Goal: Task Accomplishment & Management: Manage account settings

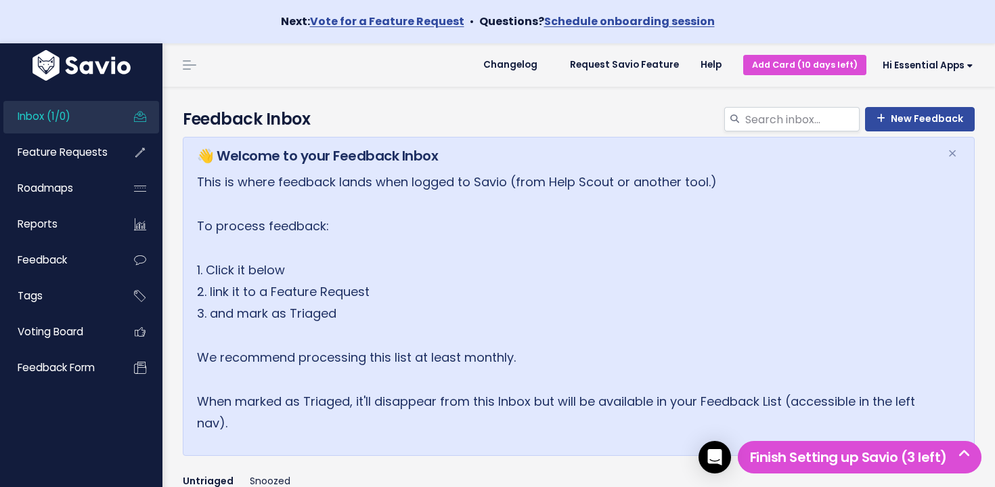
click at [110, 116] on link "Inbox (1/0)" at bounding box center [57, 116] width 109 height 31
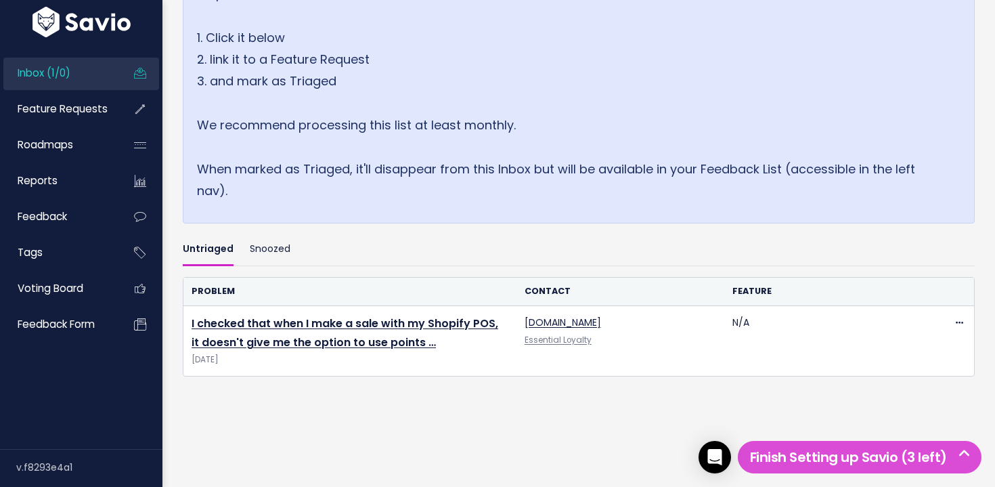
scroll to position [252, 0]
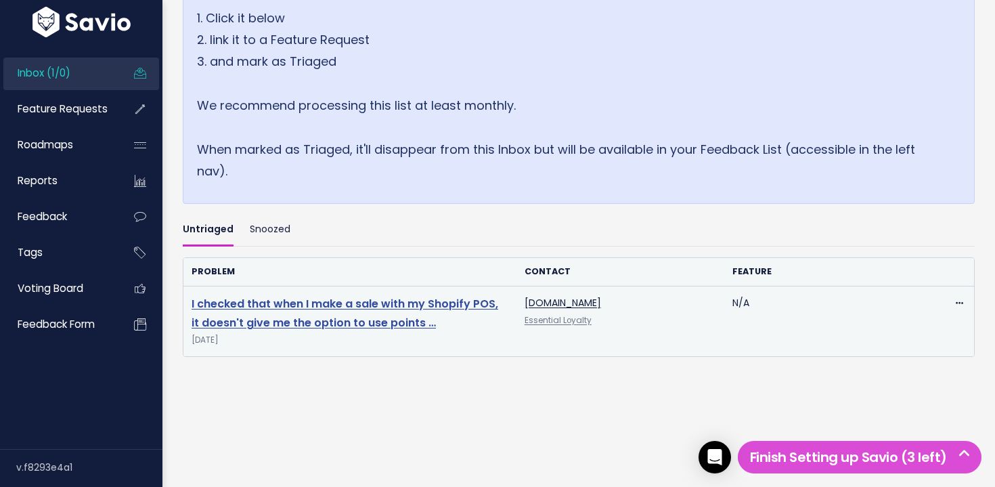
click at [390, 309] on link "I checked that when I make a sale with my Shopify POS, it doesn't give me the o…" at bounding box center [345, 313] width 307 height 35
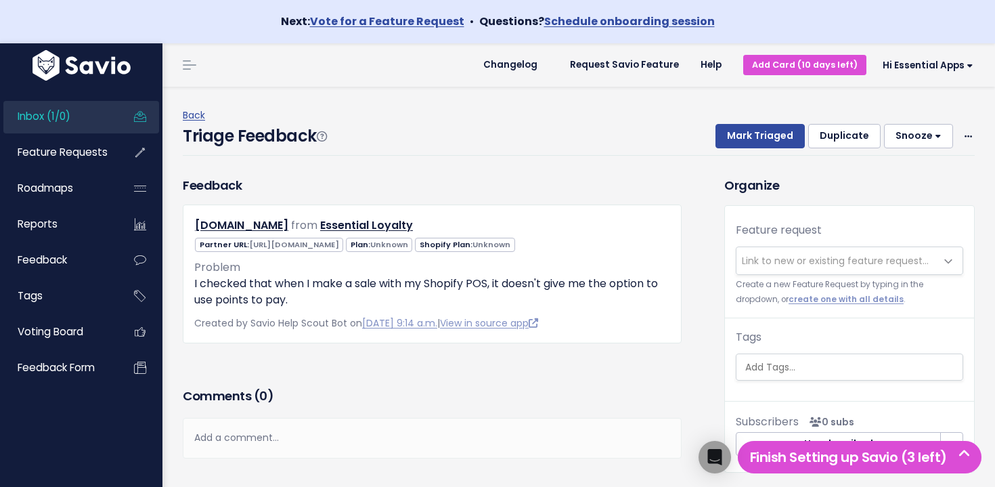
scroll to position [39, 0]
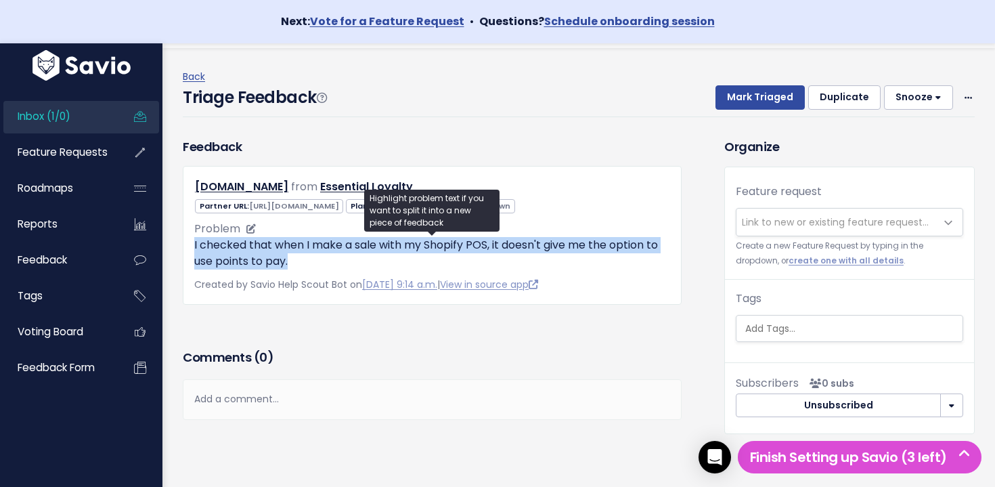
drag, startPoint x: 209, startPoint y: 247, endPoint x: 327, endPoint y: 265, distance: 119.2
click at [327, 265] on div "kali-zuo-lo.myshopify.com from Essential Loyalty" at bounding box center [432, 235] width 499 height 139
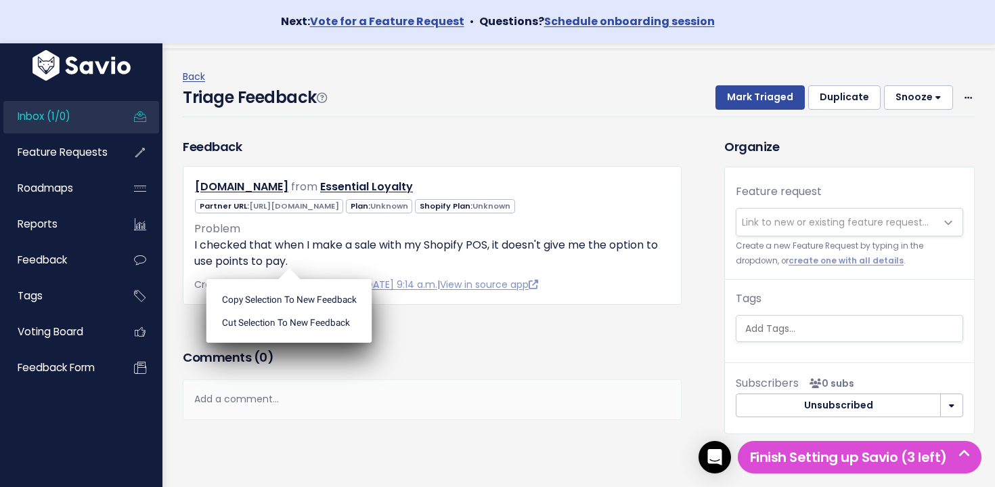
click at [459, 328] on div "Feedback kali-zuo-lo.myshopify.com from Essential Loyalty" at bounding box center [432, 241] width 519 height 208
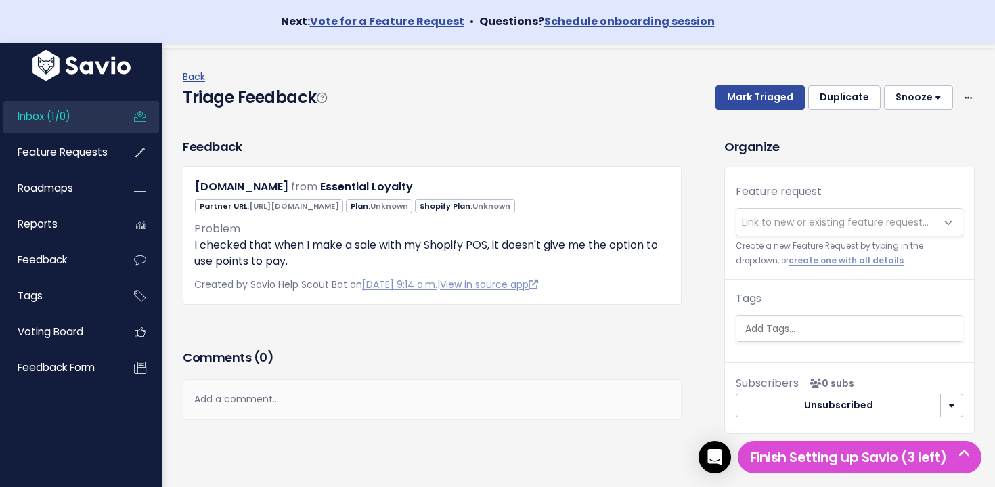
scroll to position [0, 0]
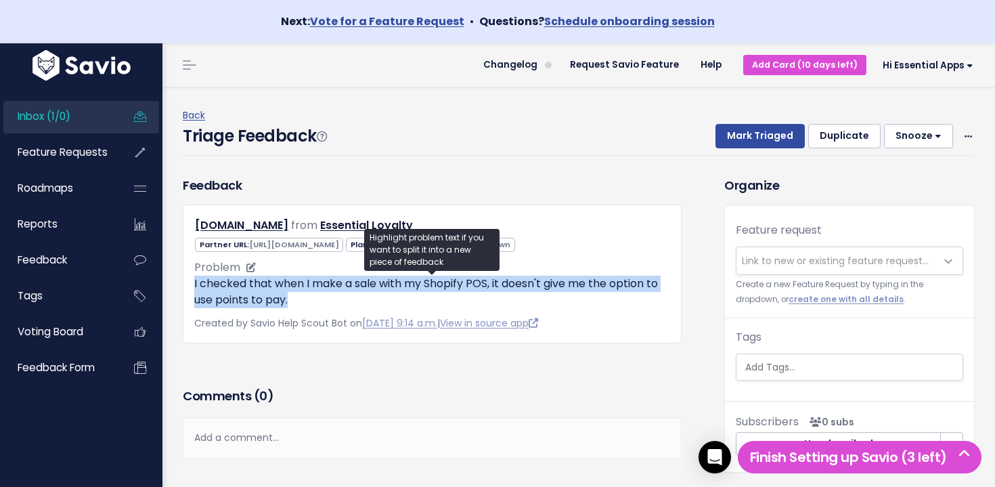
drag, startPoint x: 190, startPoint y: 285, endPoint x: 302, endPoint y: 303, distance: 113.2
click at [301, 303] on div "kali-zuo-lo.myshopify.com from Essential Loyalty" at bounding box center [432, 273] width 499 height 139
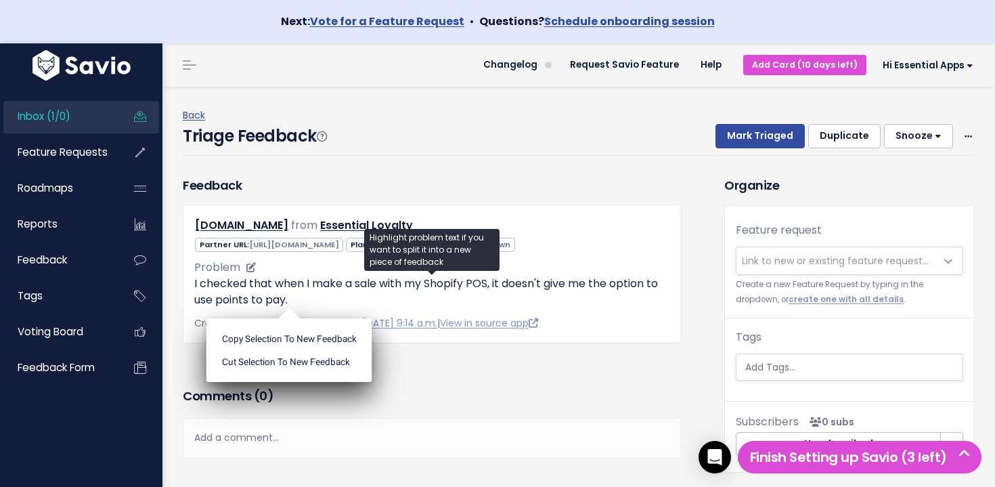
click at [302, 308] on p "I checked that when I make a sale with my Shopify POS, it doesn't give me the o…" at bounding box center [432, 291] width 476 height 32
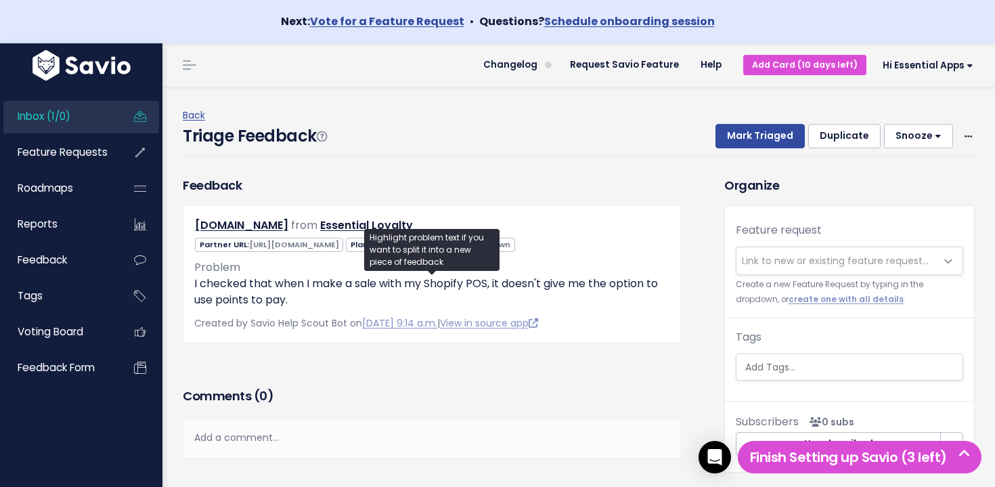
click at [497, 197] on div "Feedback kali-zuo-lo.myshopify.com from Essential Loyalty Unknown" at bounding box center [432, 259] width 499 height 167
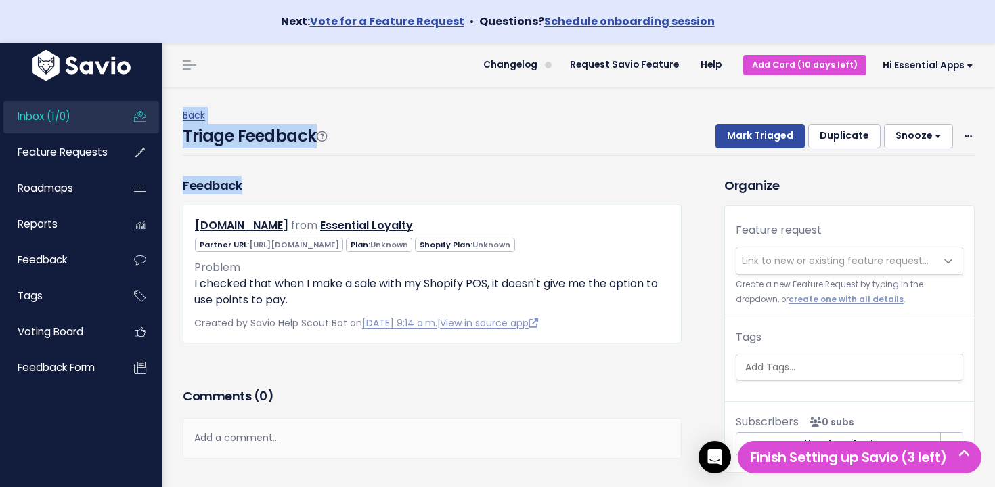
drag, startPoint x: 244, startPoint y: 106, endPoint x: 569, endPoint y: 192, distance: 336.7
click at [569, 192] on div "Triage Feedback To Triage this Feedback Decide whether you'll act on this Feedb…" at bounding box center [579, 306] width 812 height 439
drag, startPoint x: 569, startPoint y: 192, endPoint x: 223, endPoint y: 85, distance: 362.0
click at [225, 86] on main "Changelog Request Savio Feature Help Add Card (10 days left) Hi Essential Apps …" at bounding box center [578, 295] width 832 height 504
click at [223, 86] on header "Changelog Request Savio Feature Help Add Card (10 days left) Hi Essential Apps …" at bounding box center [578, 64] width 832 height 43
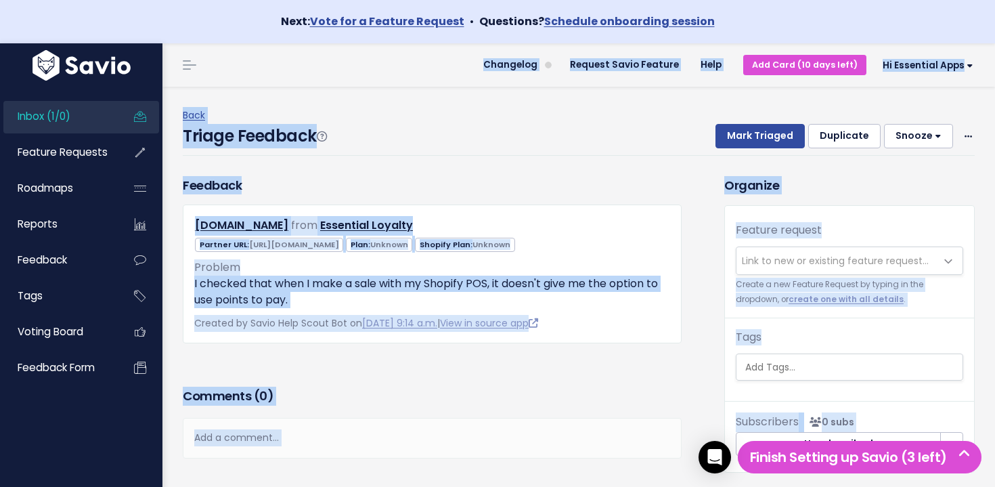
drag, startPoint x: 227, startPoint y: 87, endPoint x: 481, endPoint y: 162, distance: 264.5
click at [480, 161] on body "Next: Vote for a Feature Request • Questions? Schedule onboarding session Inbox…" at bounding box center [497, 274] width 995 height 548
click at [481, 162] on div "How To Triage Can you imagine solving this problem one day? → If not, delete or…" at bounding box center [481, 136] width 298 height 225
drag, startPoint x: 479, startPoint y: 162, endPoint x: 217, endPoint y: 85, distance: 273.9
click at [217, 85] on body "Next: Vote for a Feature Request • Questions? Schedule onboarding session Inbox…" at bounding box center [497, 274] width 995 height 548
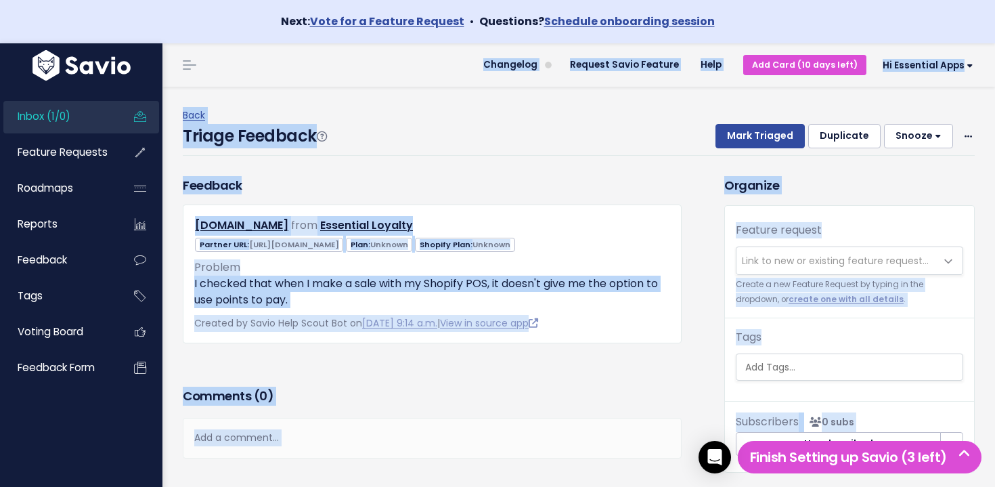
click at [217, 85] on header "Changelog Request Savio Feature Help Add Card (10 days left) Hi Essential Apps …" at bounding box center [578, 64] width 832 height 43
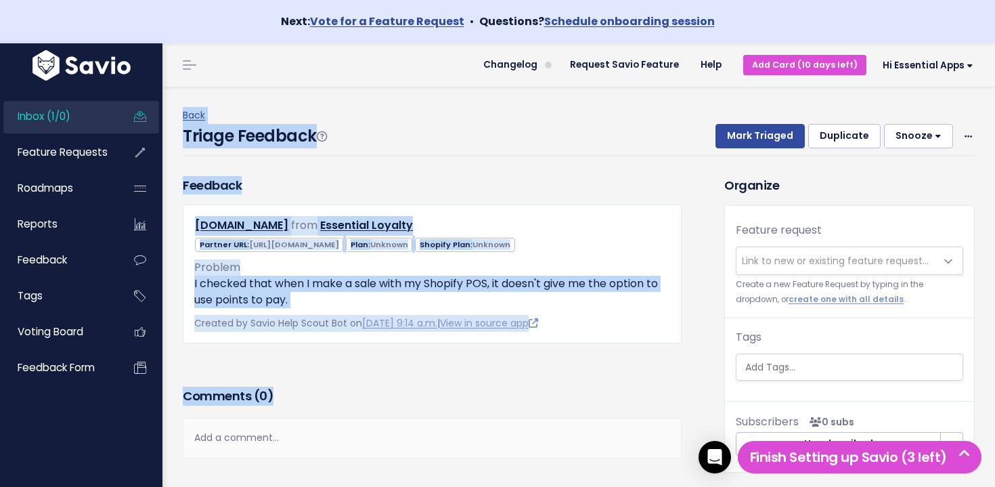
drag, startPoint x: 225, startPoint y: 96, endPoint x: 481, endPoint y: 416, distance: 409.8
click at [481, 416] on div "Triage Feedback To Triage this Feedback Decide whether you'll act on this Feedb…" at bounding box center [579, 306] width 812 height 439
drag, startPoint x: 481, startPoint y: 417, endPoint x: 227, endPoint y: 62, distance: 437.0
click at [227, 62] on main "Changelog Request Savio Feature Help Add Card (10 days left) Hi Essential Apps …" at bounding box center [578, 295] width 832 height 504
click at [227, 62] on header "Changelog Request Savio Feature Help Add Card (10 days left) Hi Essential Apps …" at bounding box center [578, 64] width 832 height 43
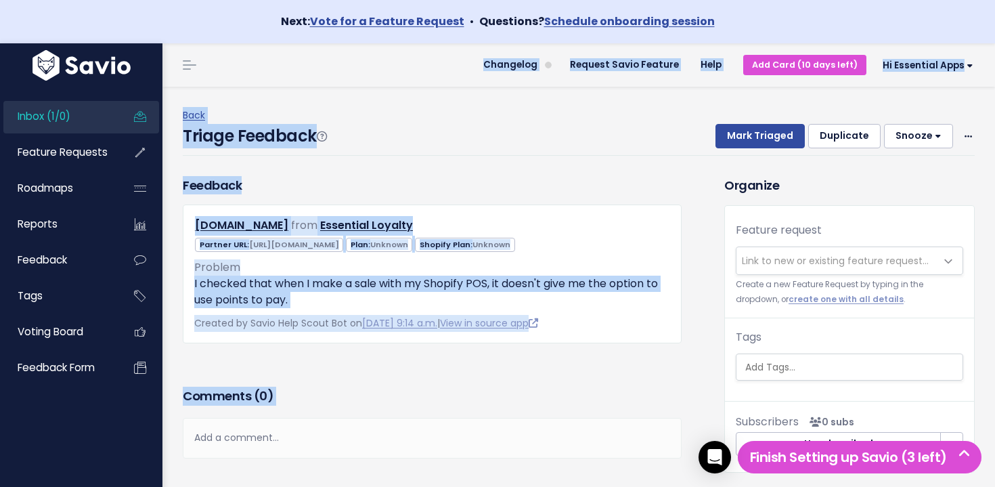
drag, startPoint x: 335, startPoint y: 190, endPoint x: 493, endPoint y: 422, distance: 280.6
click at [493, 422] on main "Changelog Request Savio Feature Help Add Card (10 days left) Hi Essential Apps …" at bounding box center [578, 295] width 832 height 504
click at [493, 423] on div "Add a comment..." at bounding box center [432, 438] width 499 height 40
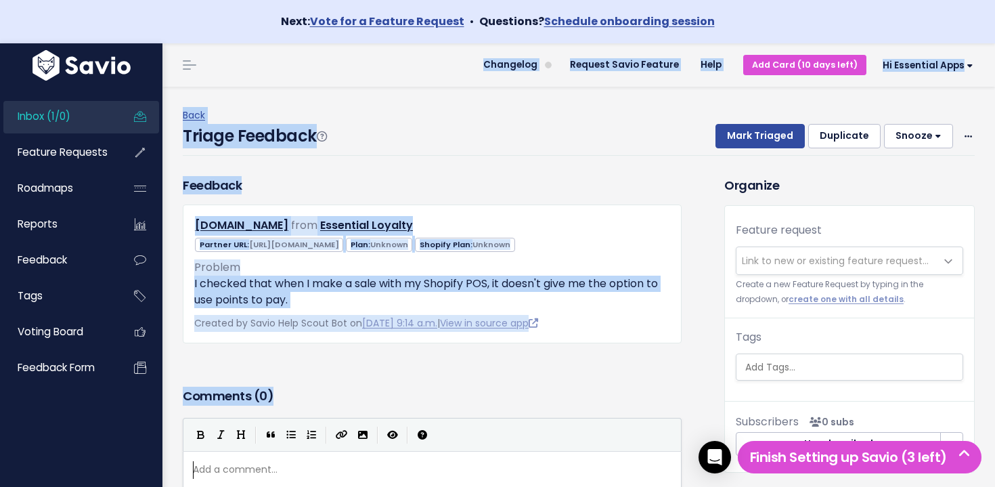
scroll to position [5, 0]
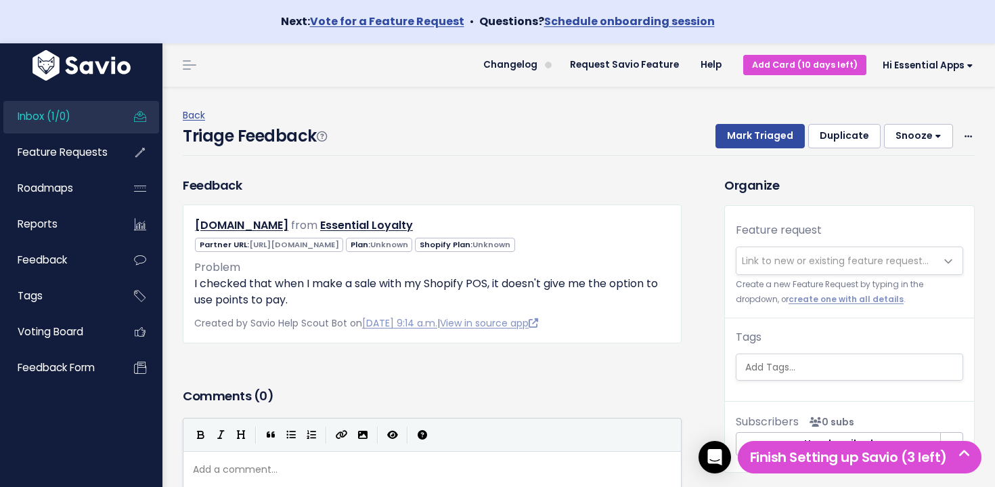
click at [39, 118] on span "Inbox (1/0)" at bounding box center [44, 116] width 53 height 14
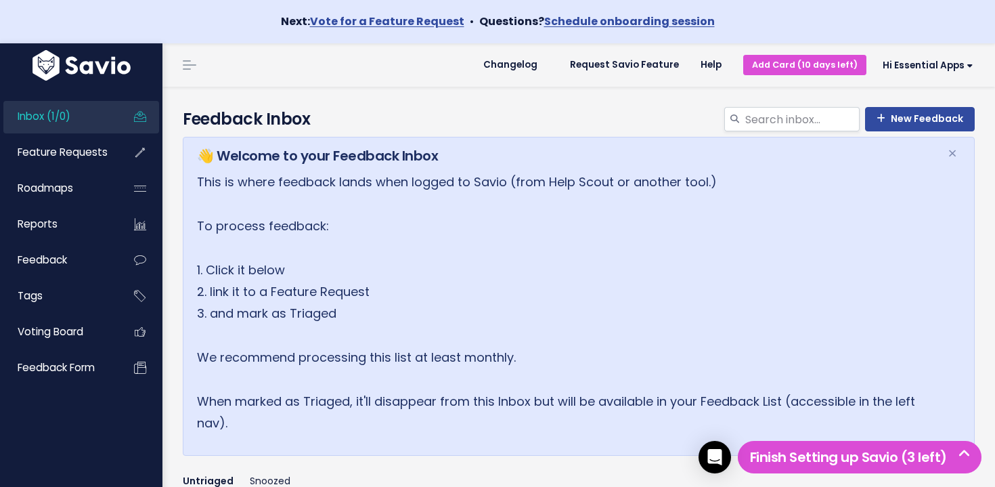
scroll to position [252, 0]
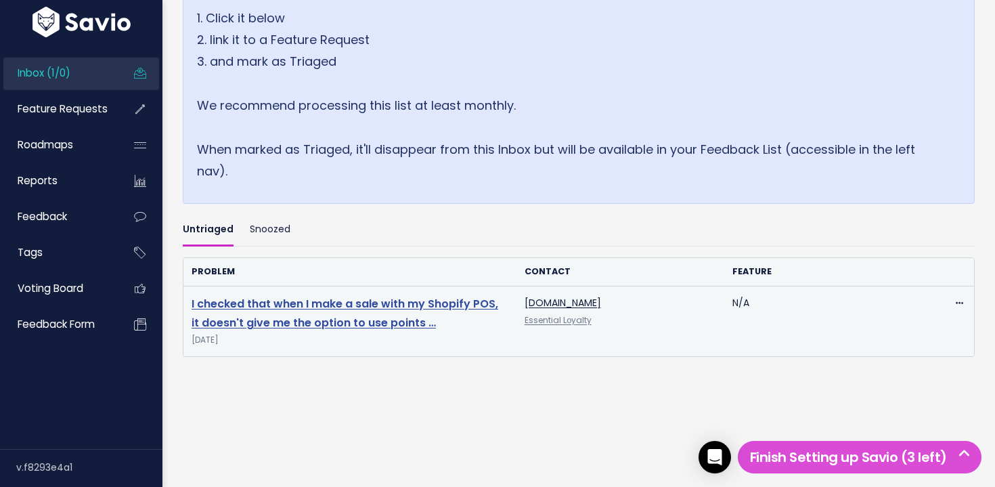
click at [319, 302] on link "I checked that when I make a sale with my Shopify POS, it doesn't give me the o…" at bounding box center [345, 313] width 307 height 35
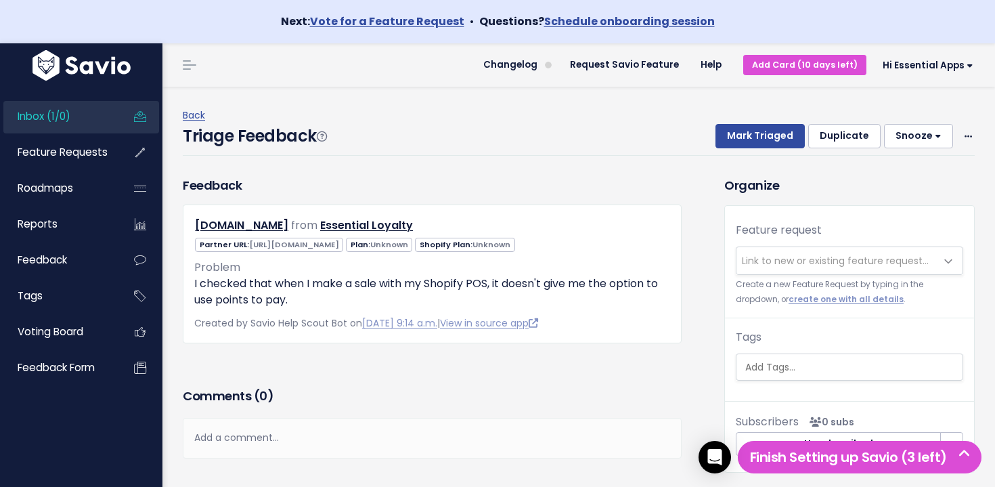
click at [774, 263] on span "Link to new or existing feature request..." at bounding box center [835, 261] width 187 height 14
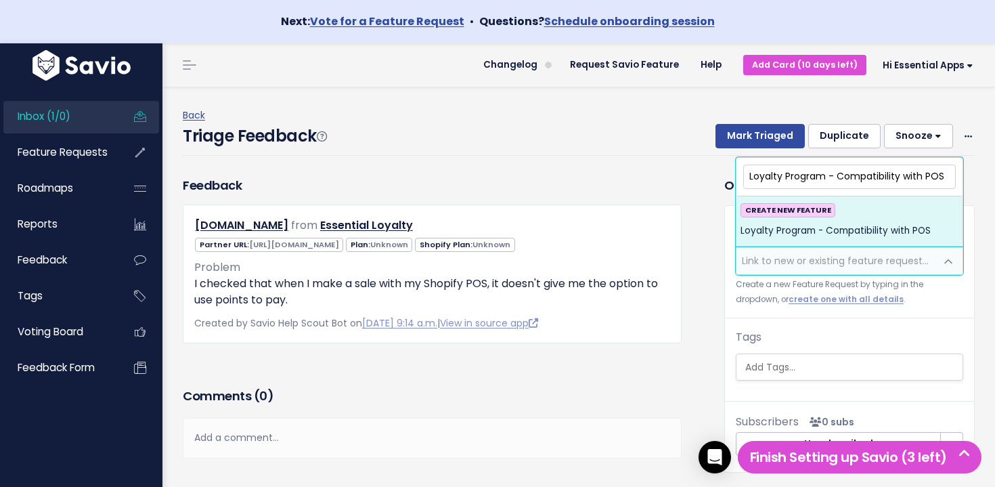
type input "Loyalty Program - Compatibility with POS"
click at [882, 206] on div "CREATE NEW FEATURE Loyalty Program - Compatibility with POS" at bounding box center [849, 221] width 218 height 37
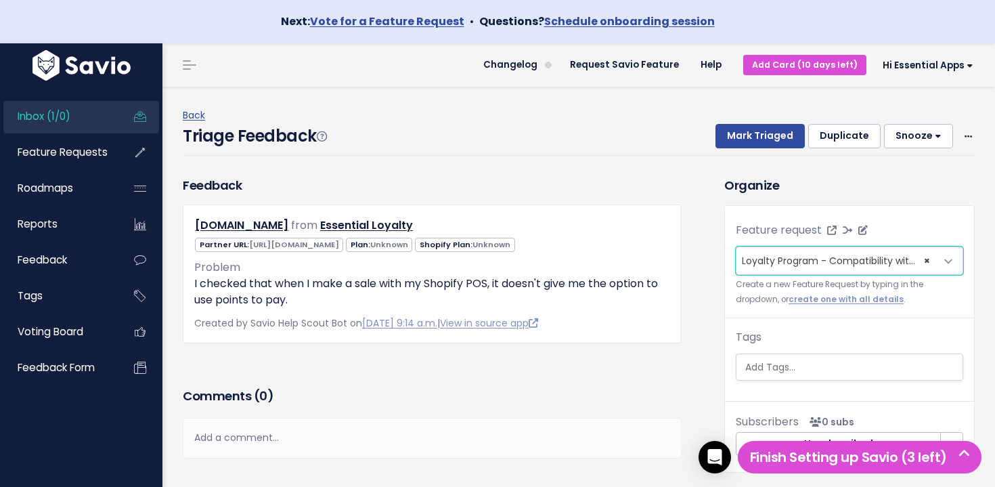
scroll to position [10, 0]
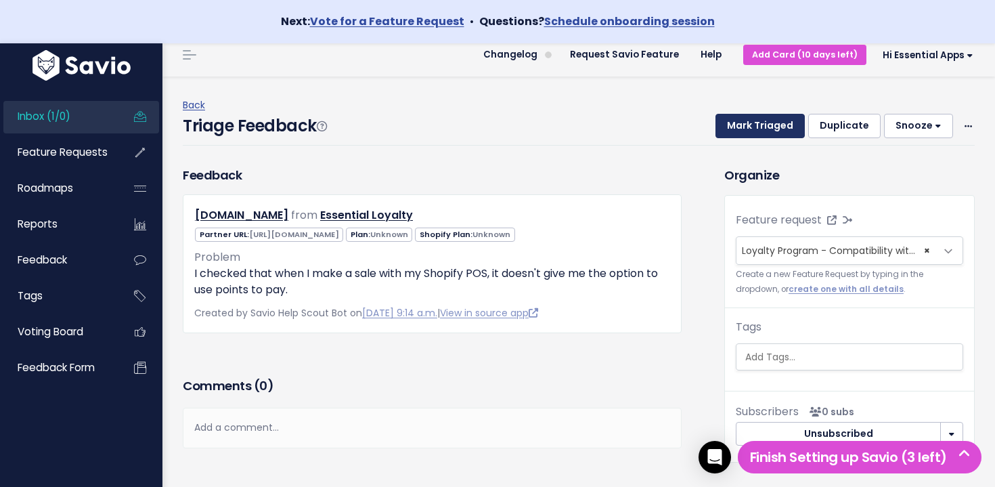
click at [763, 125] on button "Mark Triaged" at bounding box center [759, 126] width 89 height 24
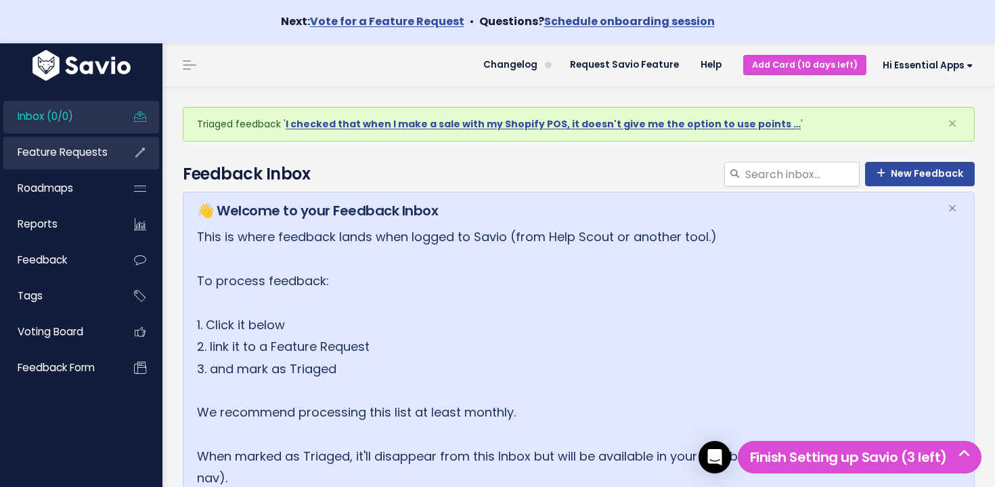
click at [69, 140] on link "Feature Requests" at bounding box center [57, 152] width 109 height 31
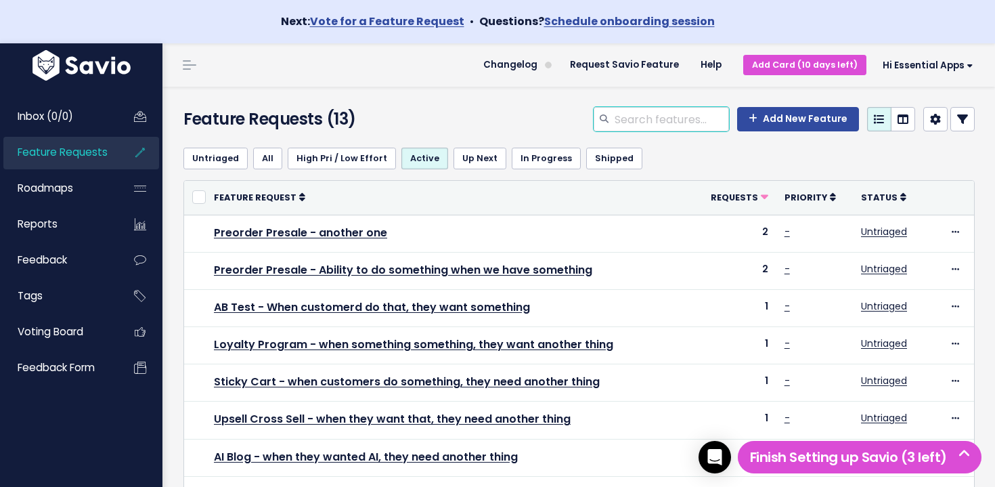
click at [697, 109] on input "search" at bounding box center [671, 119] width 116 height 24
type input "Loyalty Program"
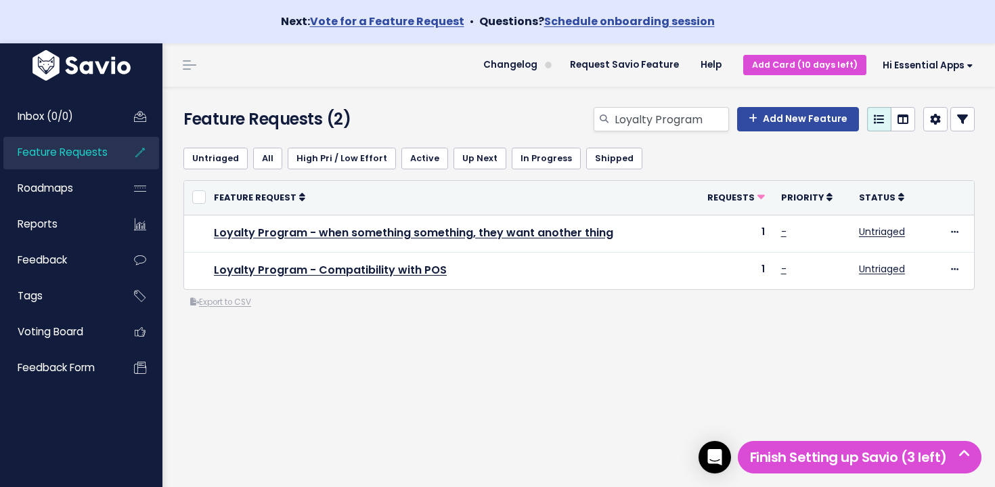
drag, startPoint x: 430, startPoint y: 335, endPoint x: 612, endPoint y: 328, distance: 181.5
click at [611, 327] on div "Untriaged All High Pri / Low Effort Active Up Next In Progress Shipped or Cance…" at bounding box center [578, 277] width 811 height 281
click at [612, 330] on div "Untriaged All High Pri / Low Effort Active Up Next In Progress Shipped or Cance…" at bounding box center [578, 277] width 811 height 281
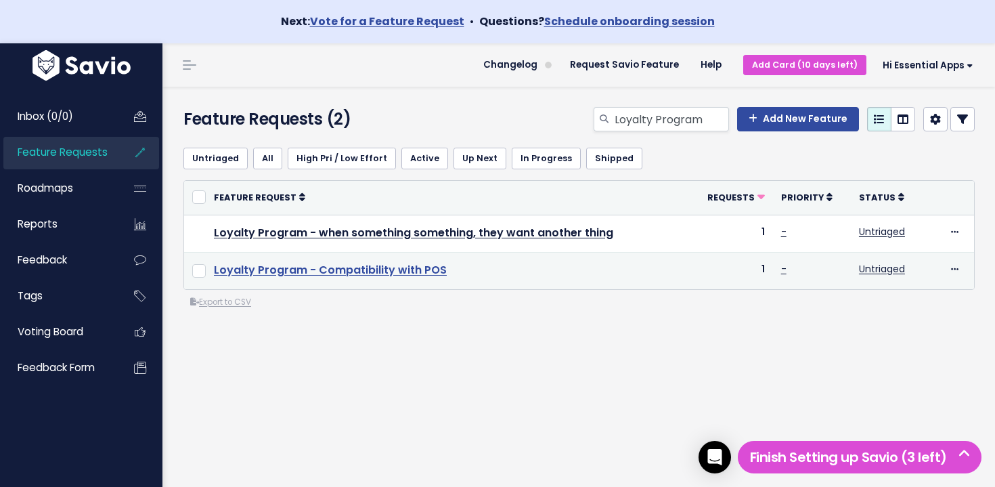
drag, startPoint x: 604, startPoint y: 332, endPoint x: 365, endPoint y: 270, distance: 246.7
click at [365, 271] on div "Untriaged All High Pri / Low Effort Active Up Next In Progress Shipped or Cance…" at bounding box center [578, 277] width 811 height 281
click at [365, 268] on link "Loyalty Program - Compatibility with POS" at bounding box center [330, 270] width 233 height 16
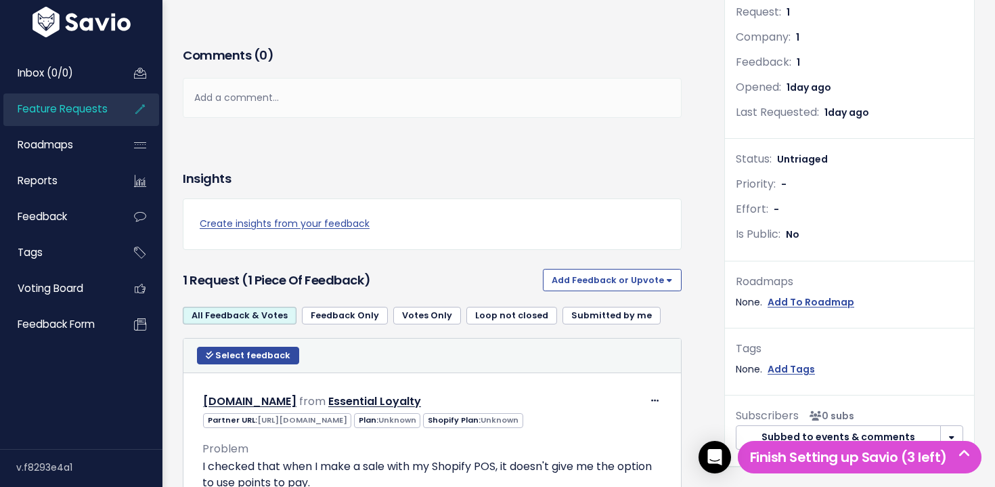
scroll to position [354, 0]
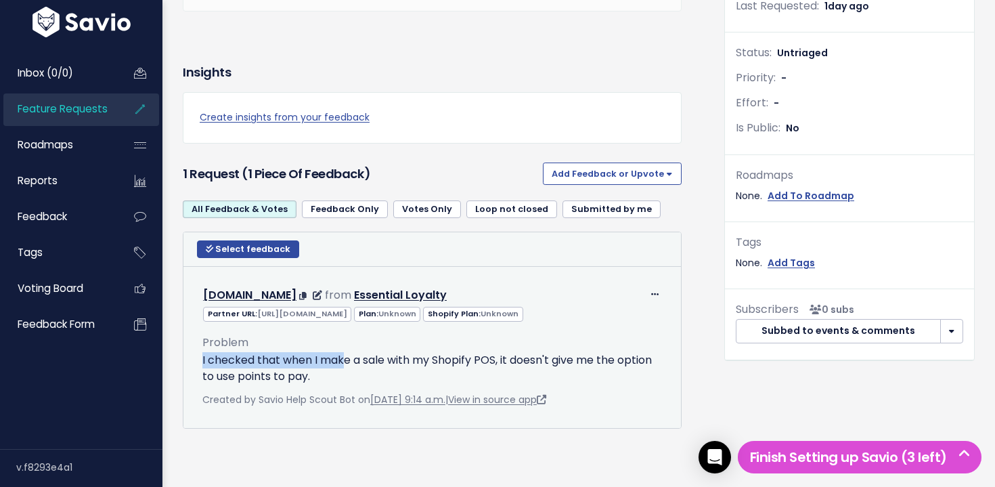
drag, startPoint x: 280, startPoint y: 352, endPoint x: 349, endPoint y: 368, distance: 70.9
click at [347, 367] on div "Problem I checked that when I make a sale with my Shopify POS, it doesn't give …" at bounding box center [432, 353] width 460 height 63
click at [349, 369] on p "I checked that when I make a sale with my Shopify POS, it doesn't give me the o…" at bounding box center [432, 368] width 460 height 32
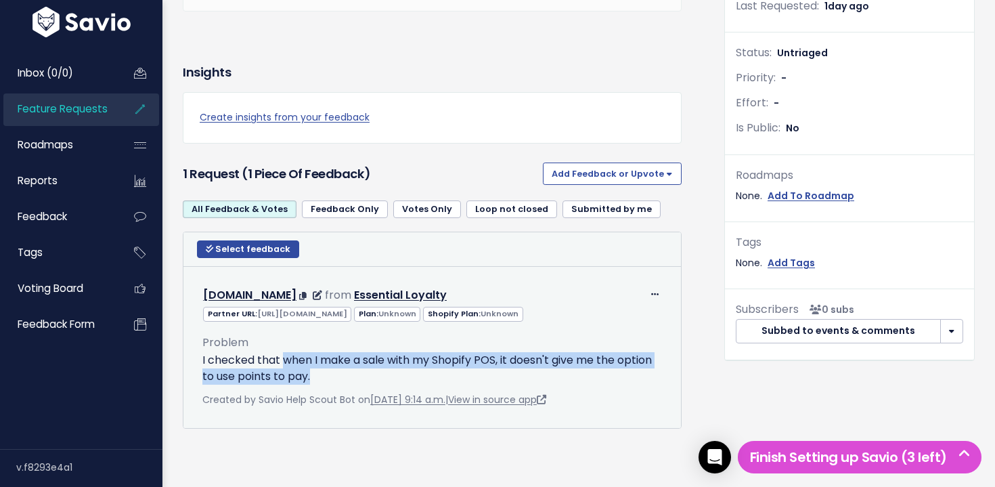
drag, startPoint x: 341, startPoint y: 370, endPoint x: 283, endPoint y: 357, distance: 59.6
click at [283, 357] on p "I checked that when I make a sale with my Shopify POS, it doesn't give me the o…" at bounding box center [432, 368] width 460 height 32
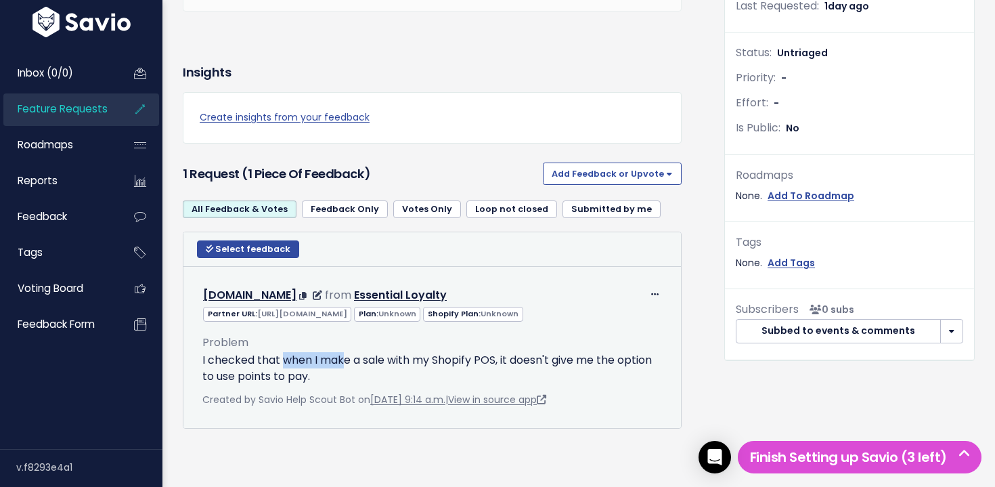
drag, startPoint x: 296, startPoint y: 358, endPoint x: 342, endPoint y: 367, distance: 47.6
click at [342, 367] on p "I checked that when I make a sale with my Shopify POS, it doesn't give me the o…" at bounding box center [432, 368] width 460 height 32
click at [343, 368] on p "I checked that when I make a sale with my Shopify POS, it doesn't give me the o…" at bounding box center [432, 368] width 460 height 32
drag, startPoint x: 317, startPoint y: 363, endPoint x: 303, endPoint y: 358, distance: 15.0
click at [303, 358] on p "I checked that when I make a sale with my Shopify POS, it doesn't give me the o…" at bounding box center [432, 368] width 460 height 32
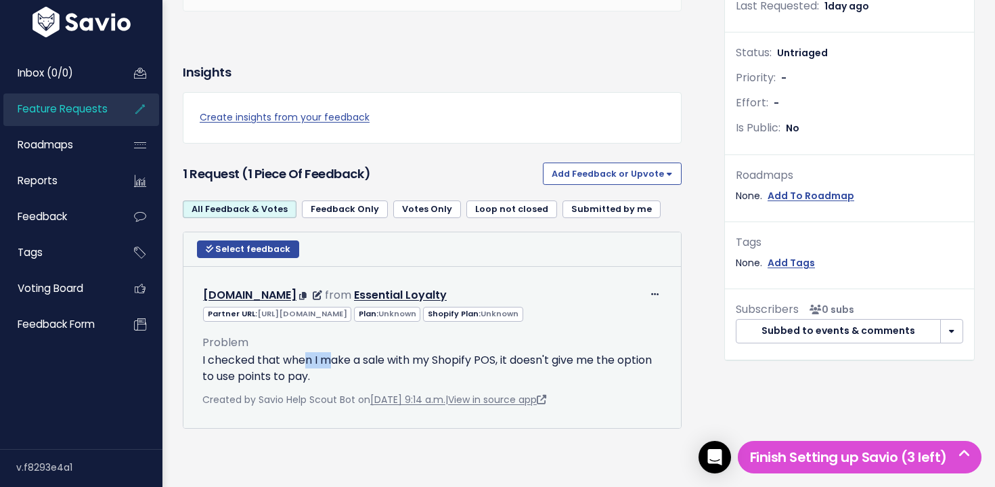
click at [303, 358] on p "I checked that when I make a sale with my Shopify POS, it doesn't give me the o…" at bounding box center [432, 368] width 460 height 32
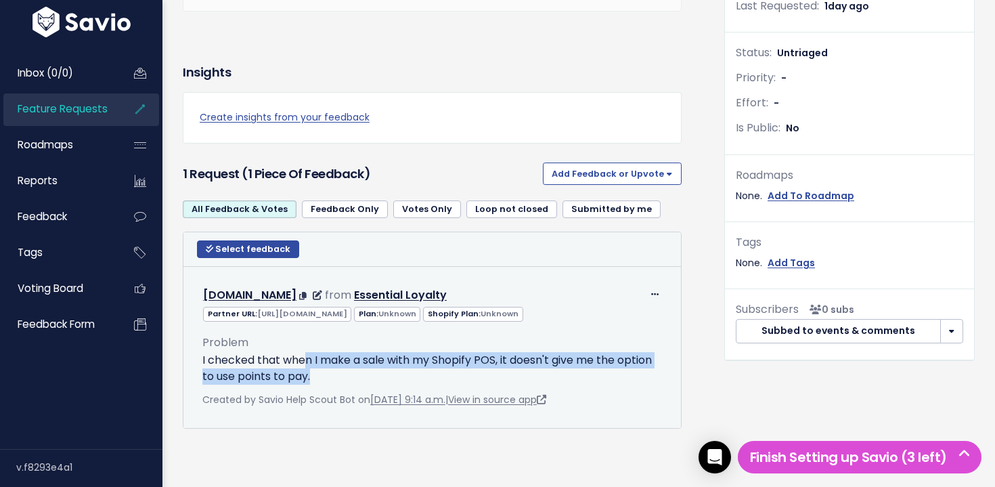
drag, startPoint x: 336, startPoint y: 365, endPoint x: 376, endPoint y: 377, distance: 41.7
click at [375, 376] on p "I checked that when I make a sale with my Shopify POS, it doesn't give me the o…" at bounding box center [432, 368] width 460 height 32
drag, startPoint x: 376, startPoint y: 377, endPoint x: 366, endPoint y: 377, distance: 9.5
click at [376, 378] on p "I checked that when I make a sale with my Shopify POS, it doesn't give me the o…" at bounding box center [432, 368] width 460 height 32
drag, startPoint x: 366, startPoint y: 377, endPoint x: 296, endPoint y: 353, distance: 74.5
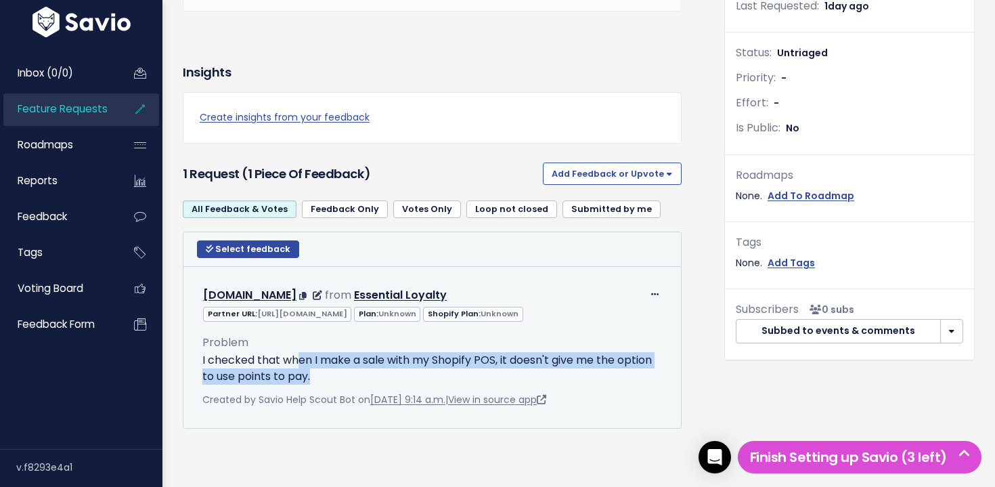
click at [296, 353] on p "I checked that when I make a sale with my Shopify POS, it doesn't give me the o…" at bounding box center [432, 368] width 460 height 32
drag, startPoint x: 296, startPoint y: 353, endPoint x: 321, endPoint y: 361, distance: 27.0
click at [304, 355] on p "I checked that when I make a sale with my Shopify POS, it doesn't give me the o…" at bounding box center [432, 368] width 460 height 32
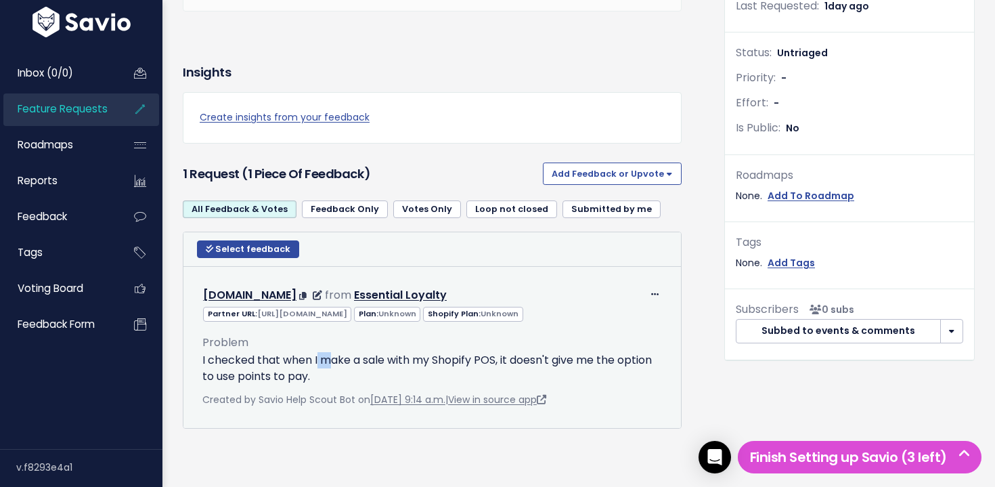
drag, startPoint x: 321, startPoint y: 361, endPoint x: 345, endPoint y: 371, distance: 25.8
click at [342, 370] on p "I checked that when I make a sale with my Shopify POS, it doesn't give me the o…" at bounding box center [432, 368] width 460 height 32
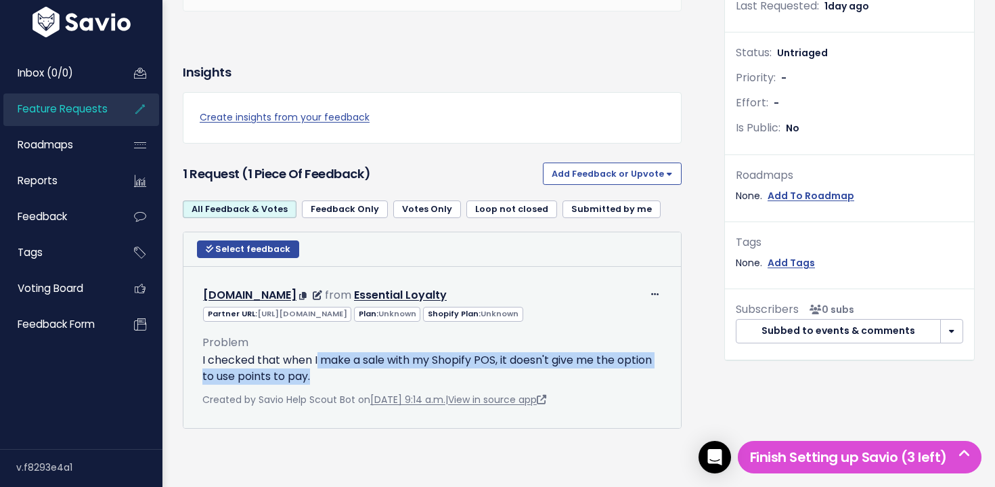
click at [346, 372] on p "I checked that when I make a sale with my Shopify POS, it doesn't give me the o…" at bounding box center [432, 368] width 460 height 32
drag, startPoint x: 320, startPoint y: 366, endPoint x: 226, endPoint y: 344, distance: 96.5
click at [226, 344] on div "Problem I checked that when I make a sale with my Shopify POS, it doesn't give …" at bounding box center [432, 353] width 460 height 63
click at [226, 344] on span "Problem" at bounding box center [225, 342] width 46 height 16
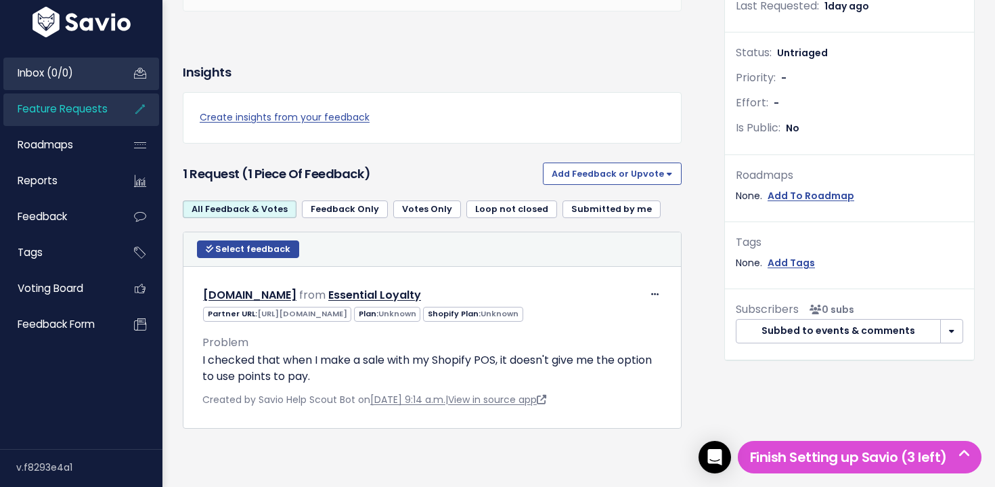
click at [74, 83] on link "Inbox (0/0)" at bounding box center [57, 73] width 109 height 31
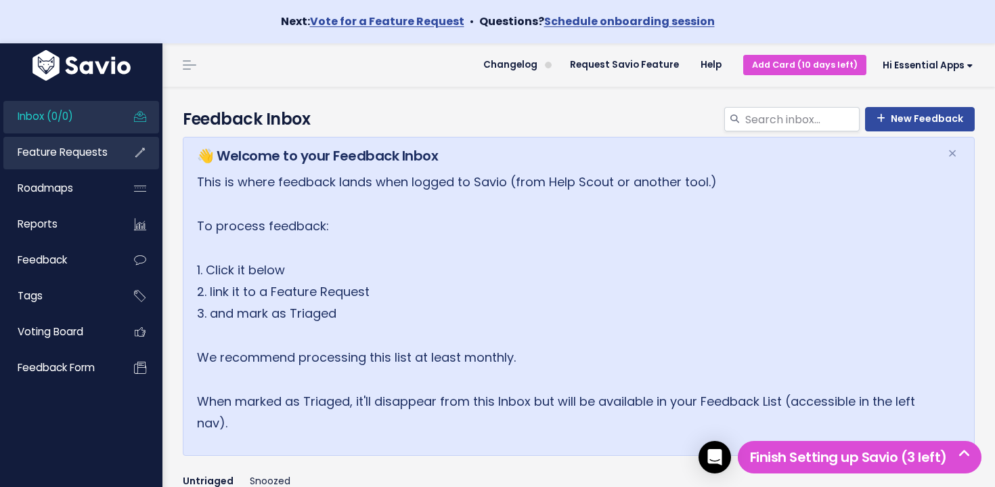
click at [68, 160] on link "Feature Requests" at bounding box center [57, 152] width 109 height 31
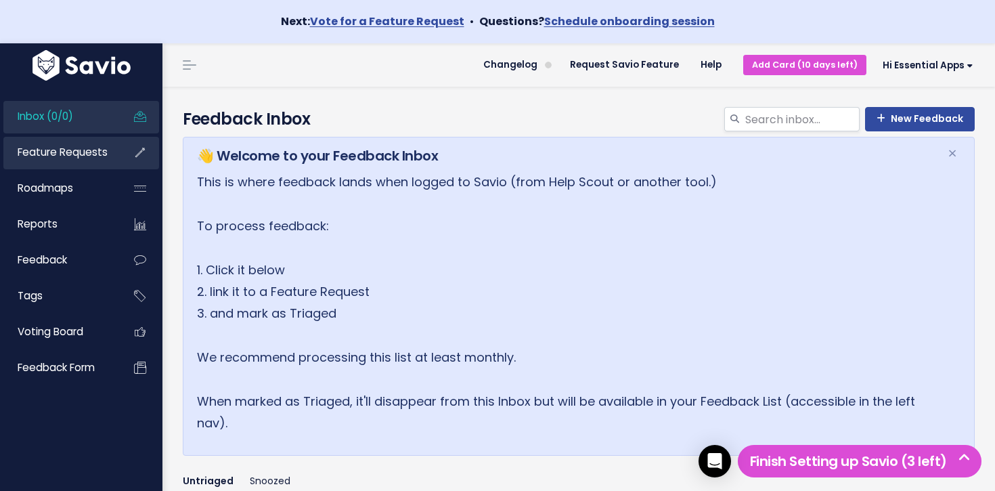
click at [116, 152] on li "Feature Requests" at bounding box center [81, 153] width 156 height 32
click at [83, 152] on span "Feature Requests" at bounding box center [63, 152] width 90 height 14
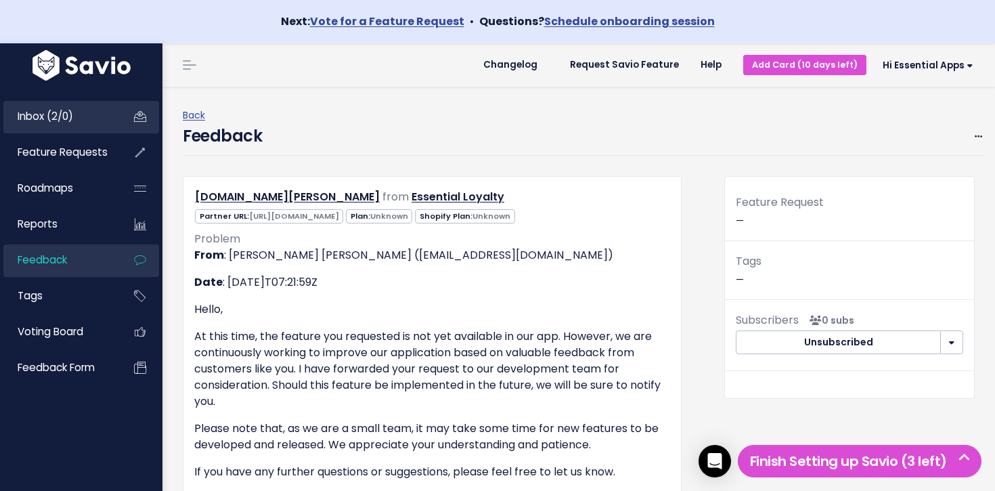
click at [83, 116] on link "Inbox (2/0)" at bounding box center [57, 116] width 109 height 31
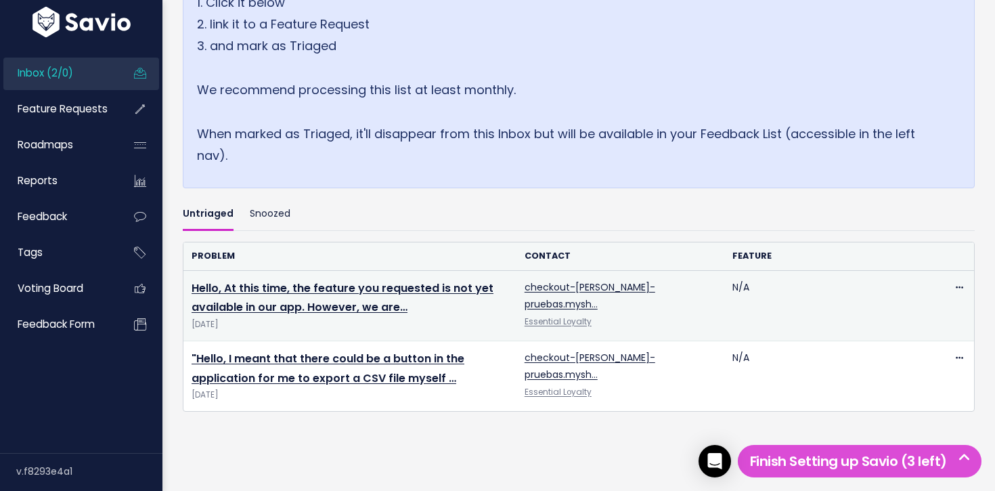
scroll to position [280, 0]
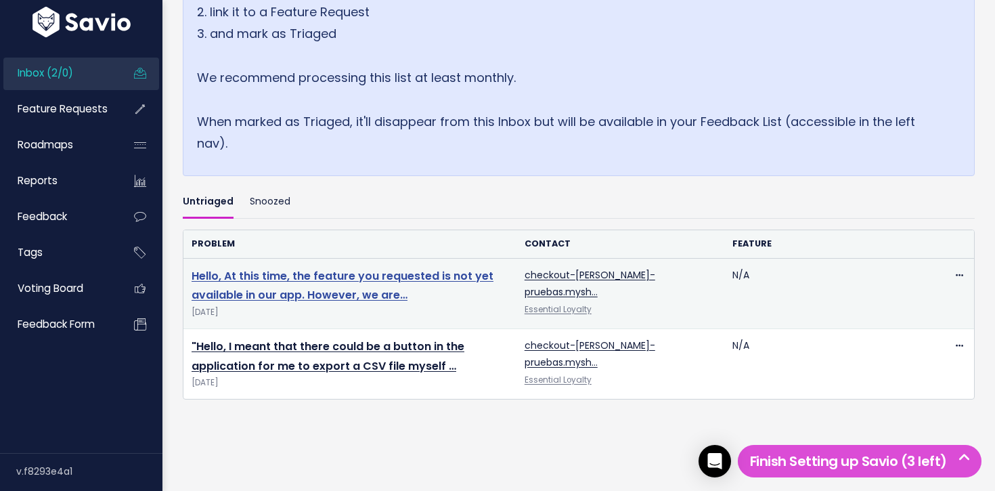
click at [355, 283] on link "Hello, At this time, the feature you requested is not yet available in our app.…" at bounding box center [343, 285] width 302 height 35
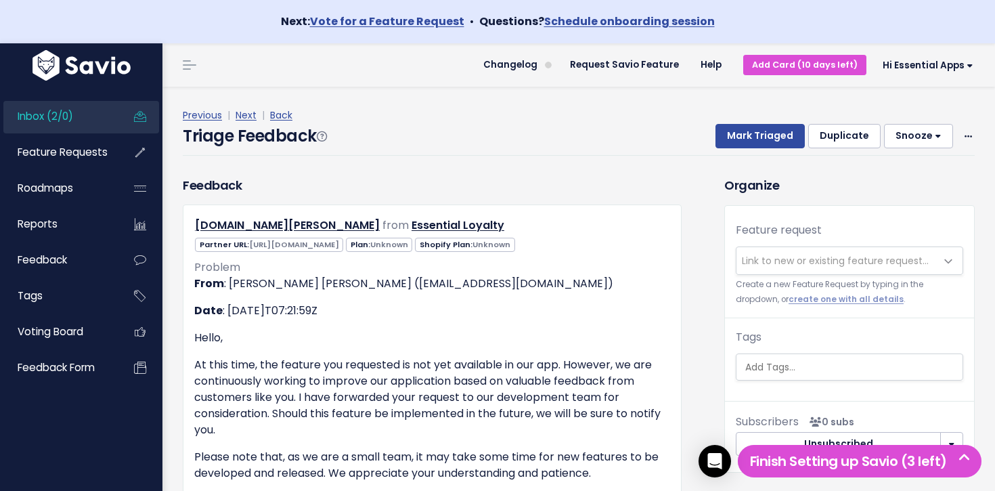
click at [960, 134] on div "Mark Triaged Duplicate [GEOGRAPHIC_DATA] 1 day 3 days 7 days 14 days Edit Delete" at bounding box center [836, 136] width 275 height 24
click at [968, 136] on icon at bounding box center [967, 137] width 7 height 9
drag, startPoint x: 921, startPoint y: 199, endPoint x: 914, endPoint y: 200, distance: 6.8
click at [921, 199] on link "Delete" at bounding box center [914, 200] width 97 height 26
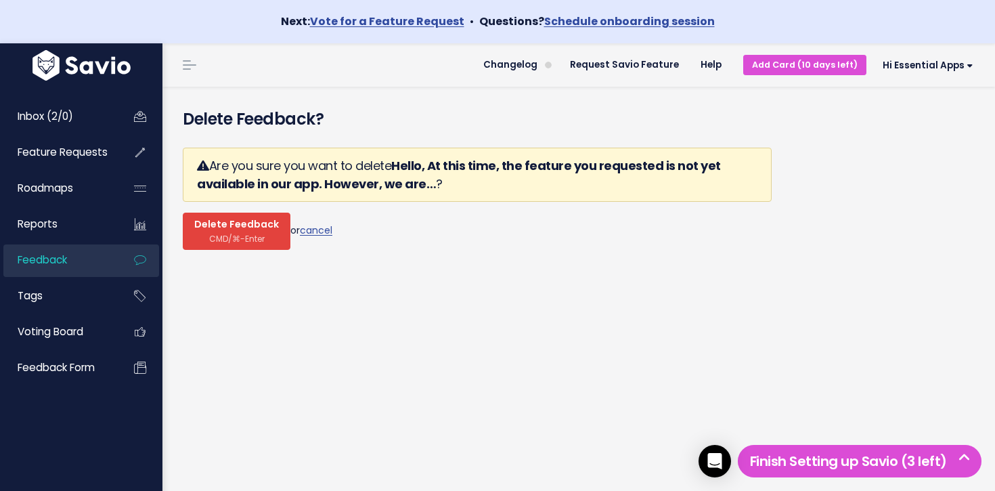
click at [253, 234] on span "CMD/⌘-Enter" at bounding box center [236, 238] width 55 height 10
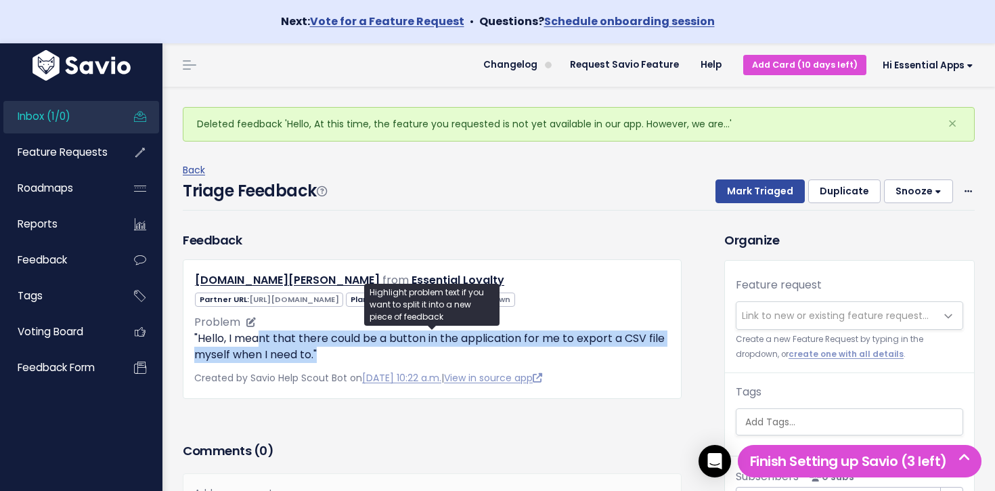
drag, startPoint x: 262, startPoint y: 338, endPoint x: 336, endPoint y: 351, distance: 75.4
click at [336, 351] on p ""Hello, I meant that there could be a button in the application for me to expor…" at bounding box center [432, 346] width 476 height 32
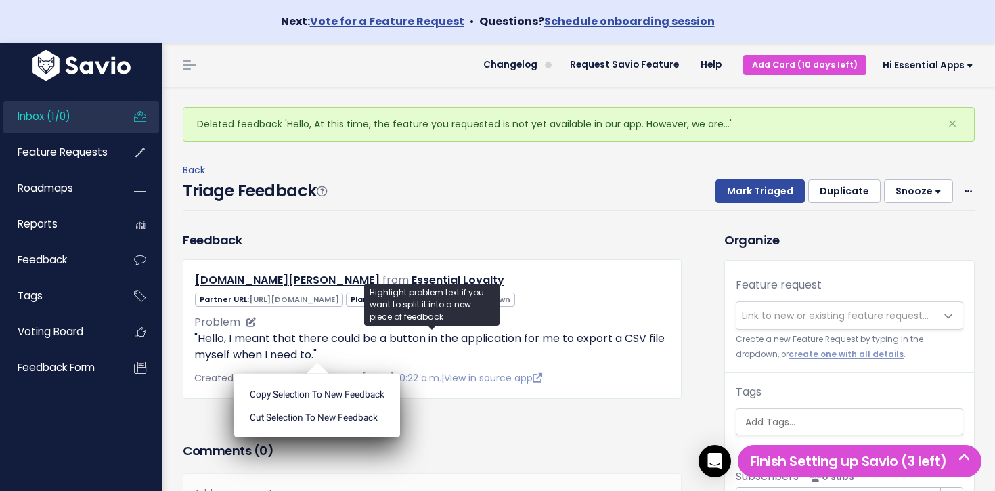
drag, startPoint x: 336, startPoint y: 351, endPoint x: 340, endPoint y: 359, distance: 9.1
click at [338, 353] on p ""Hello, I meant that there could be a button in the application for me to expor…" at bounding box center [432, 346] width 476 height 32
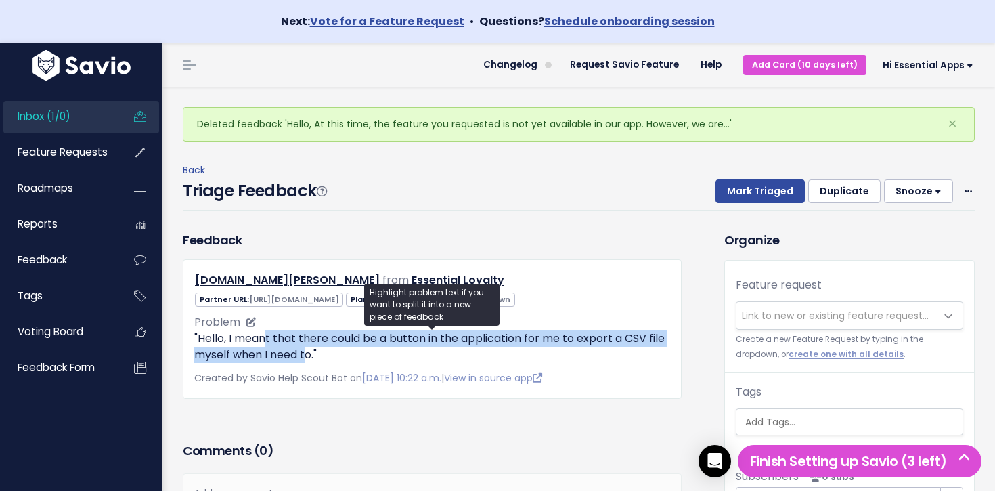
drag, startPoint x: 296, startPoint y: 351, endPoint x: 309, endPoint y: 355, distance: 13.5
click at [309, 355] on p ""Hello, I meant that there could be a button in the application for me to expor…" at bounding box center [432, 346] width 476 height 32
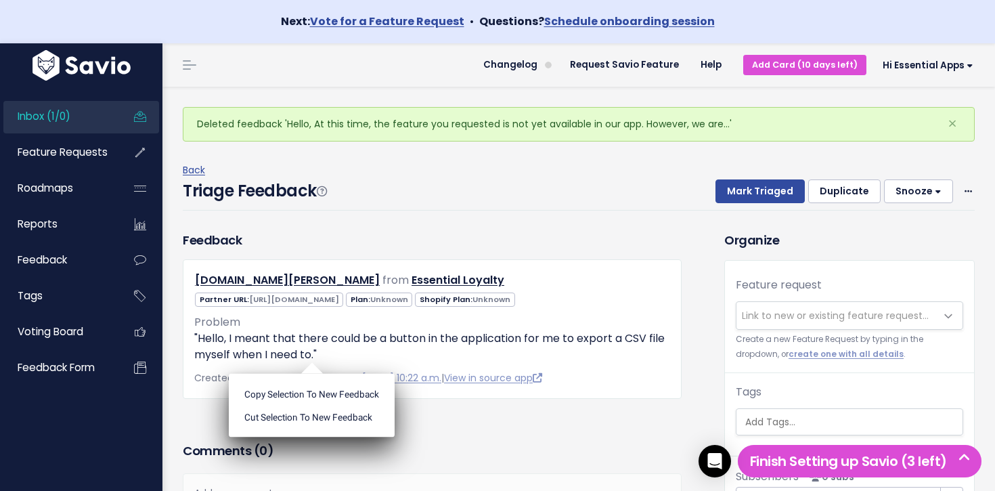
click at [309, 374] on ul "Copy selection to new Feedback Cut selection to new Feedback" at bounding box center [312, 406] width 166 height 64
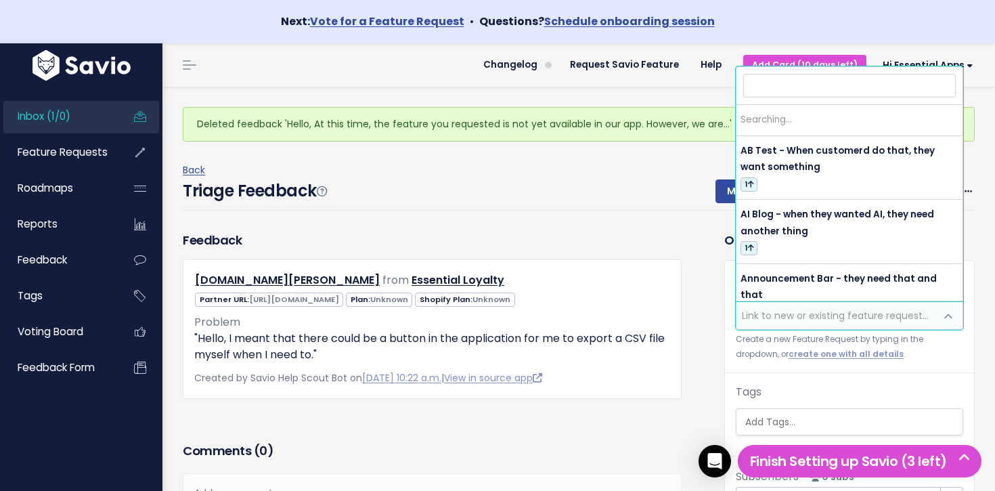
click at [802, 312] on span "Link to new or existing feature request..." at bounding box center [835, 316] width 187 height 14
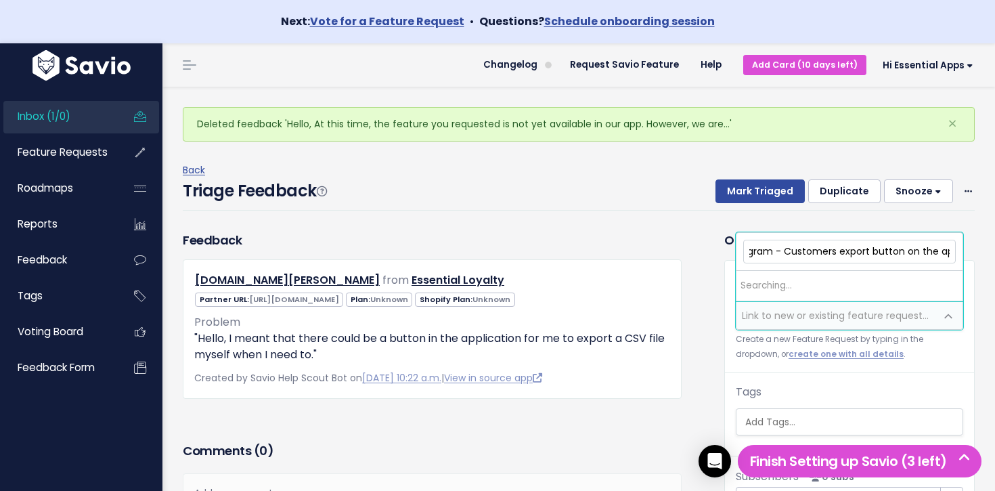
scroll to position [0, 59]
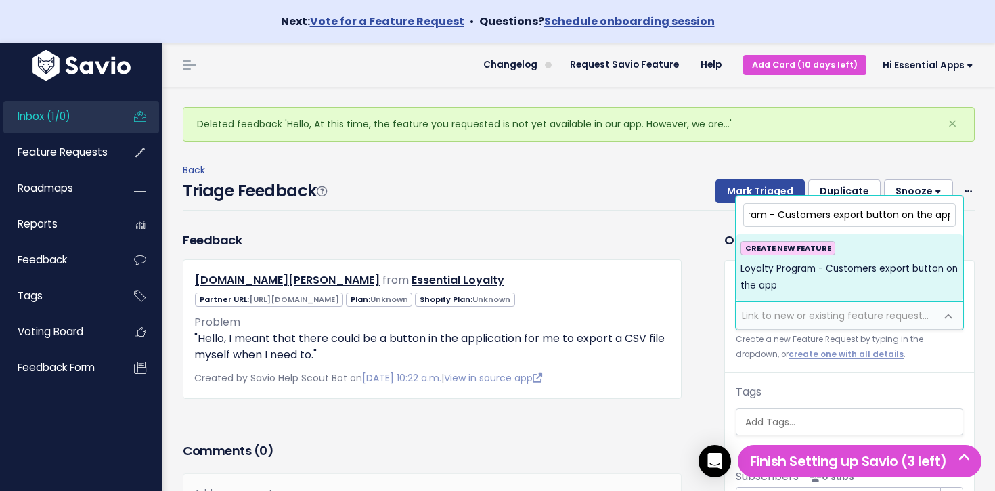
type input "Loyalty Program - Customers export button on the app"
click at [842, 282] on span "Loyalty Program - Customers export button on the app" at bounding box center [849, 277] width 218 height 33
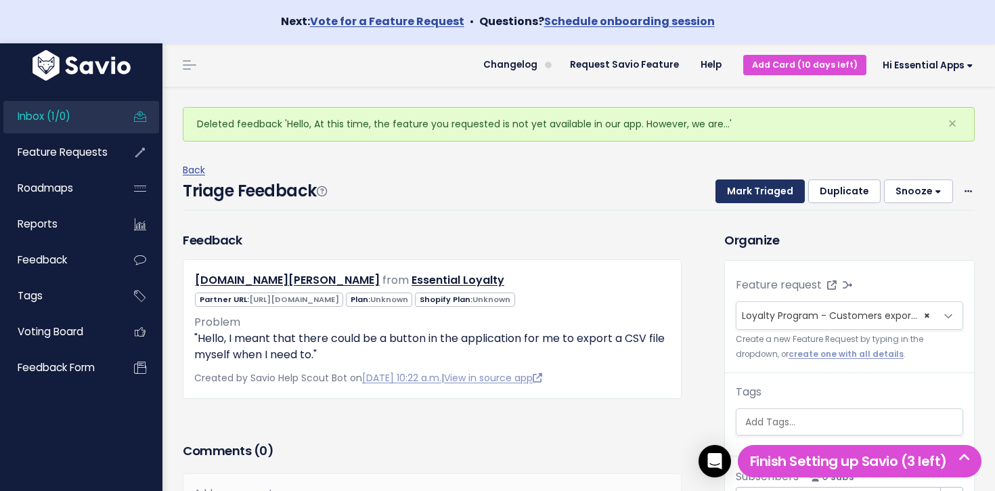
click at [755, 188] on button "Mark Triaged" at bounding box center [759, 191] width 89 height 24
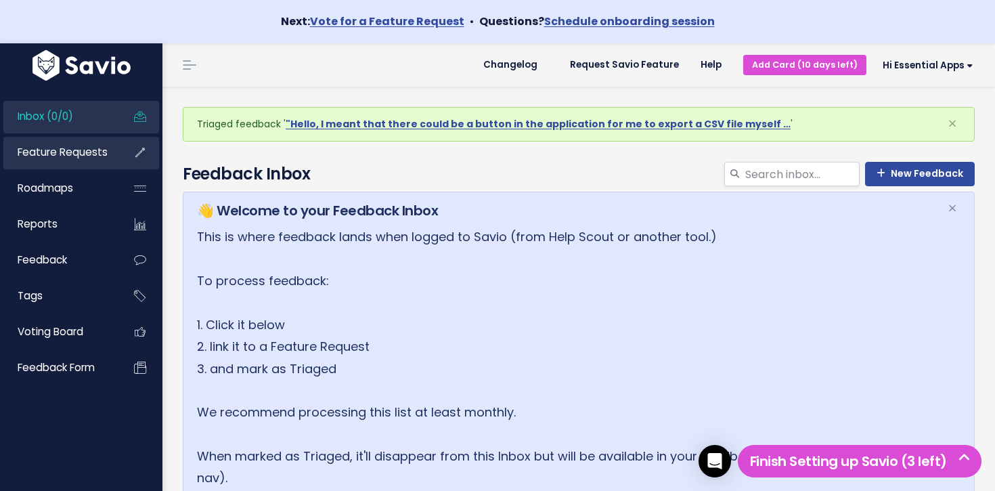
click at [76, 146] on span "Feature Requests" at bounding box center [63, 152] width 90 height 14
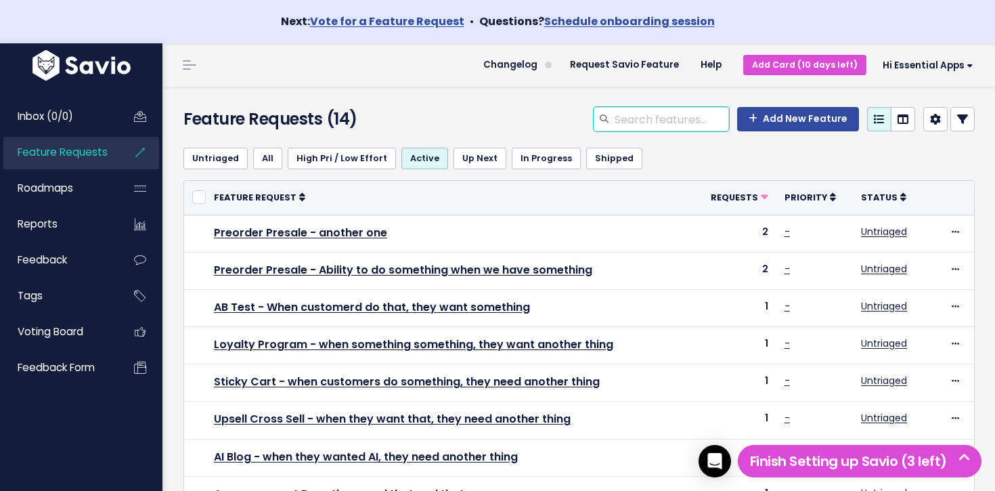
click at [670, 123] on input "search" at bounding box center [671, 119] width 116 height 24
type input "loyalty program"
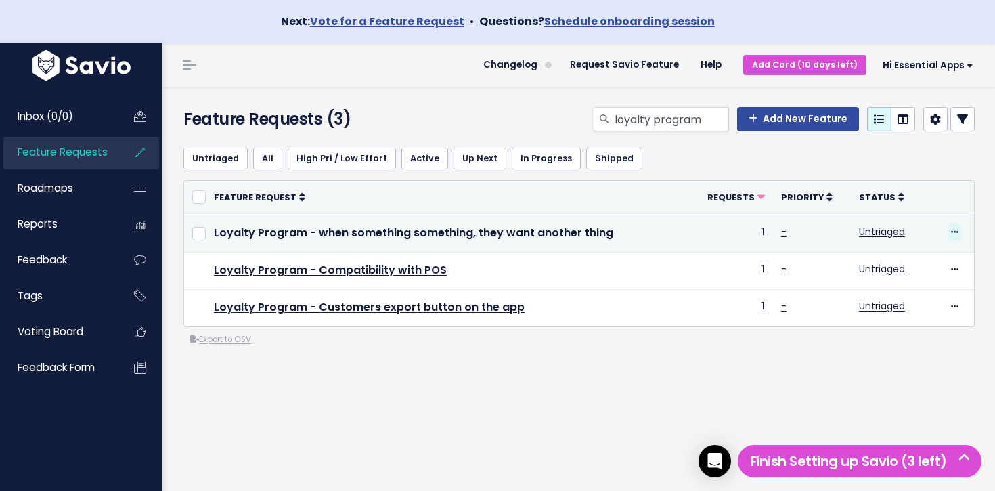
click at [954, 228] on icon at bounding box center [954, 232] width 7 height 9
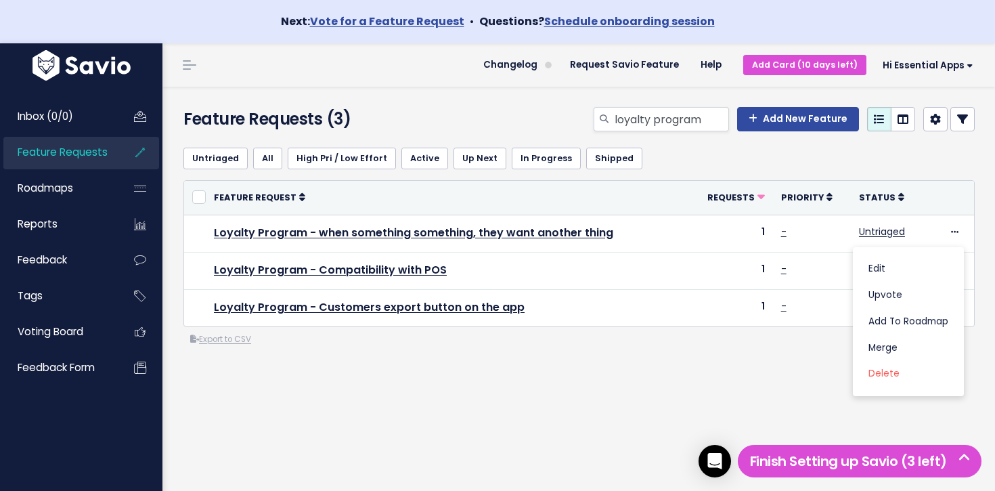
click at [116, 152] on li "Feature Requests" at bounding box center [81, 153] width 156 height 32
click at [98, 152] on span "Feature Requests" at bounding box center [63, 152] width 90 height 14
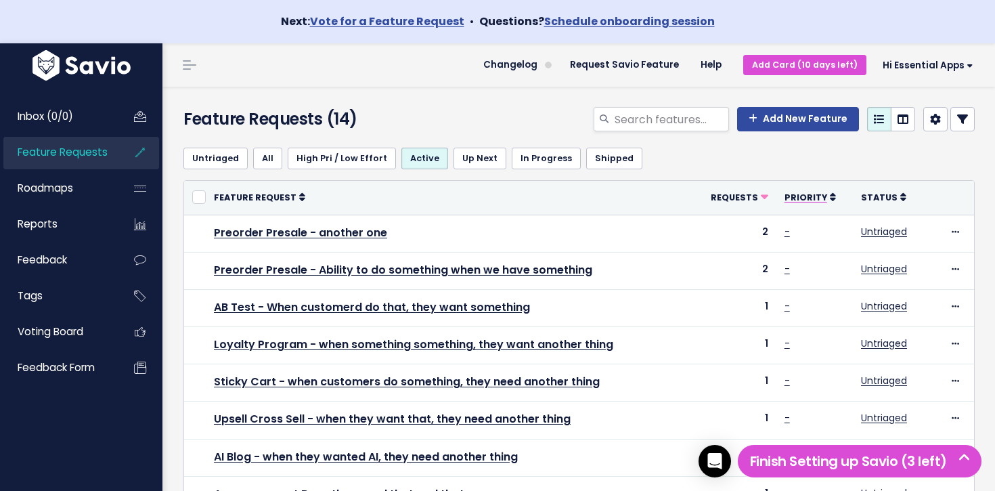
click at [832, 198] on icon at bounding box center [833, 196] width 6 height 9
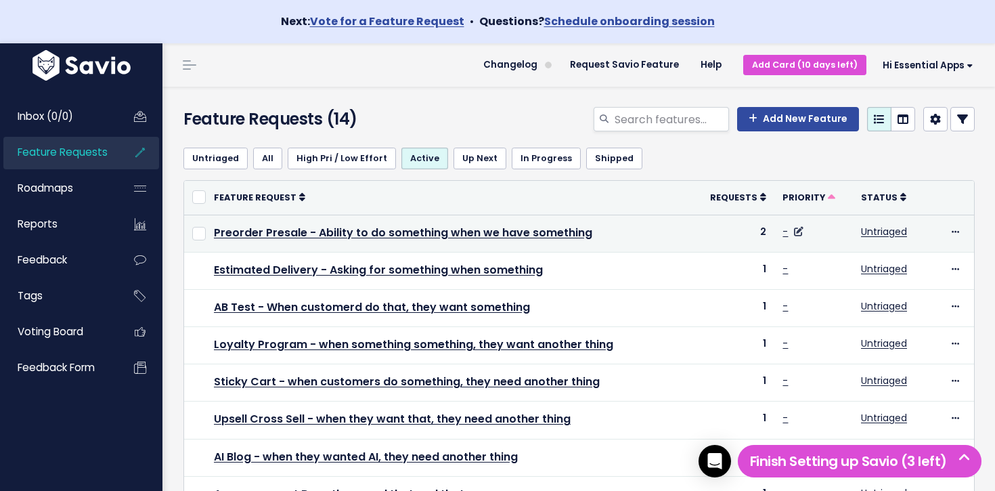
click at [804, 232] on td "-" at bounding box center [813, 233] width 79 height 37
click at [799, 231] on icon at bounding box center [798, 231] width 9 height 9
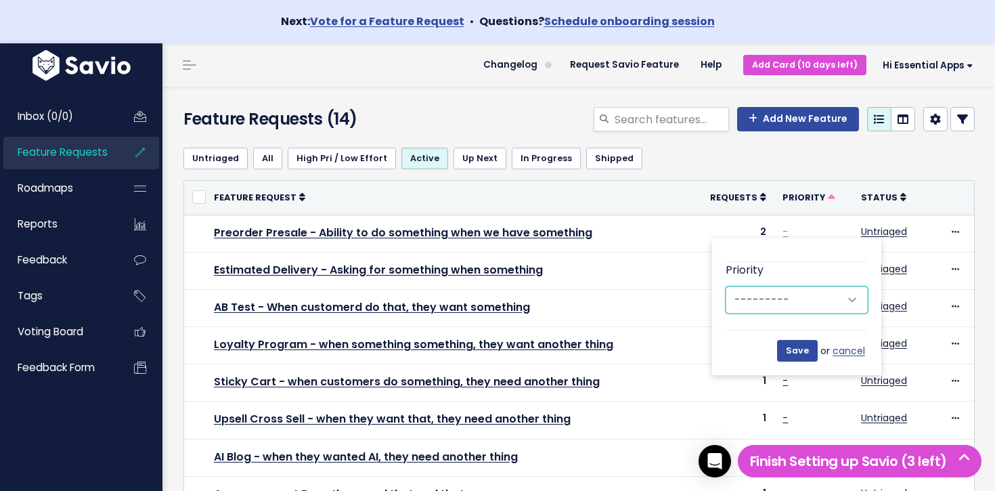
click at [827, 296] on select "--------- Low Medium High" at bounding box center [796, 299] width 142 height 27
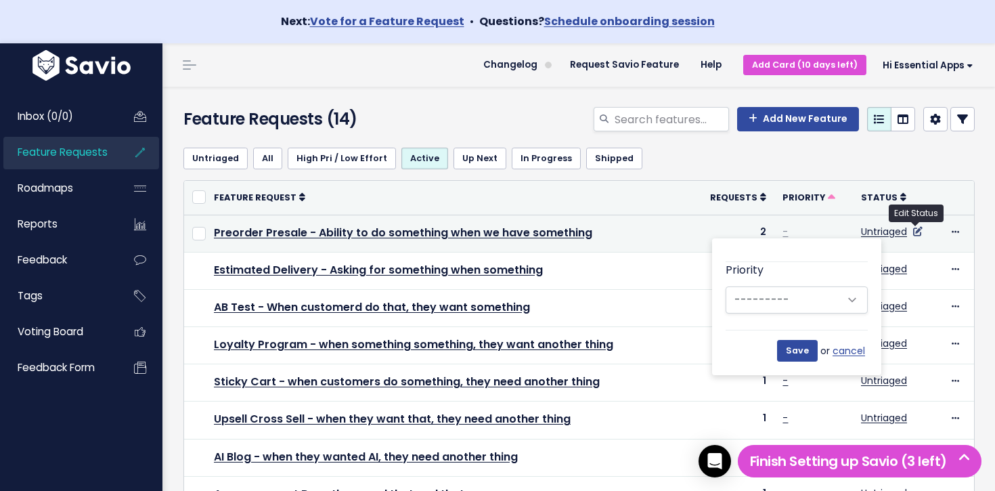
click at [913, 227] on icon at bounding box center [917, 231] width 9 height 9
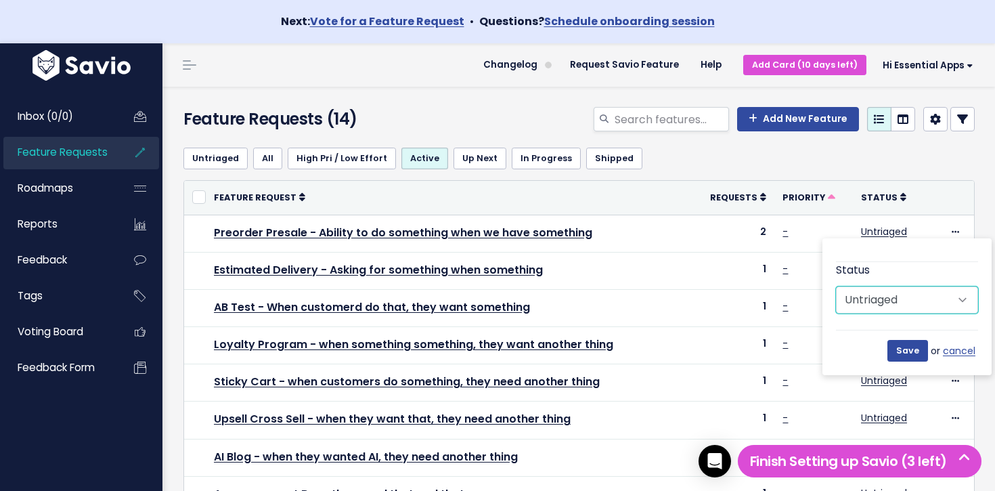
click at [906, 298] on select "Untriaged Under Consideration Planned In Progress Shipped Closed Won't do" at bounding box center [907, 299] width 142 height 27
click at [550, 102] on div "Feature Requests (14) Add New Feature" at bounding box center [576, 112] width 828 height 50
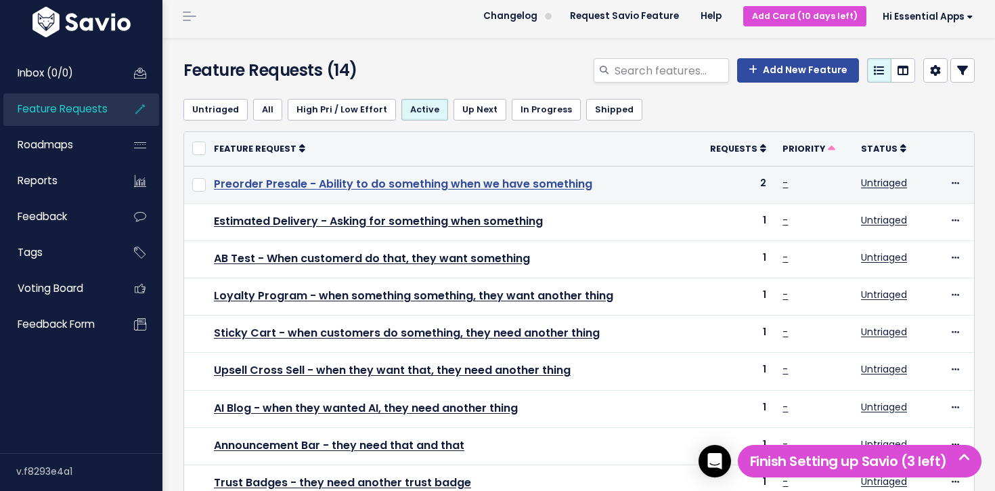
scroll to position [44, 0]
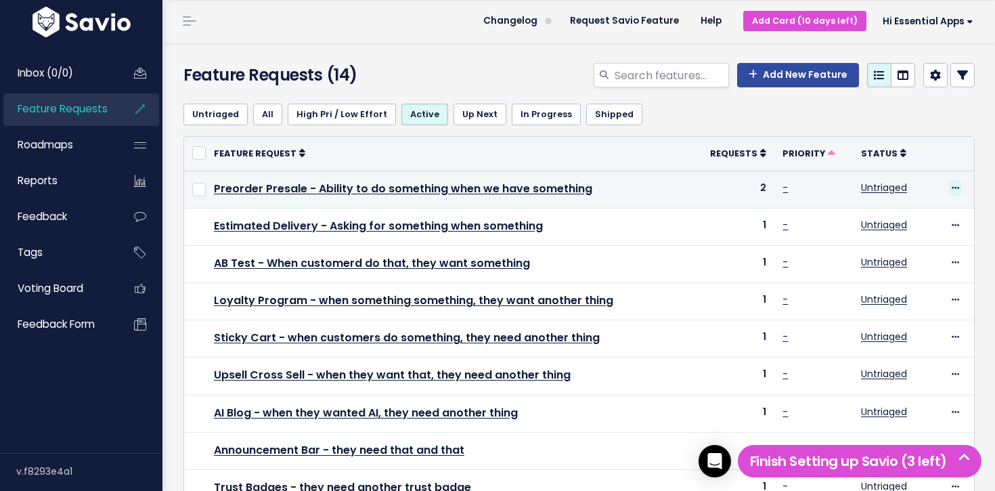
click at [956, 185] on icon at bounding box center [955, 188] width 7 height 9
click at [901, 220] on link "Edit" at bounding box center [909, 225] width 100 height 26
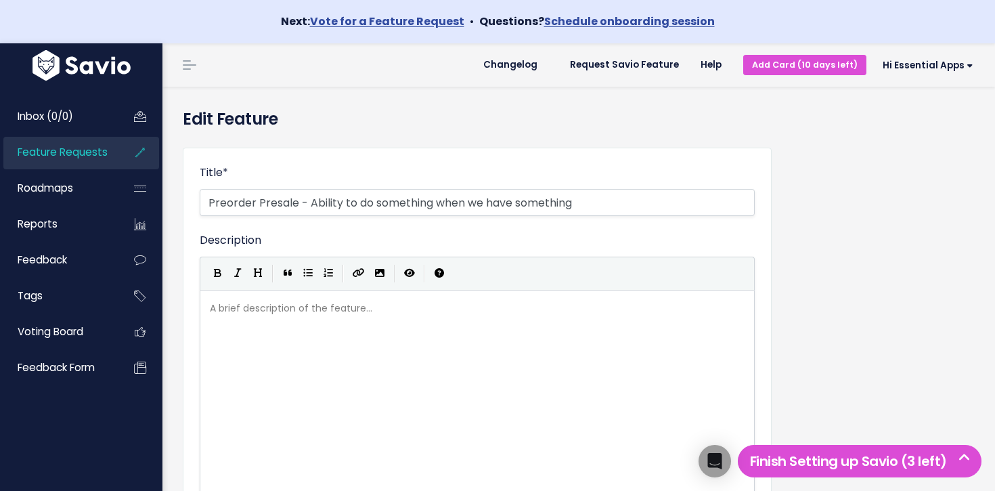
select select
click at [325, 204] on input "Preorder Presale - Ability to do something when we have something" at bounding box center [477, 202] width 555 height 27
drag, startPoint x: 325, startPoint y: 204, endPoint x: 675, endPoint y: 200, distance: 349.9
click at [675, 200] on input "Preorder Presale - Ability to do something when we have something" at bounding box center [477, 202] width 555 height 27
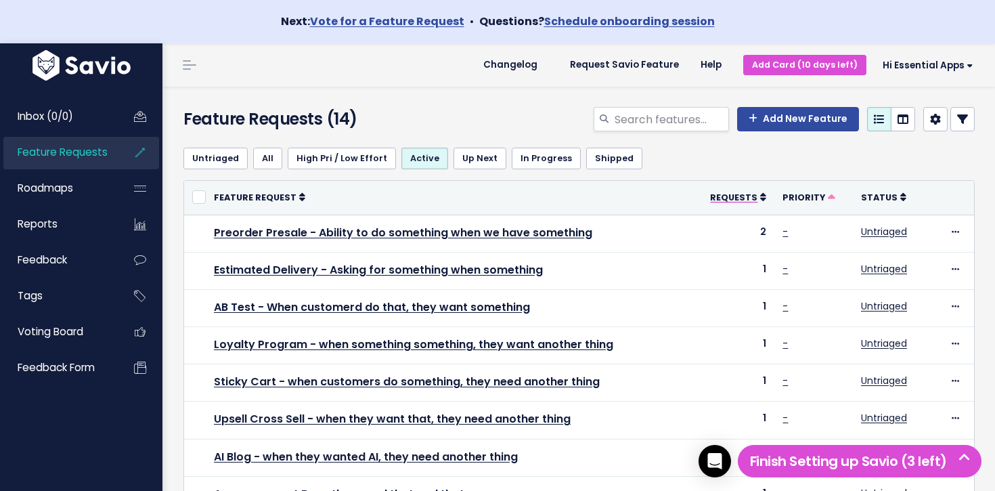
scroll to position [44, 0]
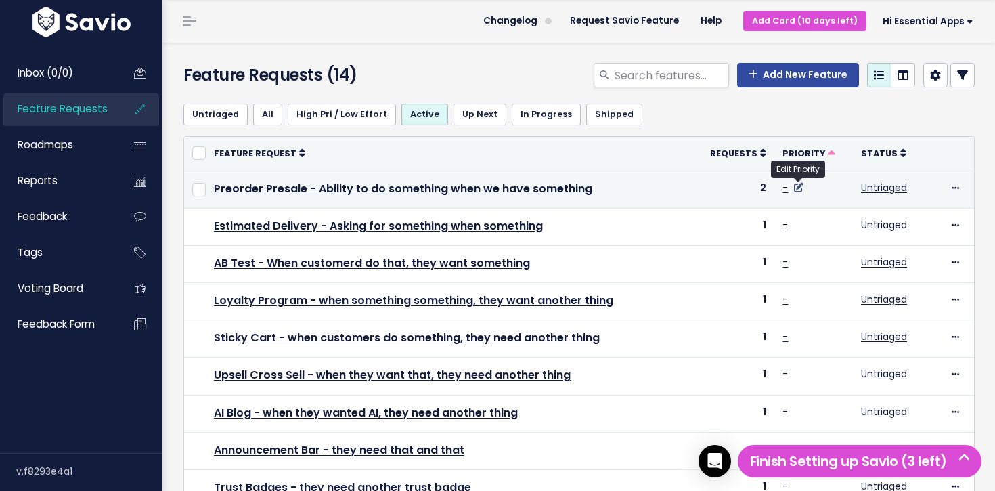
click at [803, 185] on icon at bounding box center [798, 187] width 9 height 9
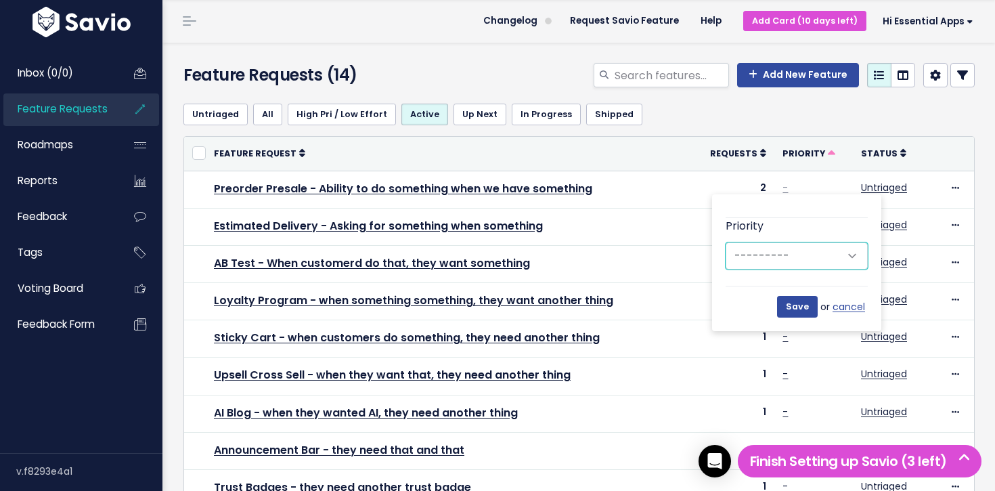
click at [812, 252] on select "--------- Low Medium High" at bounding box center [796, 255] width 142 height 27
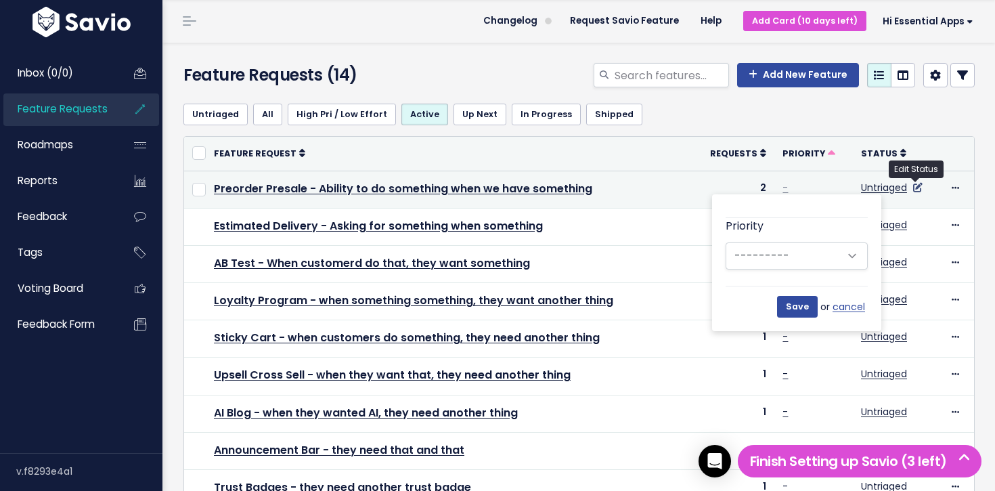
click at [920, 187] on icon at bounding box center [917, 187] width 9 height 9
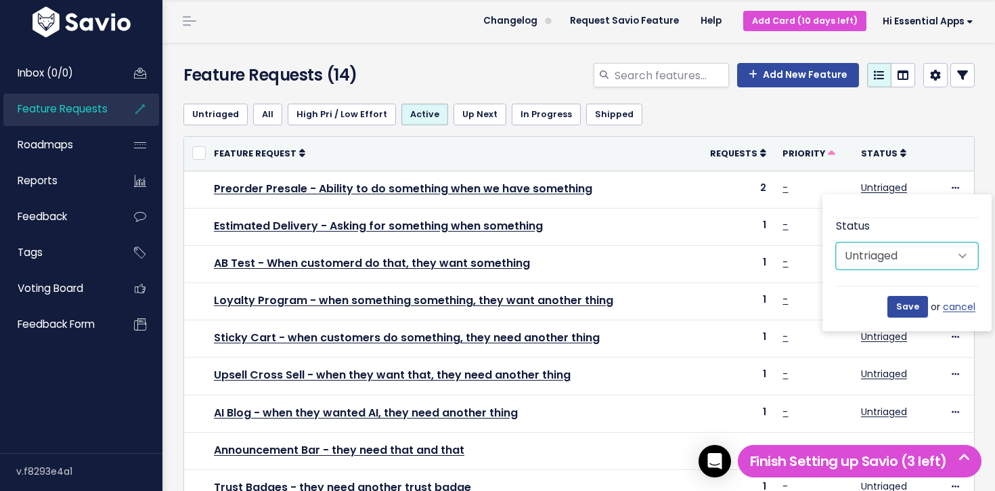
click at [910, 261] on select "Untriaged Under Consideration Planned In Progress Shipped Closed Won't do" at bounding box center [907, 255] width 142 height 27
click at [954, 128] on div "Untriaged All High Pri / Low Effort Active Up Next In Progress Shipped" at bounding box center [578, 114] width 791 height 43
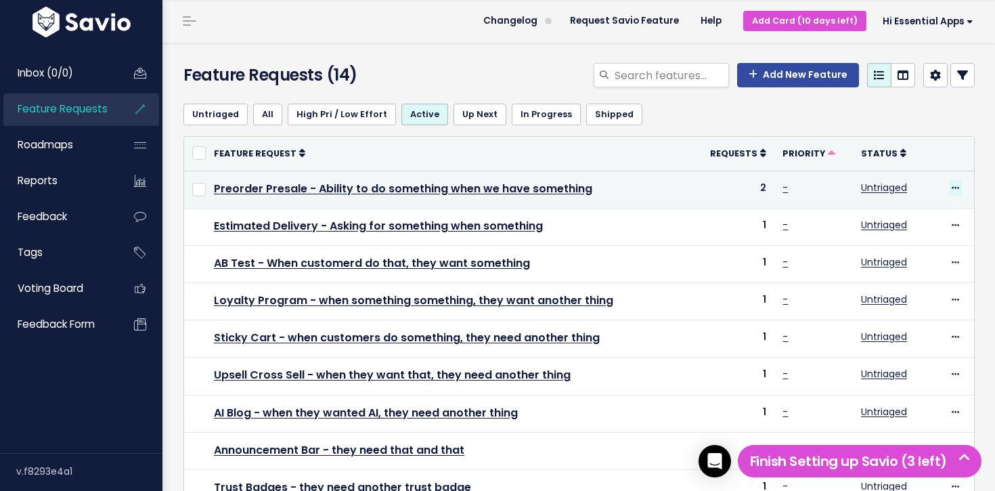
click at [955, 186] on icon at bounding box center [955, 188] width 7 height 9
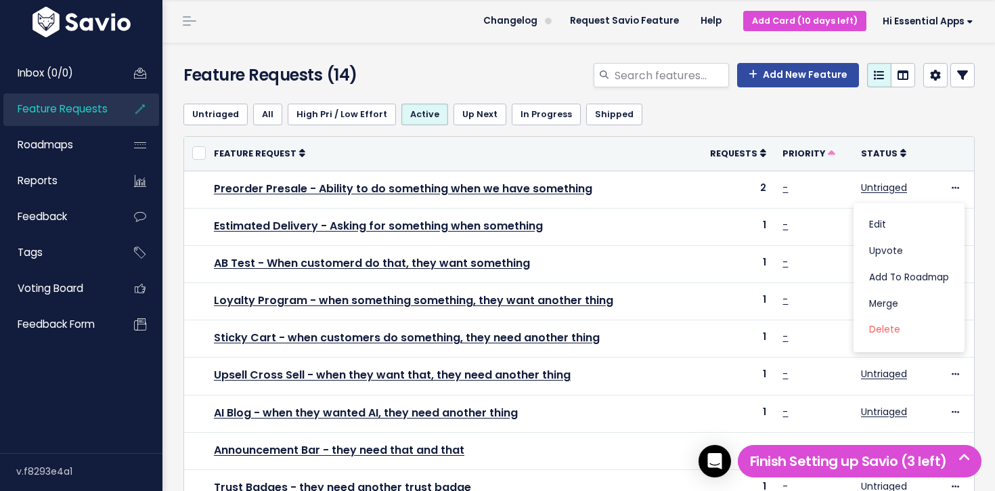
click at [928, 144] on th "Status" at bounding box center [897, 154] width 88 height 34
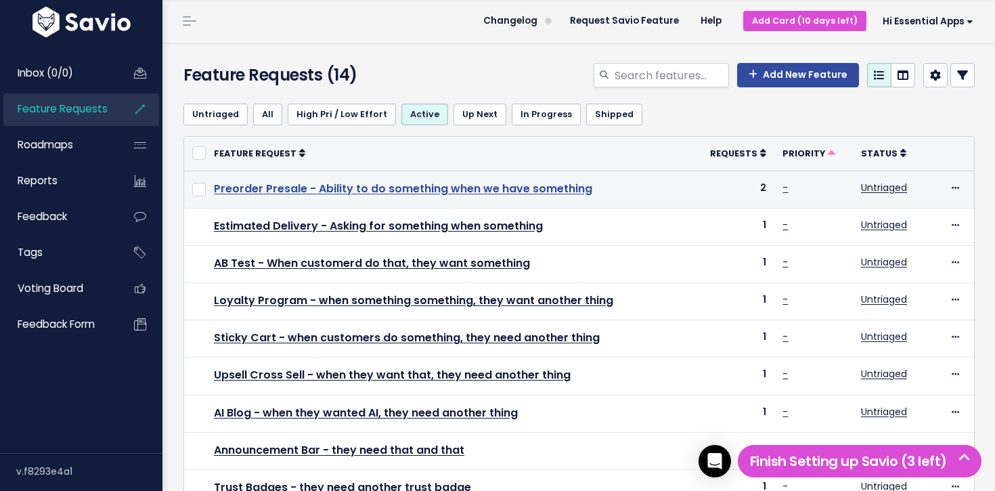
click at [541, 182] on link "Preorder Presale - Ability to do something when we have something" at bounding box center [403, 189] width 378 height 16
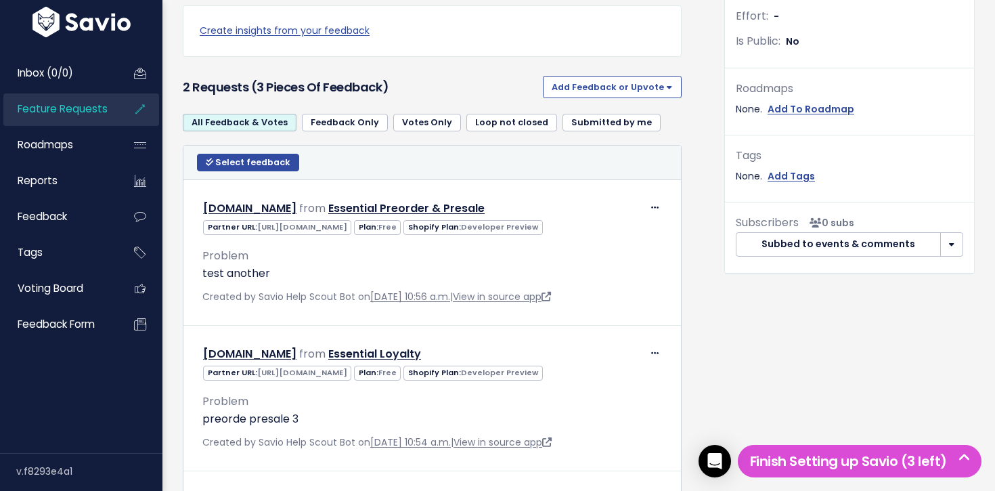
scroll to position [449, 0]
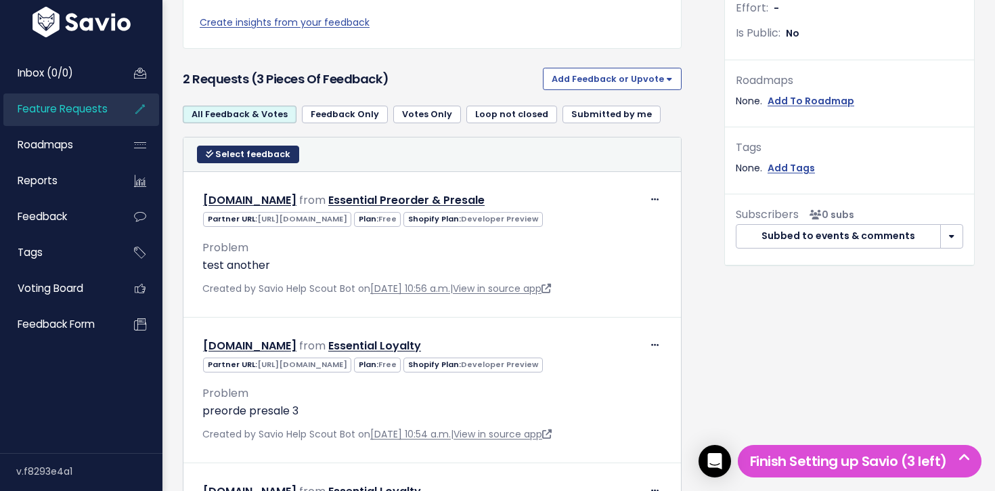
click at [202, 155] on button "Select feedback" at bounding box center [248, 155] width 102 height 18
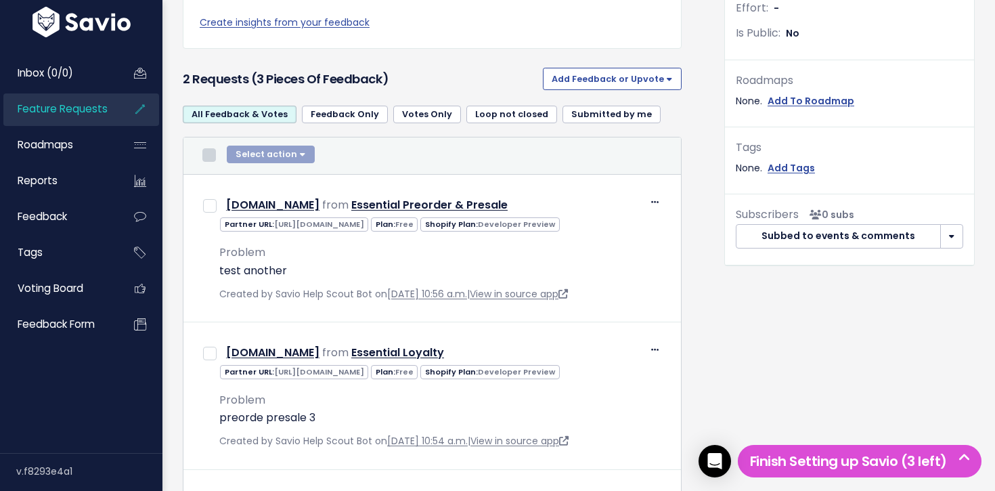
click at [208, 160] on input "checkbox" at bounding box center [209, 155] width 14 height 14
checkbox input "true"
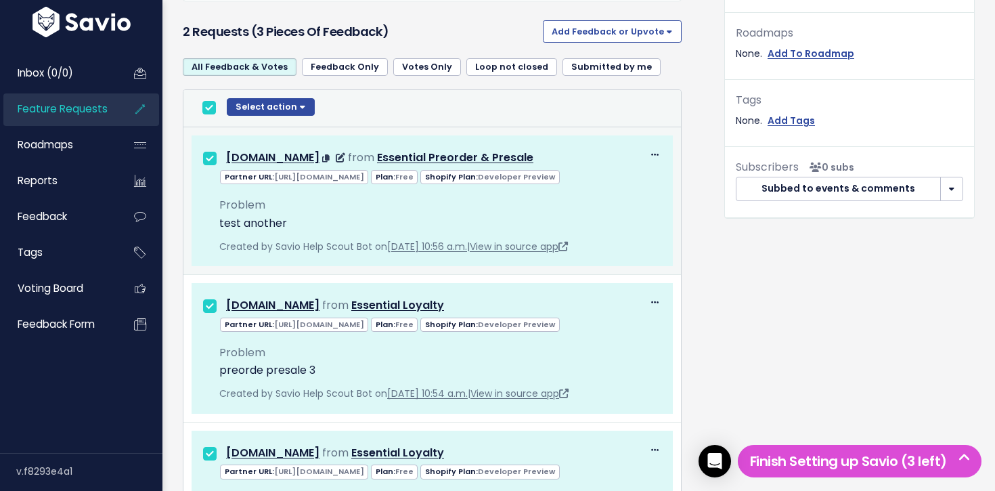
scroll to position [394, 0]
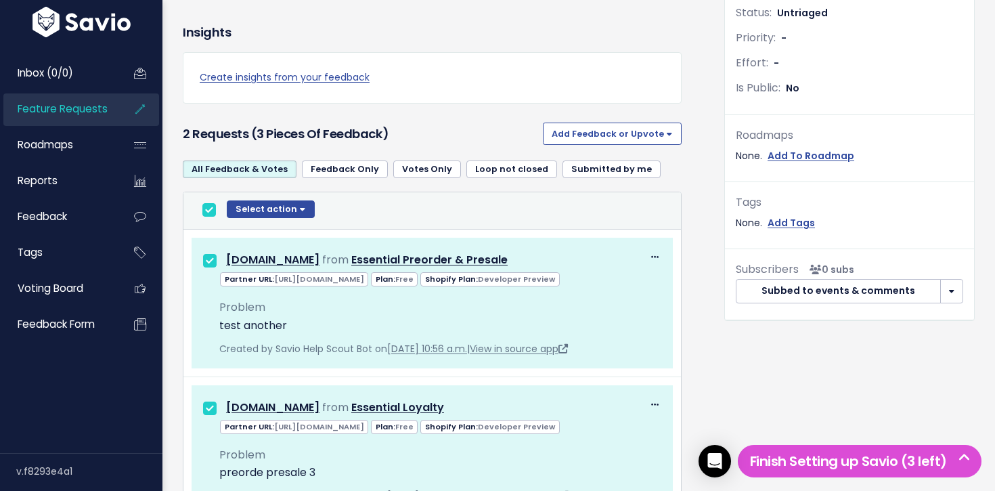
click at [210, 214] on input "checkbox" at bounding box center [209, 210] width 14 height 14
checkbox input "false"
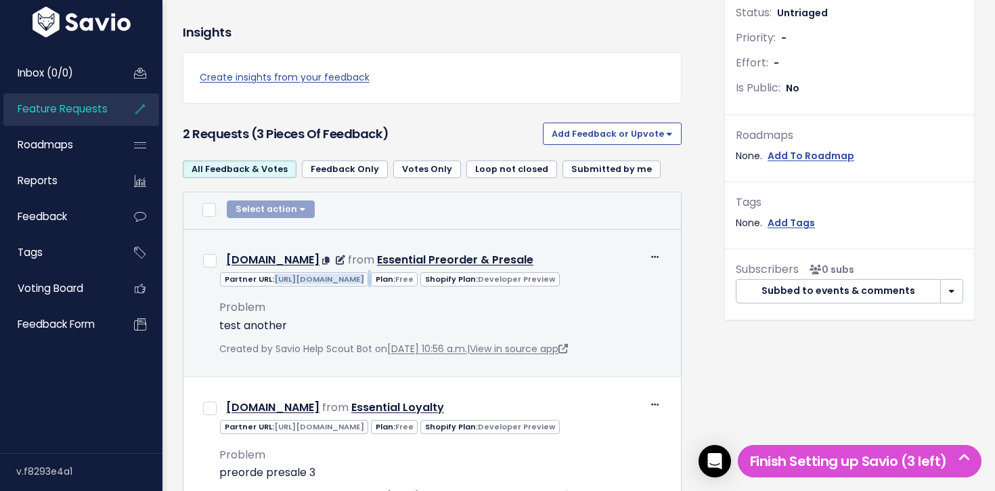
drag, startPoint x: 273, startPoint y: 277, endPoint x: 513, endPoint y: 279, distance: 240.3
click at [513, 280] on span "Partner URL: https://partners.shopify.com/2314587/stores/96559595850 Plan: Free…" at bounding box center [390, 278] width 340 height 14
click at [516, 313] on div "Problem test another" at bounding box center [440, 310] width 443 height 47
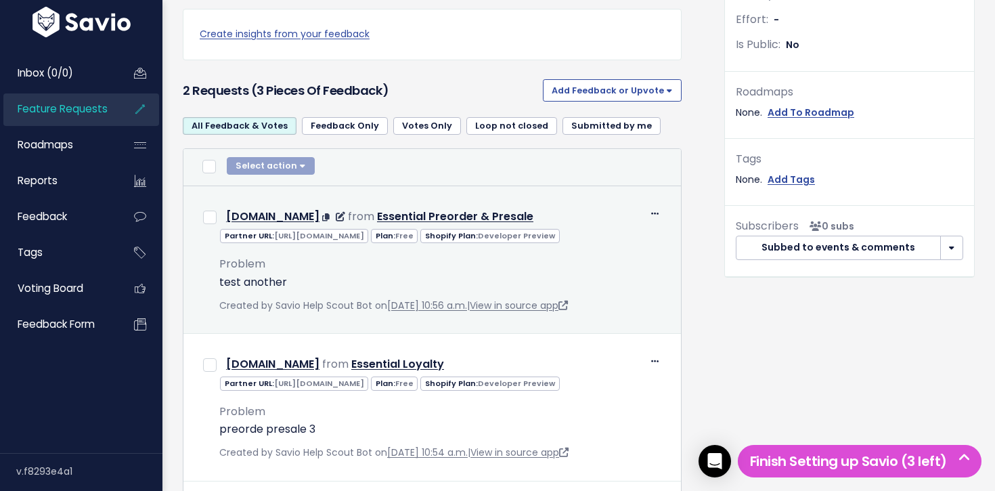
scroll to position [456, 0]
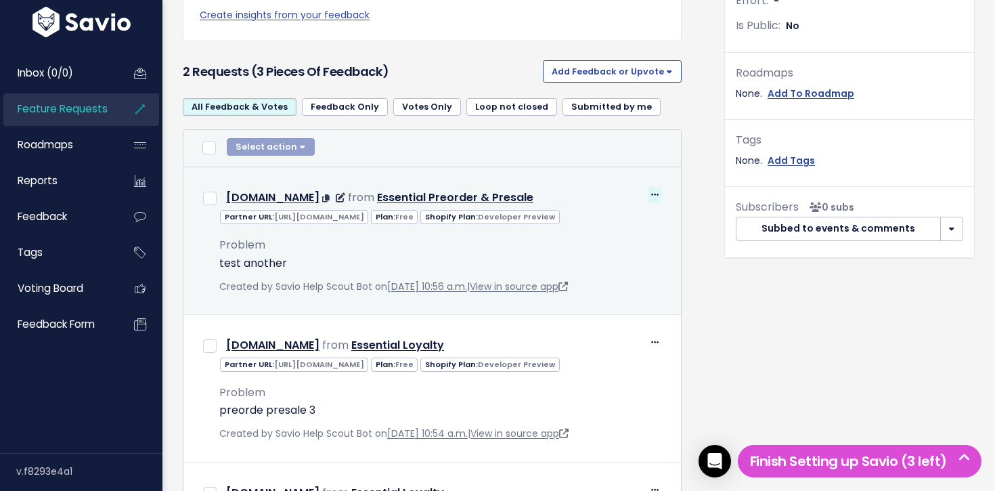
click at [651, 194] on icon at bounding box center [654, 195] width 7 height 9
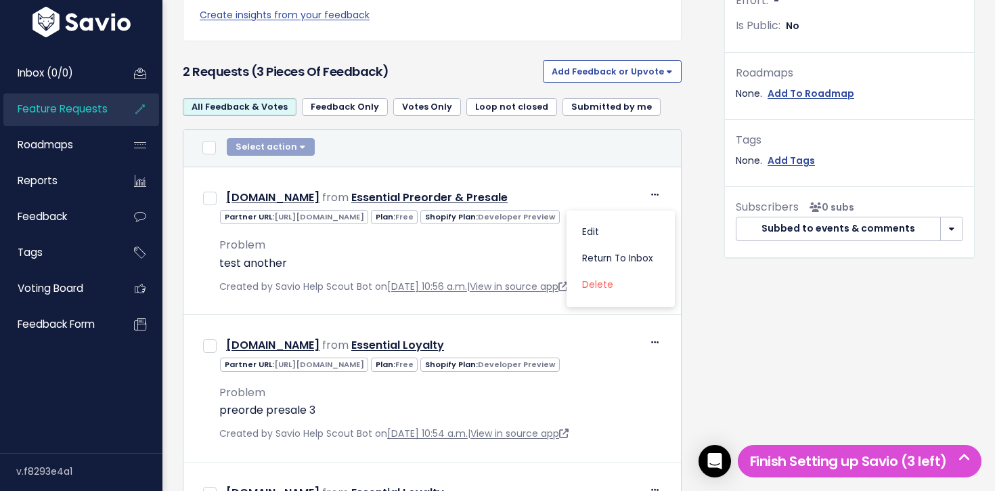
click at [715, 308] on div "Requests: 2 Companies: 2 Feedback: 3 Opened: 3 days ago Last Requested: 2 days …" at bounding box center [849, 185] width 271 height 883
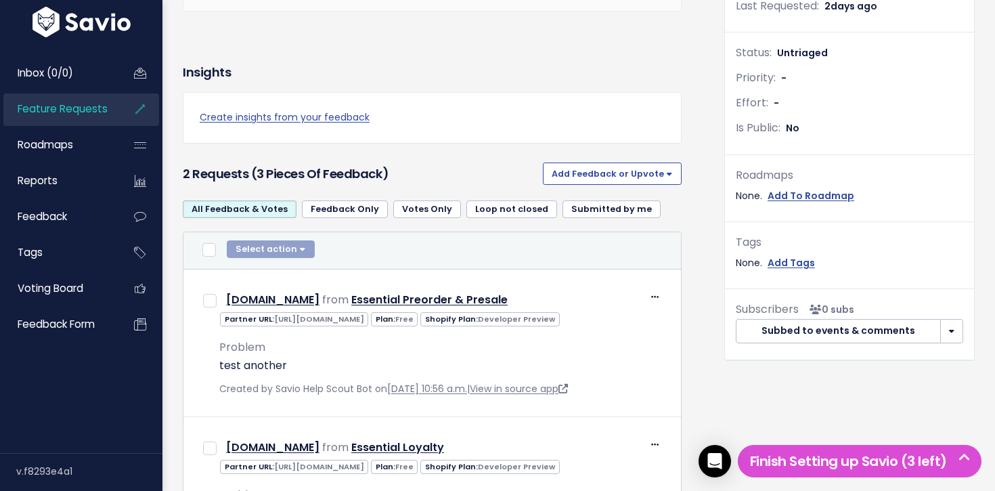
scroll to position [349, 0]
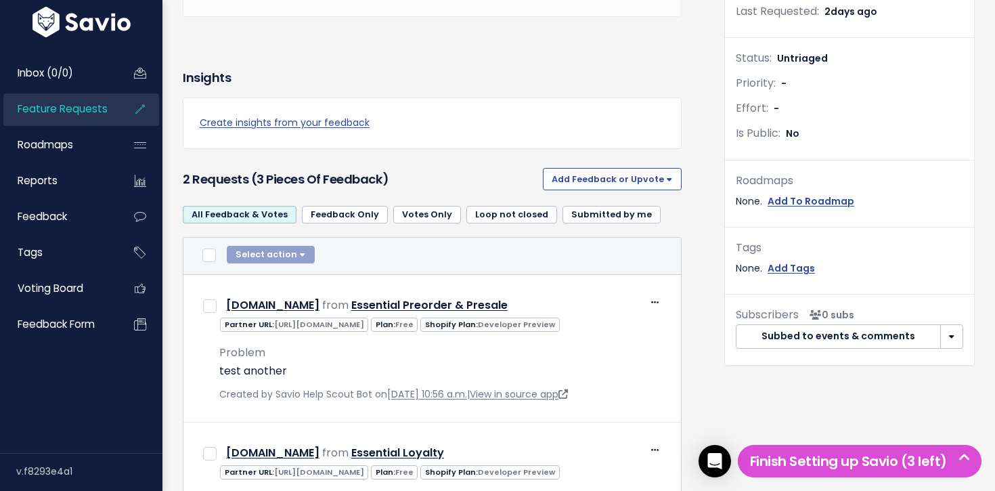
click at [715, 308] on div "Requests: 2 Companies: 2 Feedback: 3 Opened: 3 days ago Last Requested: 2 days …" at bounding box center [849, 292] width 271 height 883
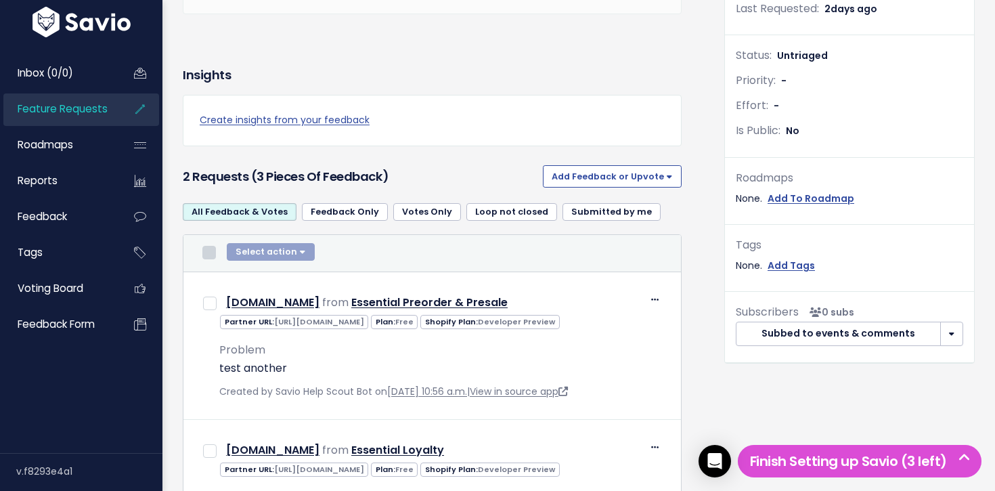
click at [207, 254] on input "checkbox" at bounding box center [209, 253] width 14 height 14
checkbox input "true"
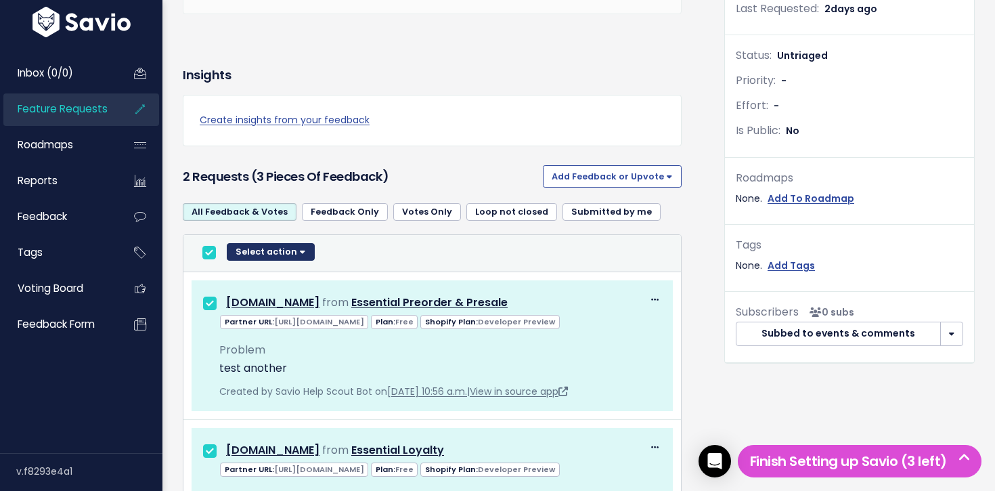
click at [269, 257] on button "Select action" at bounding box center [271, 252] width 88 height 18
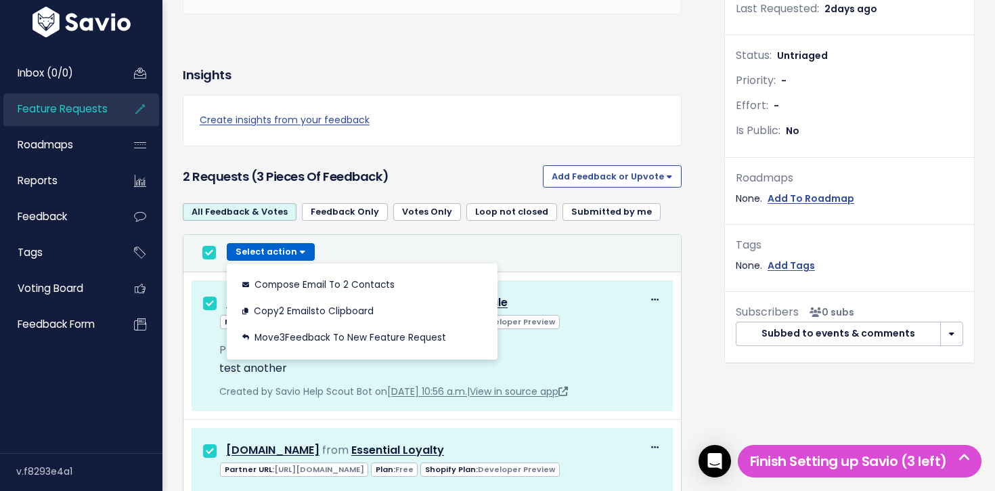
click at [217, 250] on div "Select action Compose Email to 2 Contacts Copy 2 Emails to Clipboard Move 3 Fee…" at bounding box center [432, 253] width 470 height 20
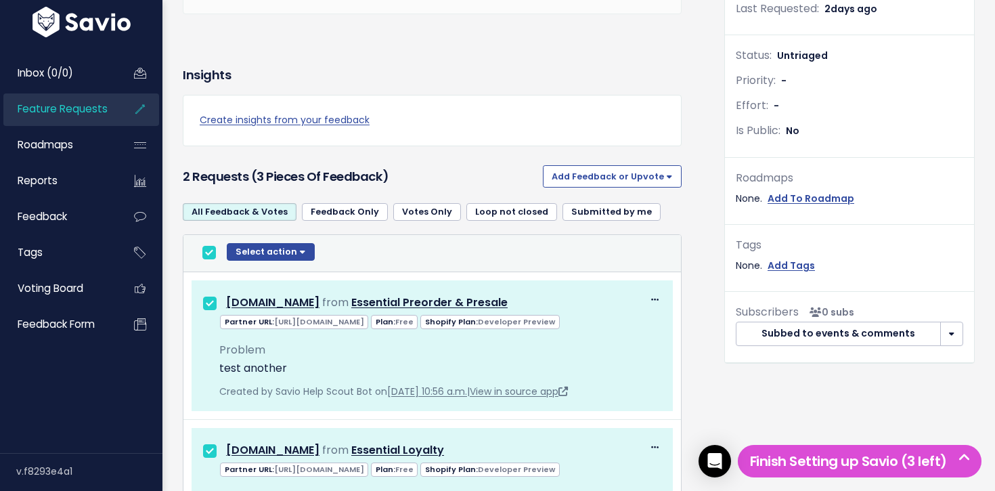
click at [208, 250] on input "checkbox" at bounding box center [209, 253] width 14 height 14
checkbox input "false"
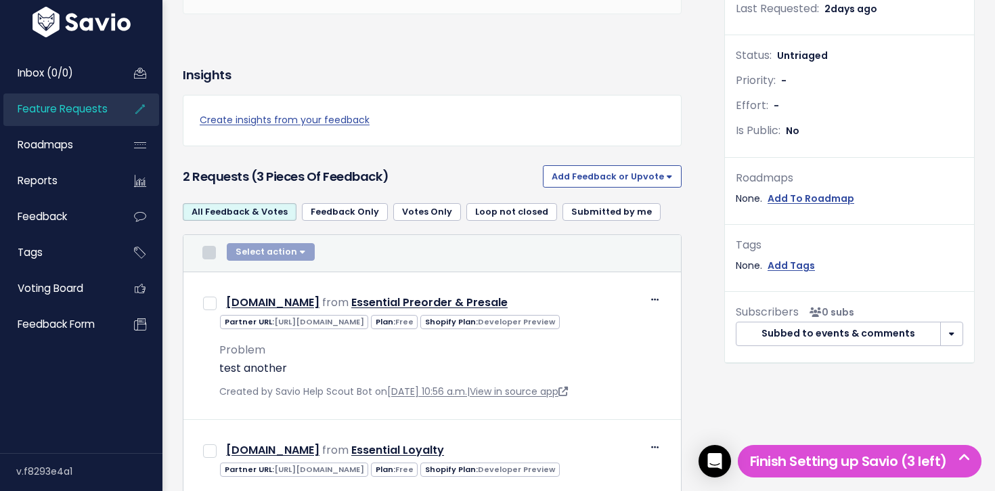
click at [208, 250] on input "checkbox" at bounding box center [209, 253] width 14 height 14
checkbox input "true"
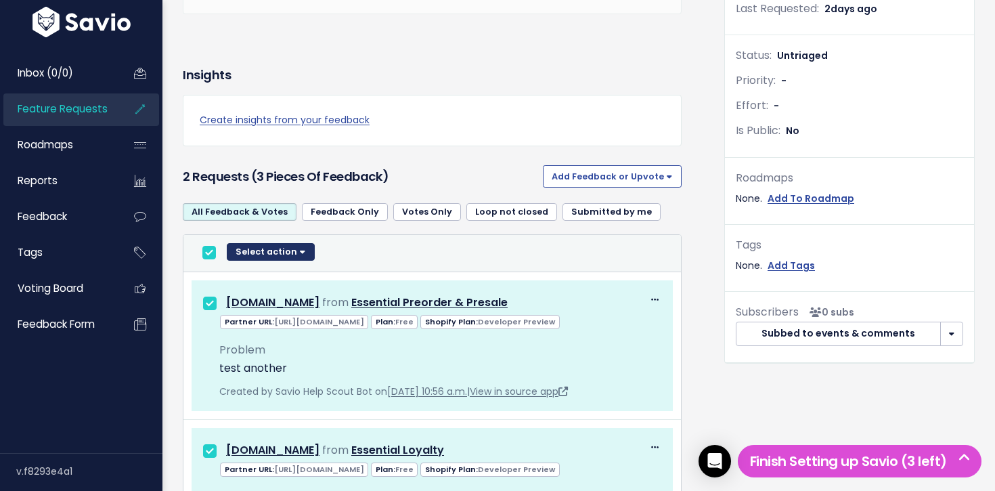
click at [268, 252] on button "Select action" at bounding box center [271, 252] width 88 height 18
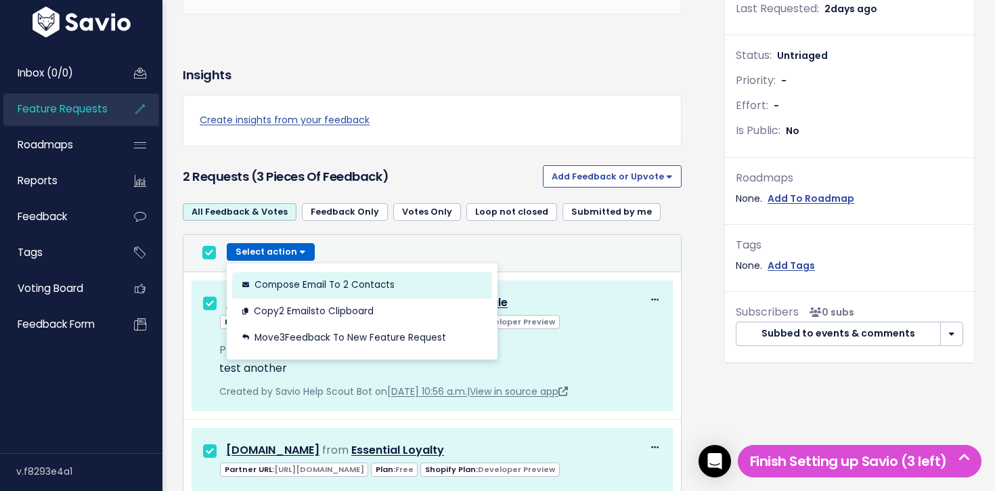
click at [269, 284] on button "Compose Email to 2 Contacts" at bounding box center [362, 284] width 260 height 26
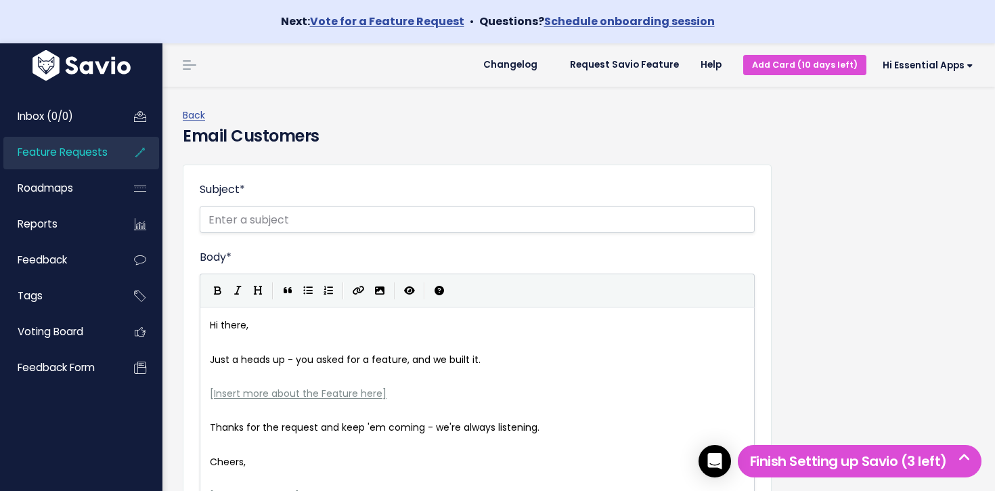
scroll to position [280, 0]
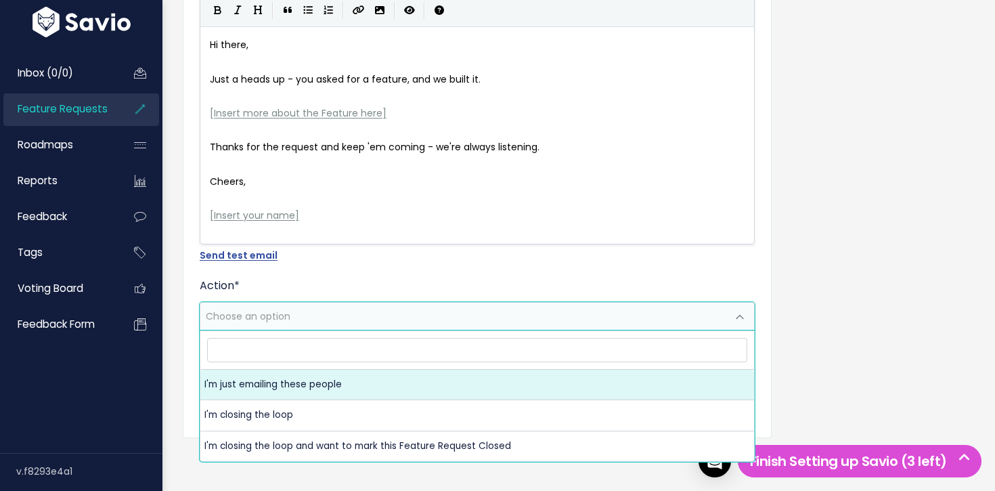
click at [296, 319] on span "Choose an option" at bounding box center [463, 316] width 527 height 27
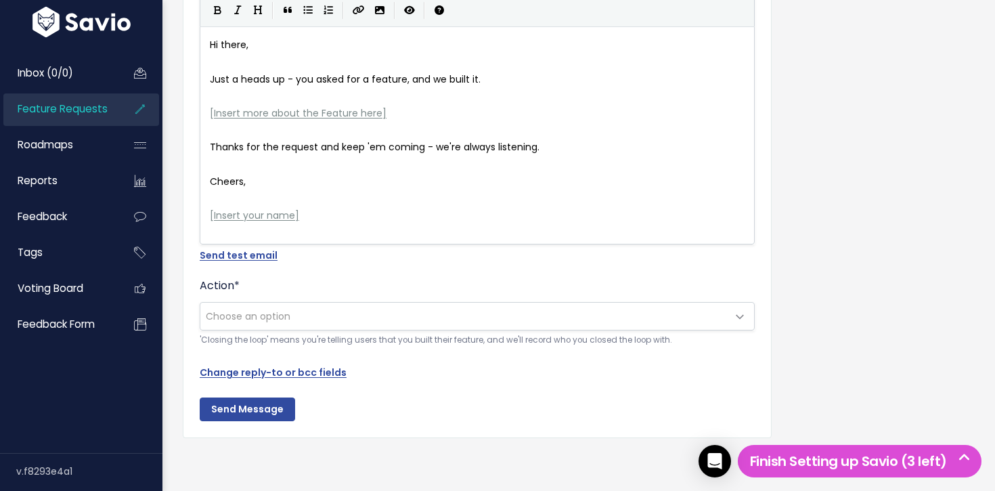
click at [390, 263] on div "Send test email" at bounding box center [477, 255] width 555 height 17
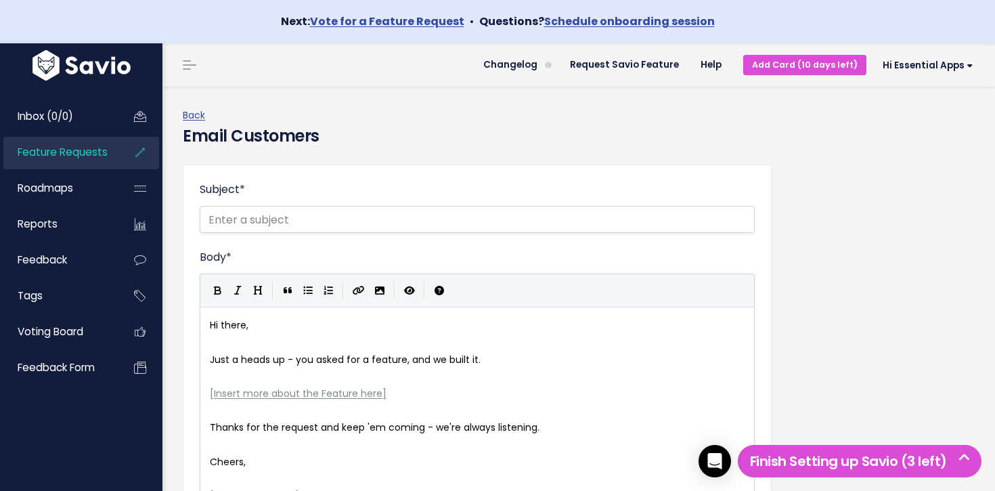
click at [80, 72] on img at bounding box center [81, 65] width 105 height 30
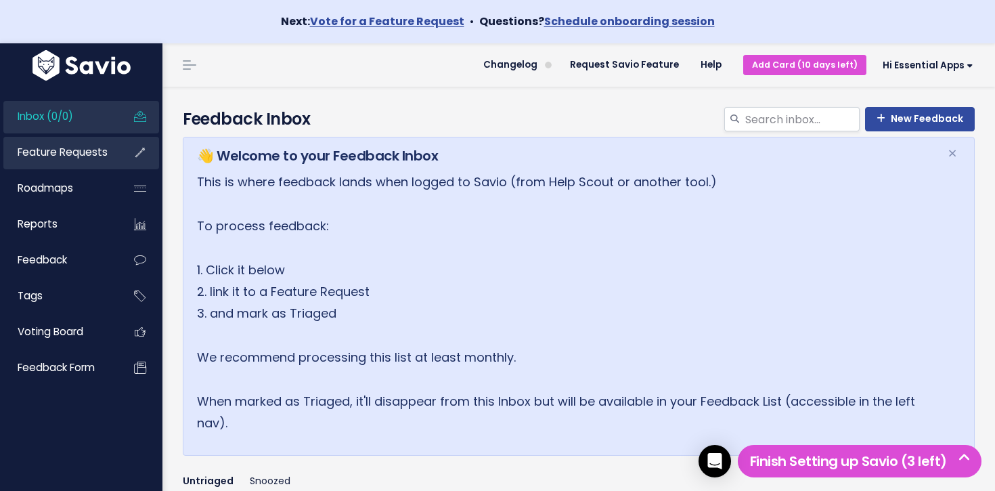
click at [72, 152] on span "Feature Requests" at bounding box center [63, 152] width 90 height 14
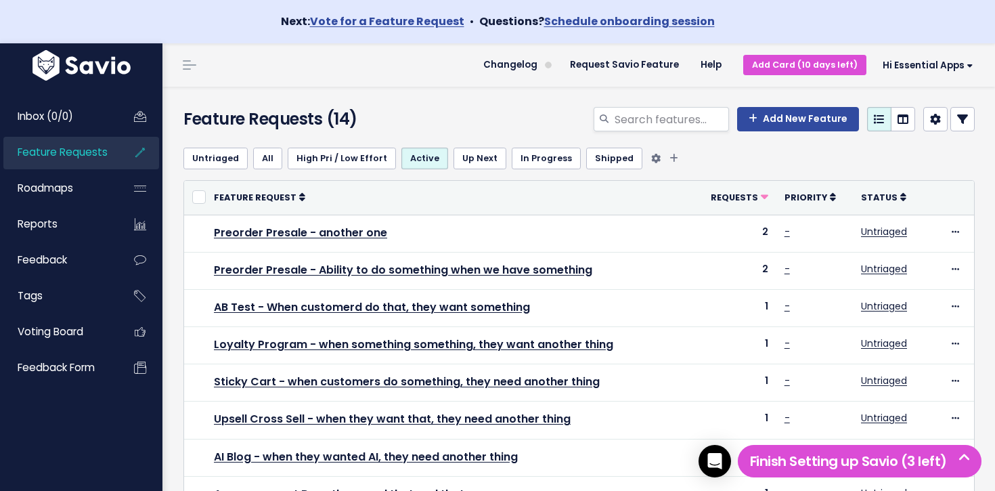
click at [269, 163] on link "All" at bounding box center [267, 159] width 29 height 22
click at [76, 59] on img at bounding box center [81, 65] width 105 height 30
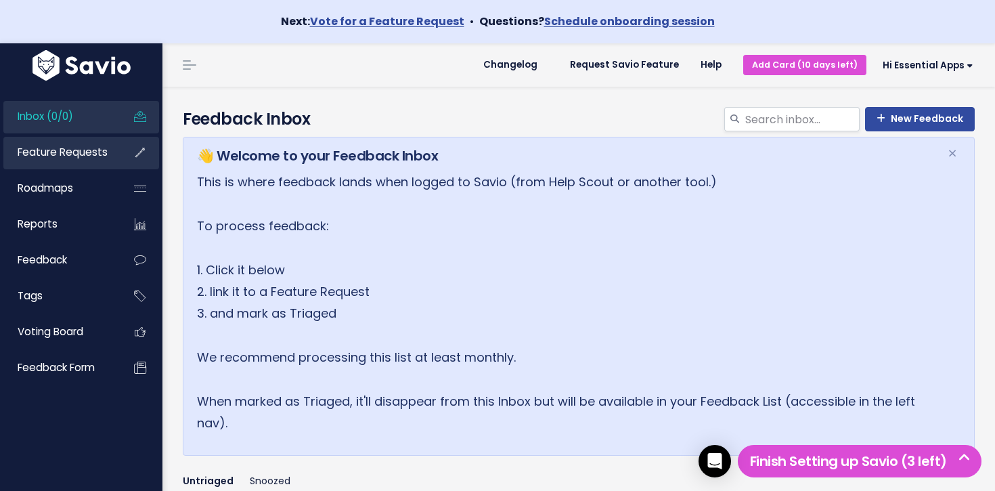
click at [89, 151] on span "Feature Requests" at bounding box center [63, 152] width 90 height 14
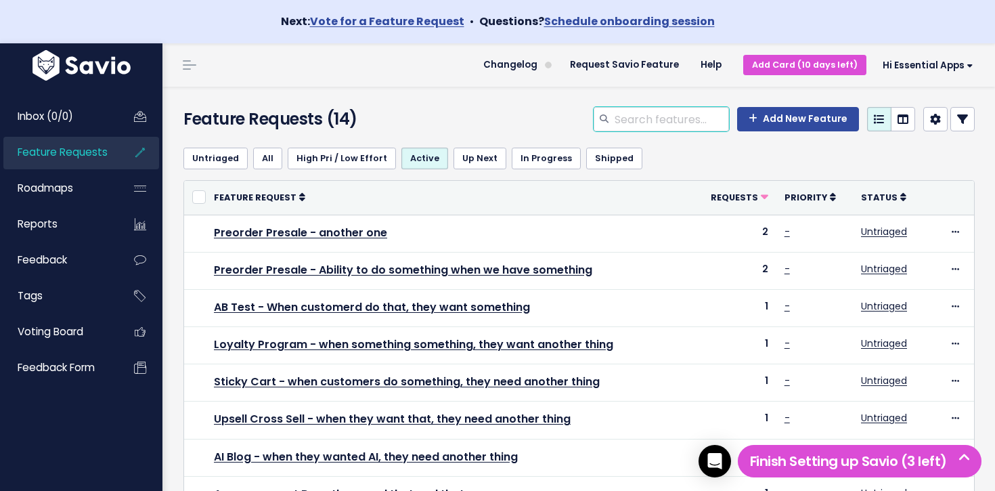
click at [686, 125] on input "search" at bounding box center [671, 119] width 116 height 24
paste input "Preorder Presale"
type input "Preorder Presale"
click at [786, 122] on link "Add New Feature" at bounding box center [798, 119] width 122 height 24
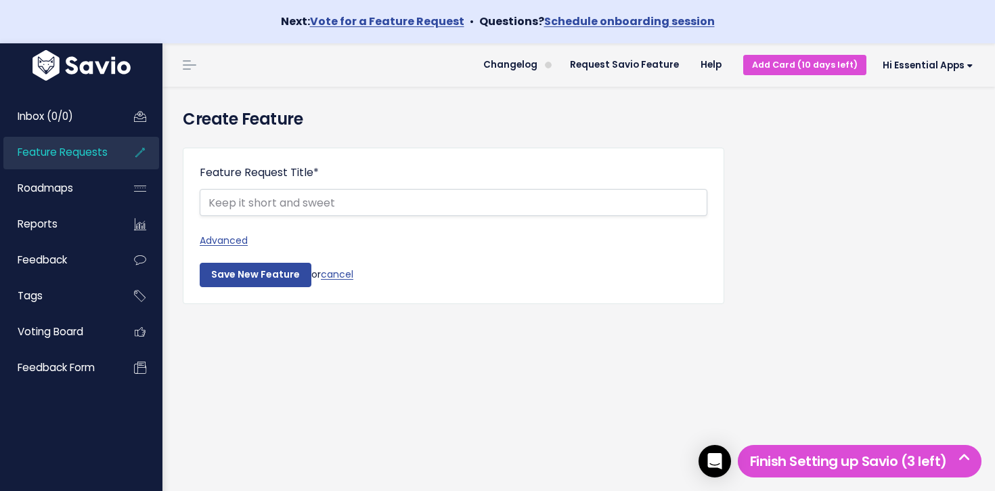
click at [74, 153] on span "Feature Requests" at bounding box center [63, 152] width 90 height 14
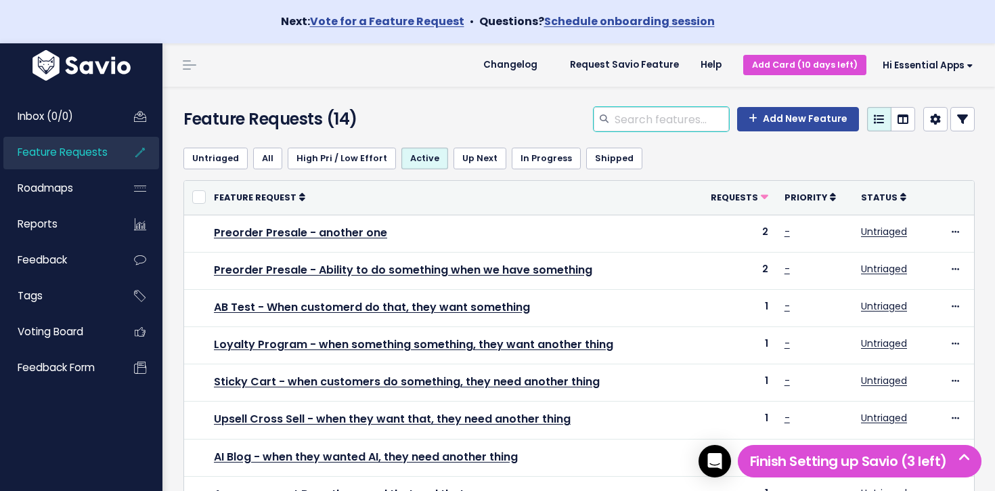
click at [641, 116] on input "search" at bounding box center [671, 119] width 116 height 24
paste input "Preorder Presale"
type input "Preorder Presale"
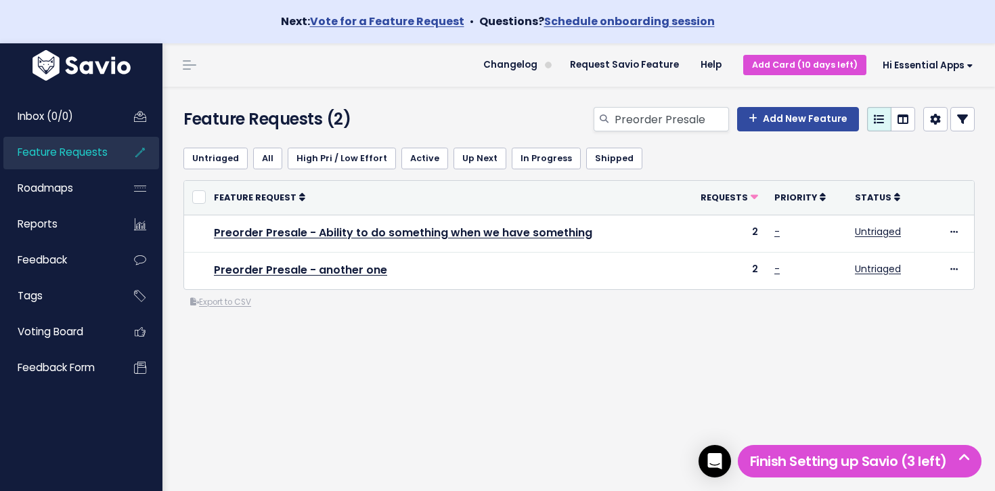
drag, startPoint x: 372, startPoint y: 116, endPoint x: 189, endPoint y: 117, distance: 182.7
click at [189, 117] on h4 "Feature Requests (2)" at bounding box center [308, 119] width 250 height 24
click at [397, 122] on h4 "Feature Requests (2)" at bounding box center [308, 119] width 250 height 24
click at [108, 155] on link "Feature Requests" at bounding box center [57, 152] width 109 height 31
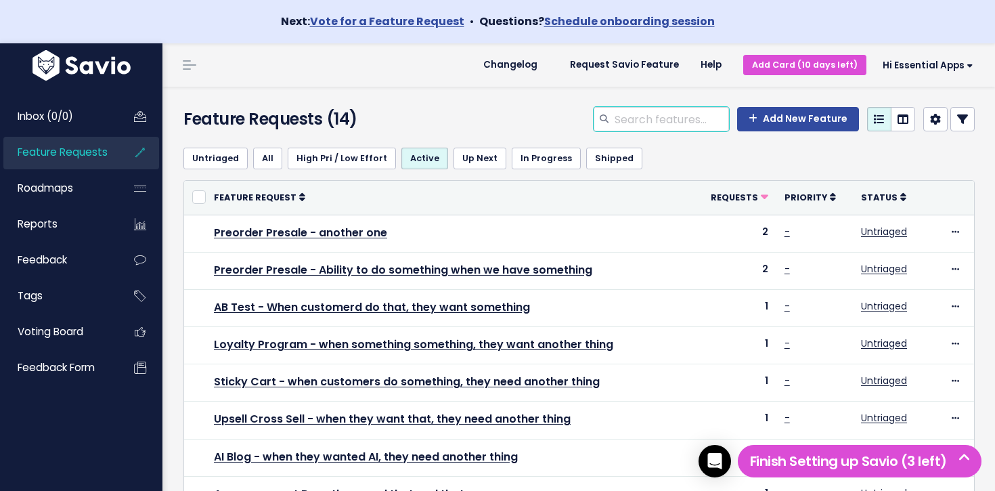
click at [664, 120] on input "search" at bounding box center [671, 119] width 116 height 24
paste input "Preorder Presale"
type input "Preorder Presale"
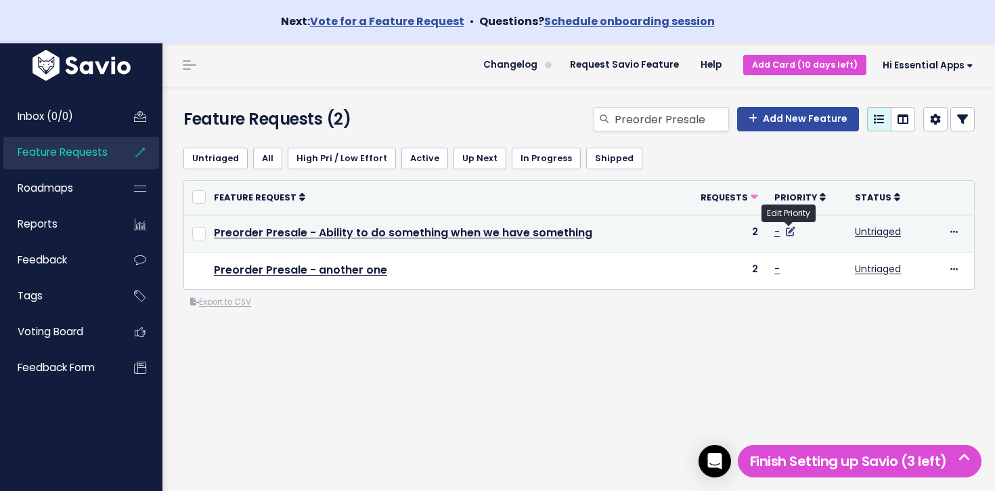
click at [787, 233] on icon at bounding box center [790, 231] width 9 height 9
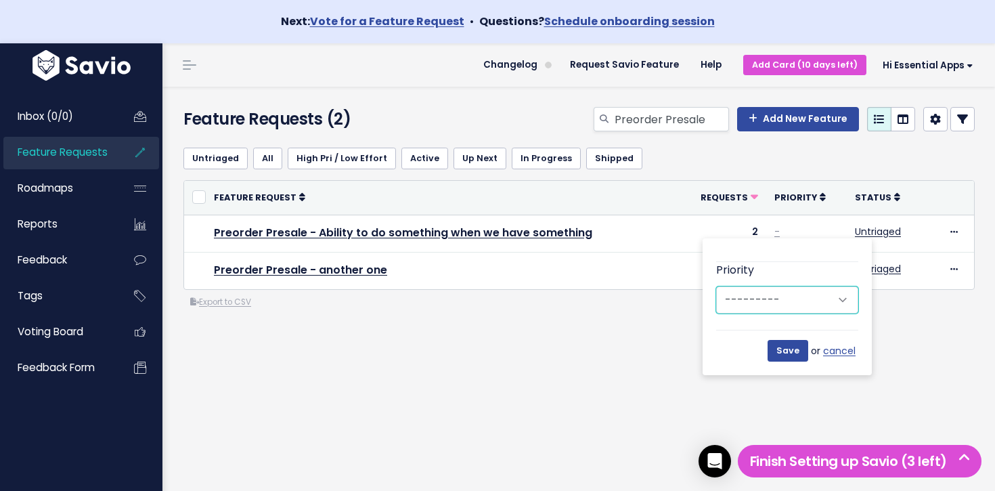
click at [778, 303] on select "--------- Low Medium High" at bounding box center [787, 299] width 142 height 27
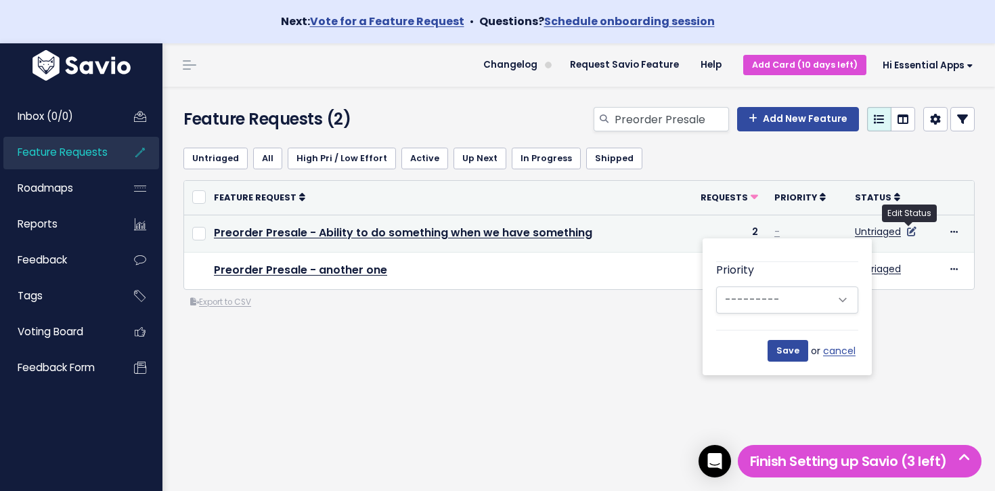
click at [910, 233] on icon at bounding box center [911, 231] width 9 height 9
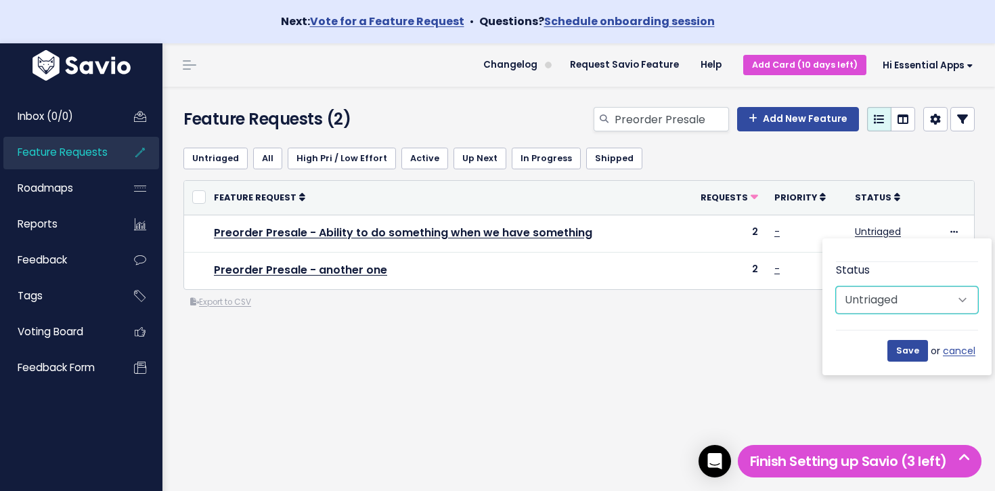
click at [897, 303] on select "Untriaged Under Consideration Planned In Progress Shipped Closed Won't do" at bounding box center [907, 299] width 142 height 27
click at [213, 337] on div "Untriaged All High Pri / Low Effort Active Up Next In Progress Shipped or Cance…" at bounding box center [578, 277] width 811 height 281
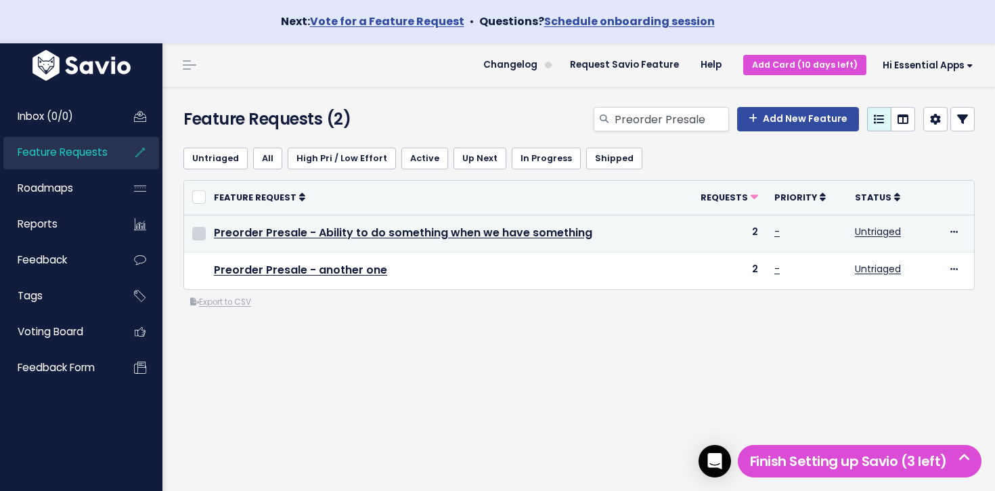
click at [198, 234] on input "checkbox" at bounding box center [199, 234] width 14 height 14
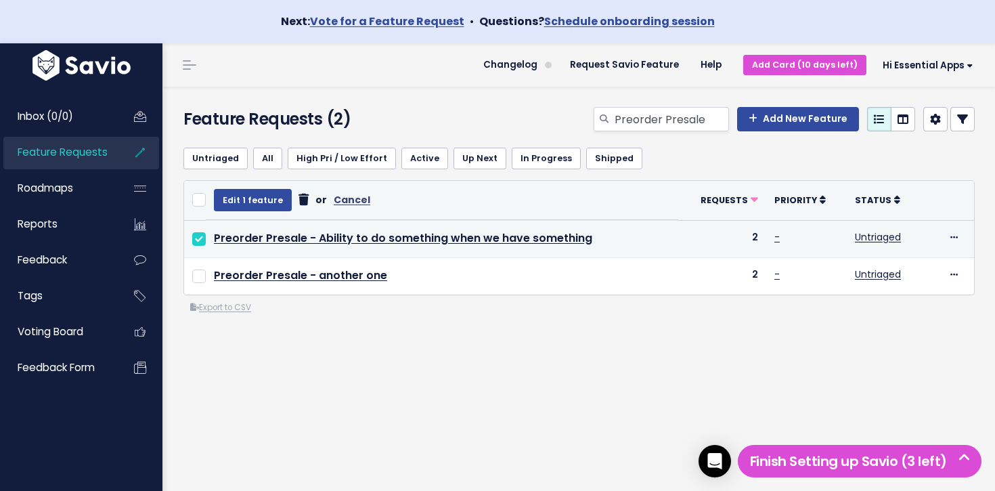
click at [204, 236] on input "checkbox" at bounding box center [199, 239] width 14 height 14
checkbox input "false"
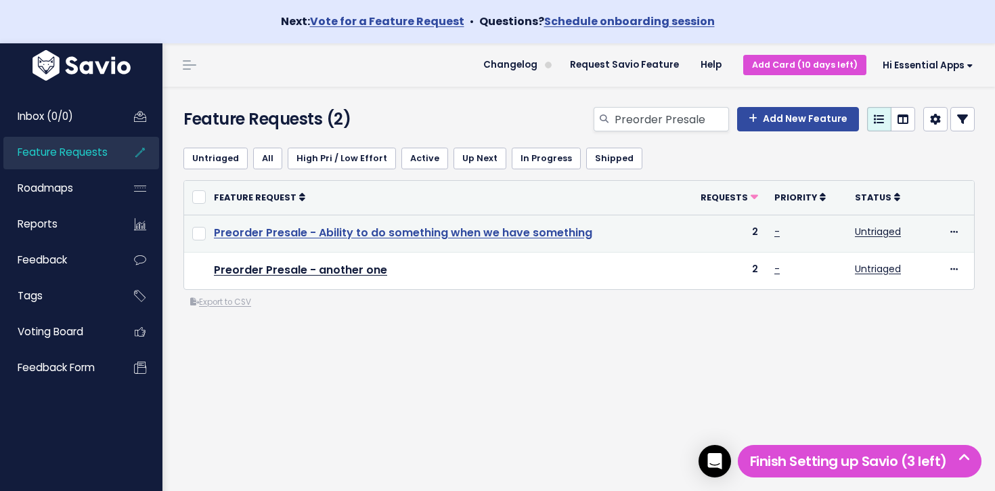
click at [276, 227] on link "Preorder Presale - Ability to do something when we have something" at bounding box center [403, 233] width 378 height 16
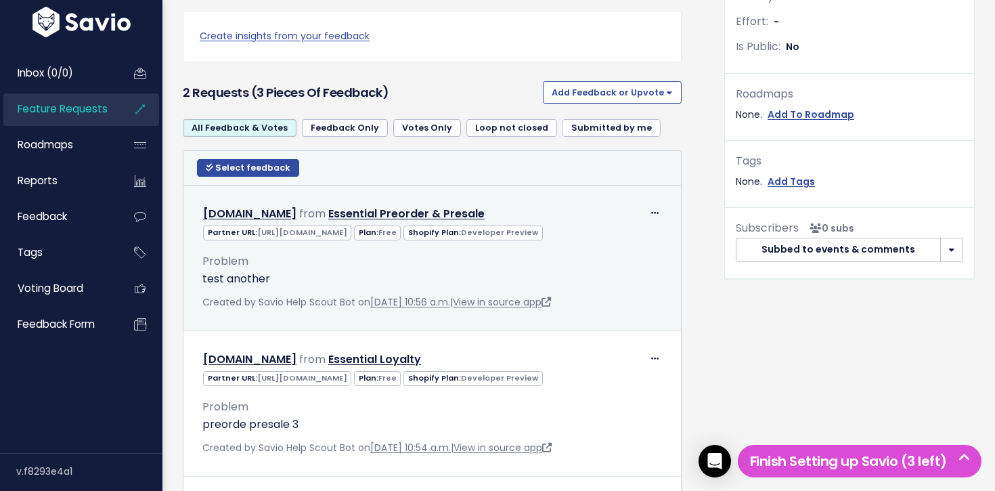
scroll to position [443, 0]
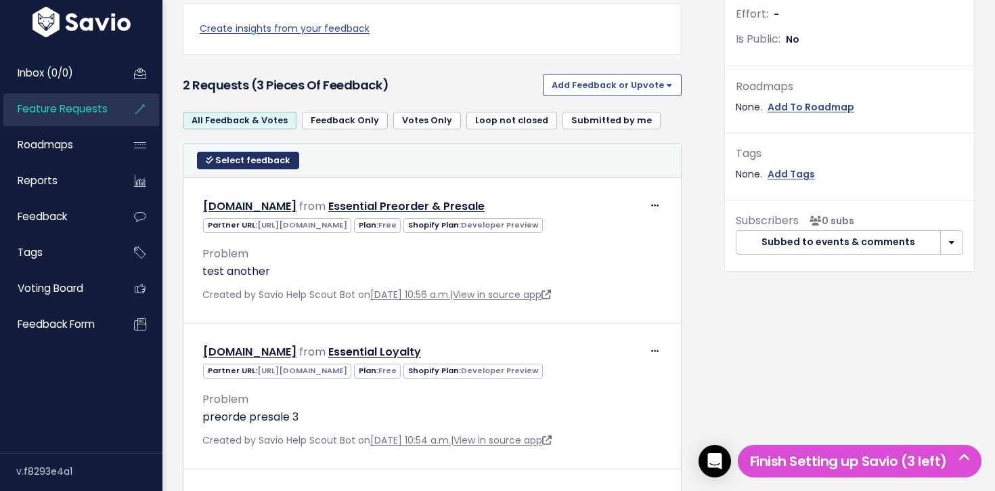
click at [211, 163] on icon at bounding box center [209, 160] width 7 height 9
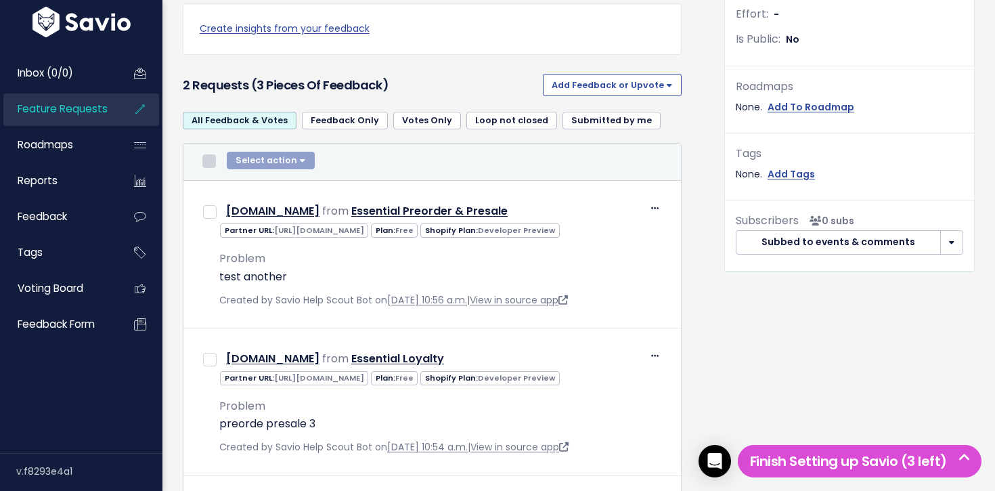
click at [207, 164] on input "checkbox" at bounding box center [209, 161] width 14 height 14
checkbox input "true"
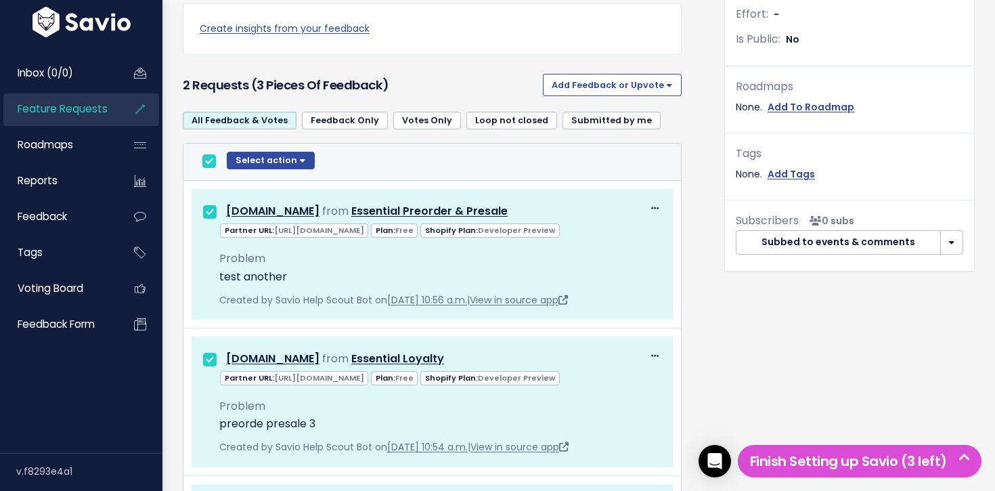
checkbox input "true"
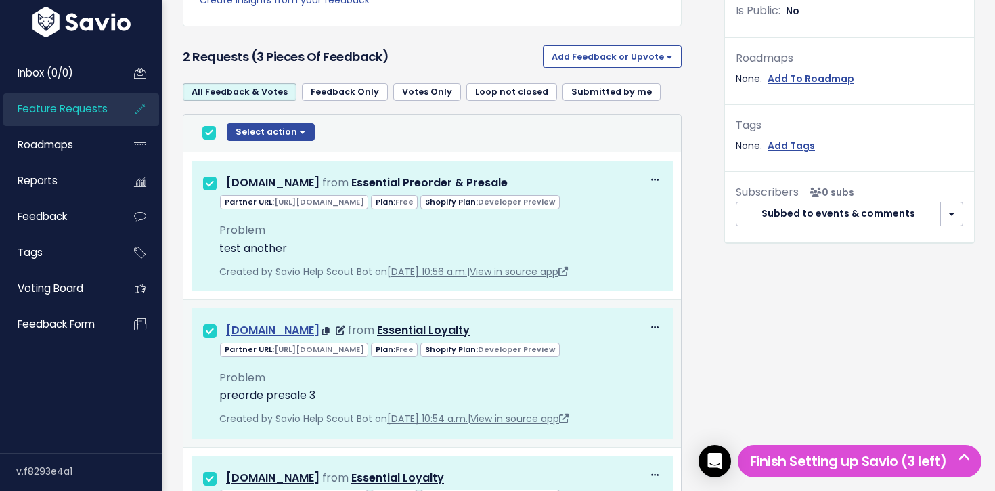
scroll to position [260, 0]
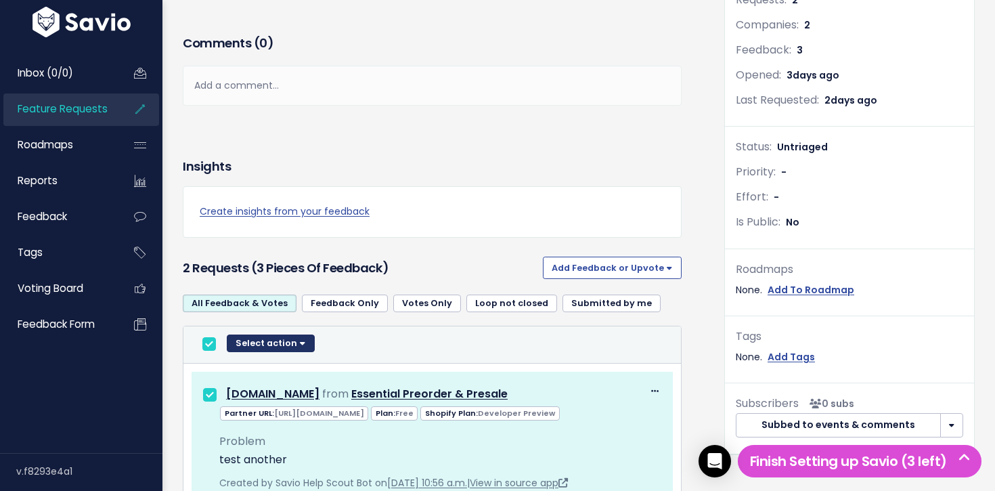
click at [273, 342] on button "Select action" at bounding box center [271, 343] width 88 height 18
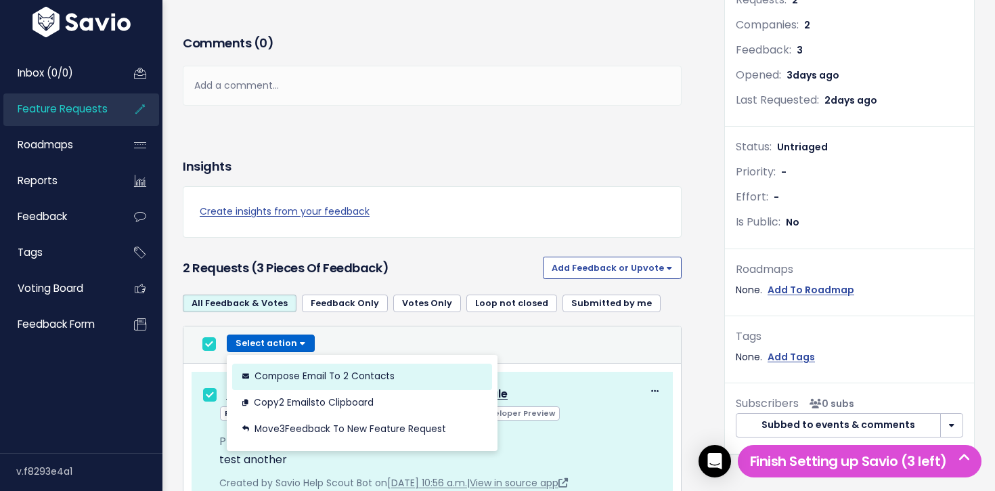
click at [292, 376] on button "Compose Email to 2 Contacts" at bounding box center [362, 376] width 260 height 26
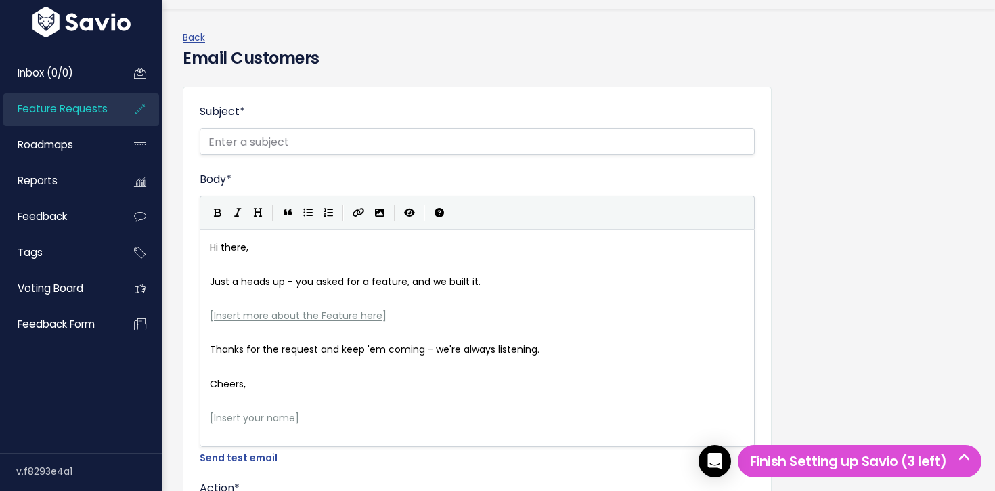
scroll to position [83, 0]
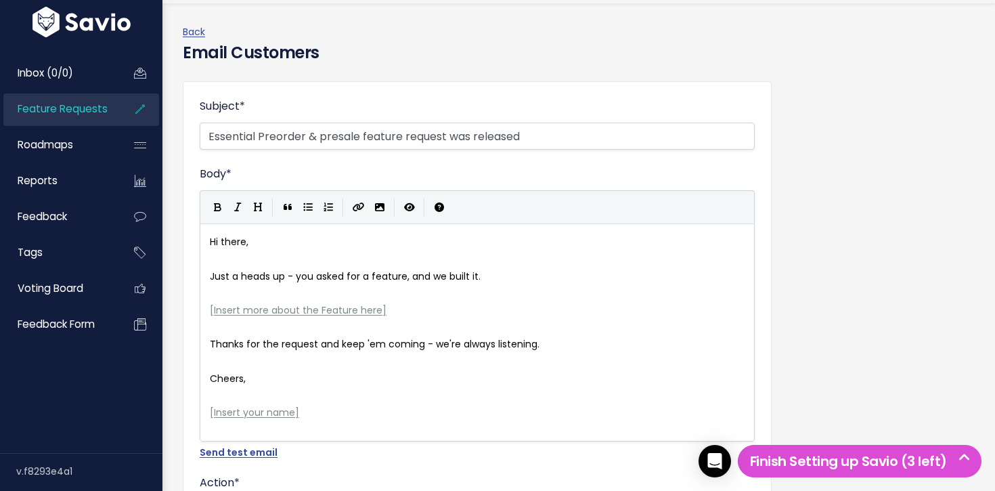
type input "Essential Preorder & presale feature request was released"
type textarea "[Insert more about the Feature here]"
drag, startPoint x: 411, startPoint y: 313, endPoint x: 177, endPoint y: 312, distance: 234.2
type textarea "[Insert your name]"
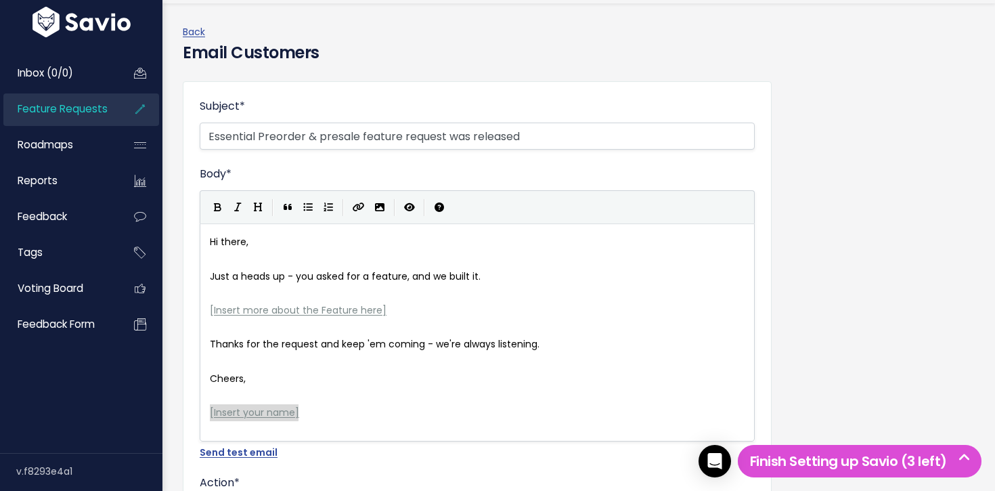
drag, startPoint x: 314, startPoint y: 417, endPoint x: 185, endPoint y: 416, distance: 129.3
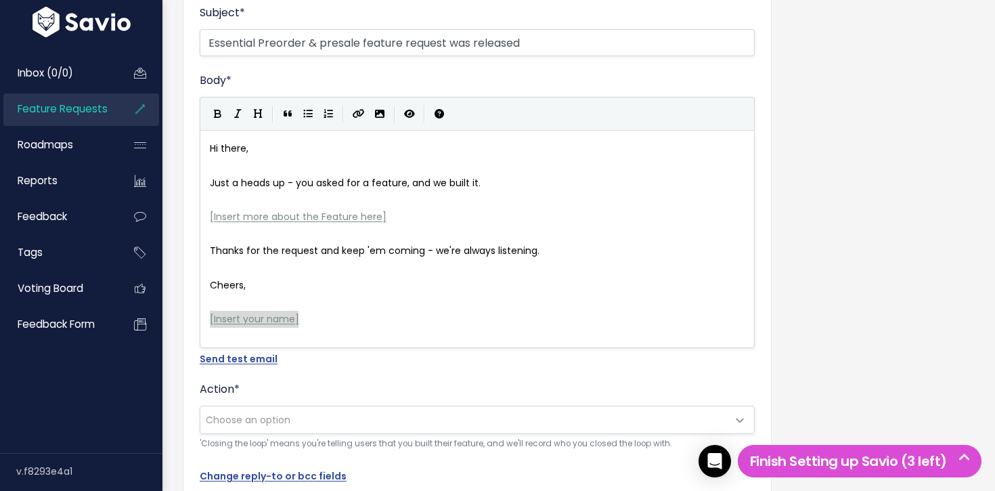
scroll to position [208, 0]
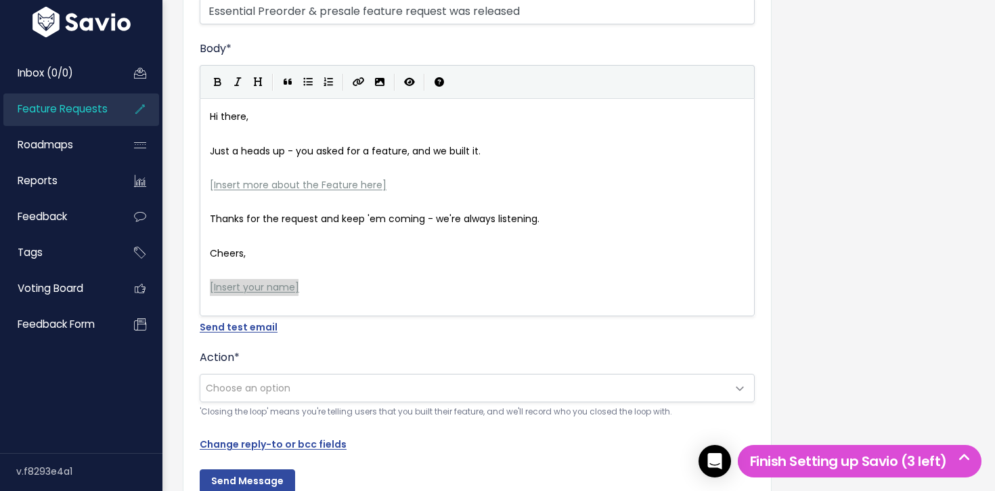
click at [346, 392] on span "Choose an option" at bounding box center [463, 387] width 527 height 27
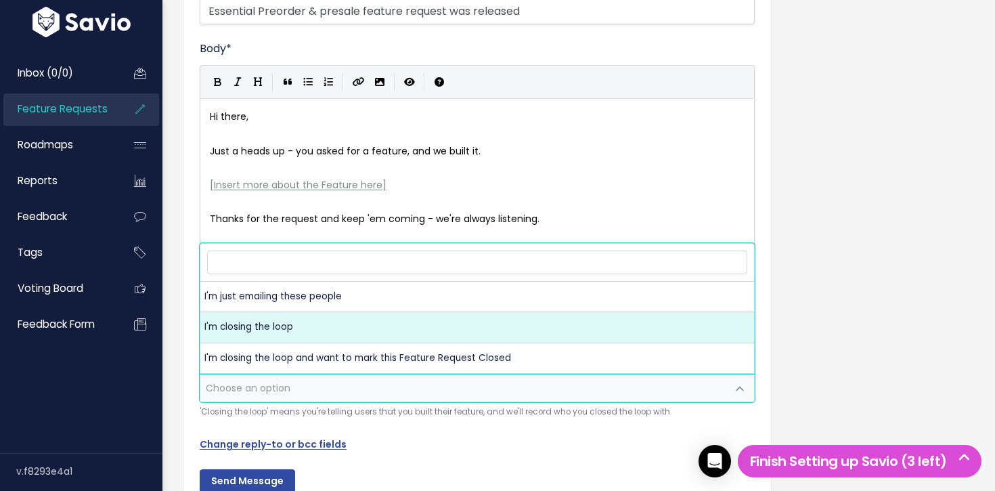
click at [97, 114] on span "Feature Requests" at bounding box center [63, 109] width 90 height 14
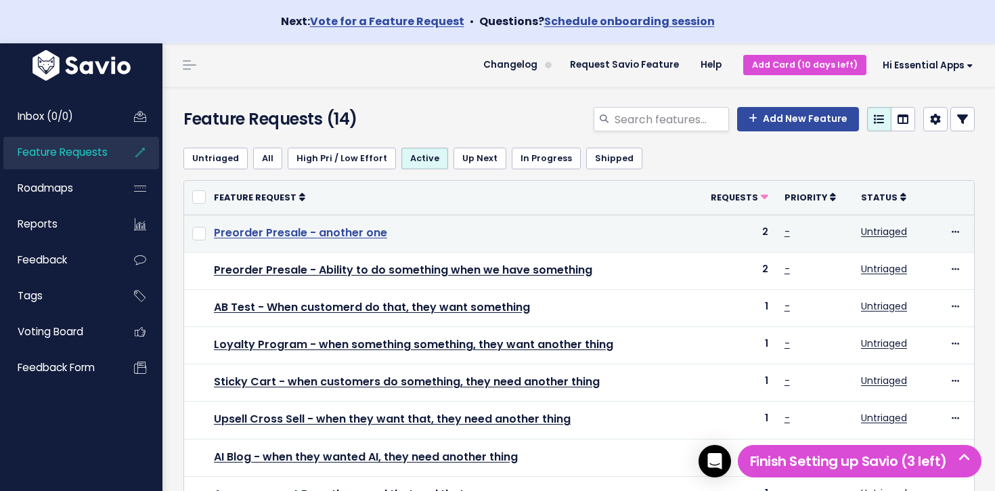
click at [328, 235] on link "Preorder Presale - another one" at bounding box center [300, 233] width 173 height 16
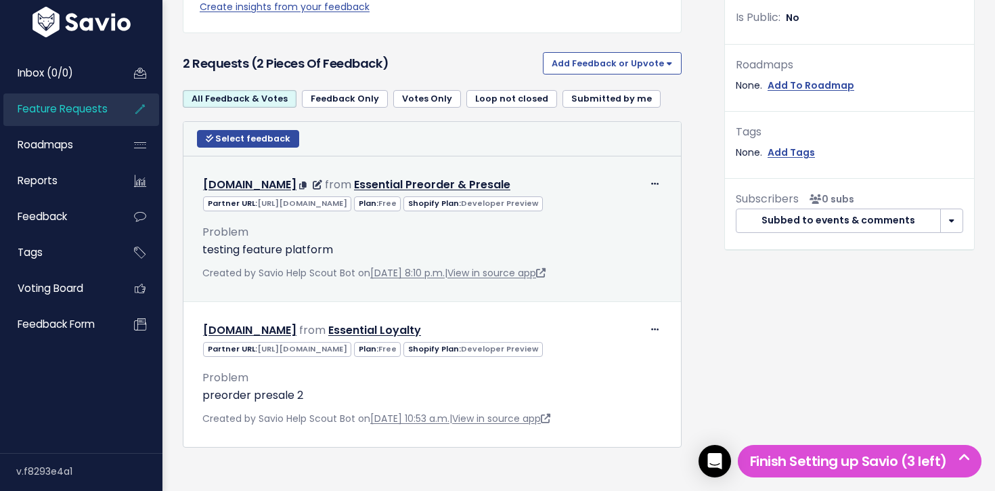
scroll to position [469, 0]
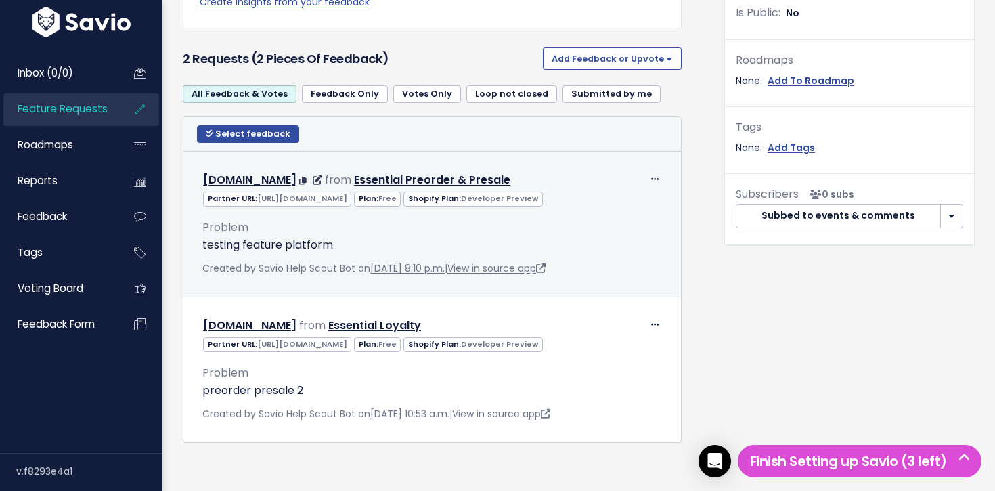
click at [260, 200] on span "https://partners.shopify.com/2314587/stores/96559595850" at bounding box center [302, 198] width 90 height 11
drag, startPoint x: 260, startPoint y: 200, endPoint x: 465, endPoint y: 202, distance: 205.1
click at [347, 202] on span "https://partners.shopify.com/2314587/stores/96559595850" at bounding box center [302, 198] width 90 height 11
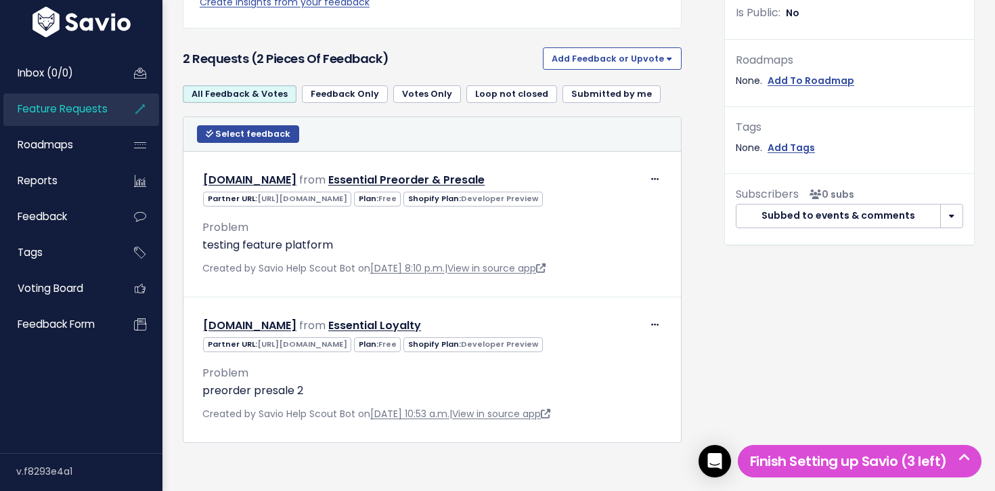
copy span "https://partners.shopify.com/2314587/stores/96559595850"
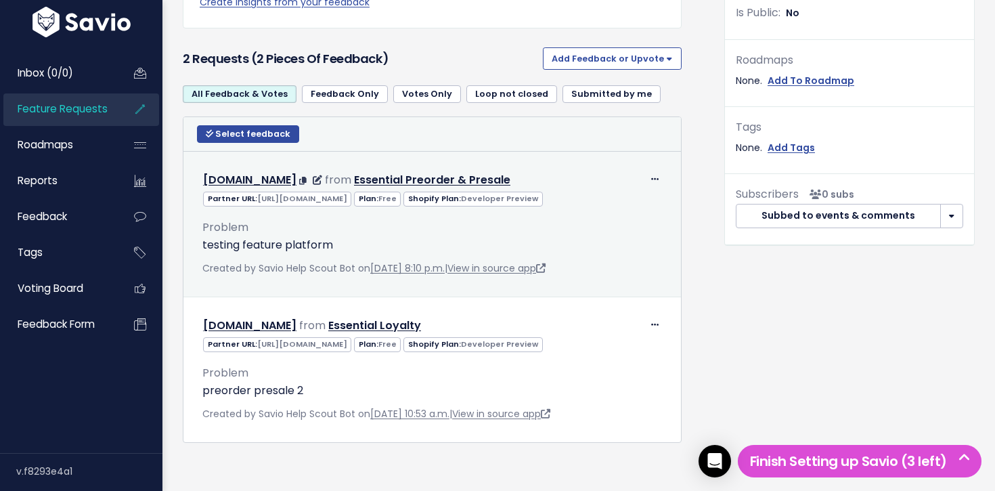
drag, startPoint x: 511, startPoint y: 198, endPoint x: 542, endPoint y: 199, distance: 31.2
click at [542, 200] on div "Partner URL: https://partners.shopify.com/2314587/stores/96559595850 Plan: Free…" at bounding box center [432, 197] width 480 height 17
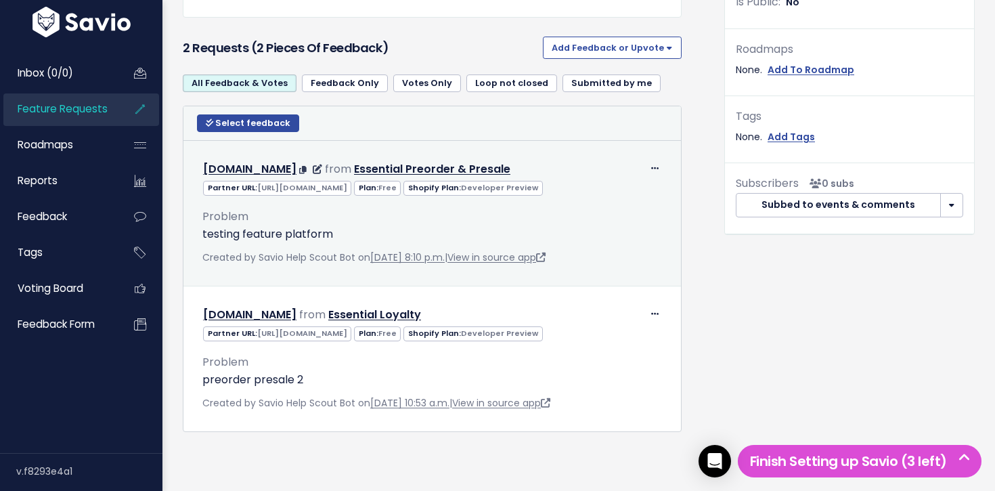
scroll to position [510, 0]
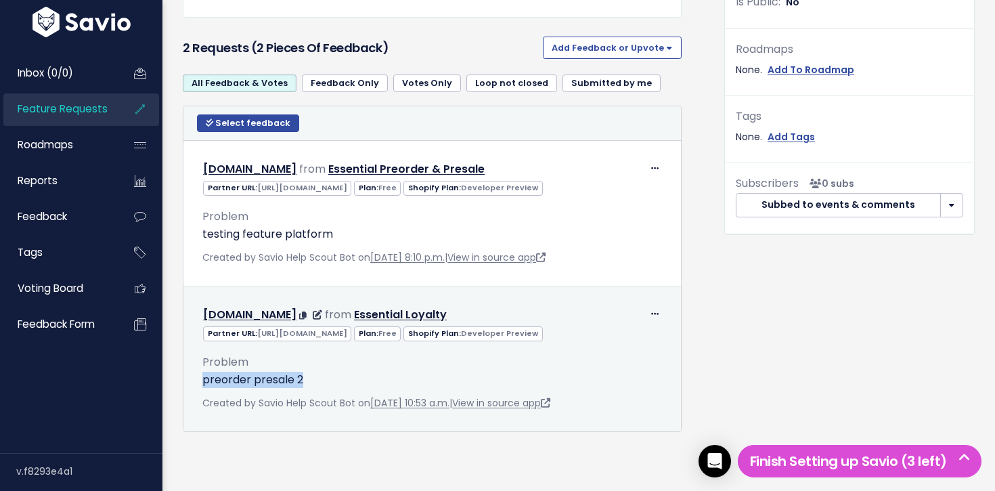
drag, startPoint x: 319, startPoint y: 387, endPoint x: 196, endPoint y: 381, distance: 122.6
click at [196, 381] on div "Problem preorder presale 2 Created by Savio Help Scout Bot on Sept. 26, 2025, 1…" at bounding box center [432, 377] width 480 height 70
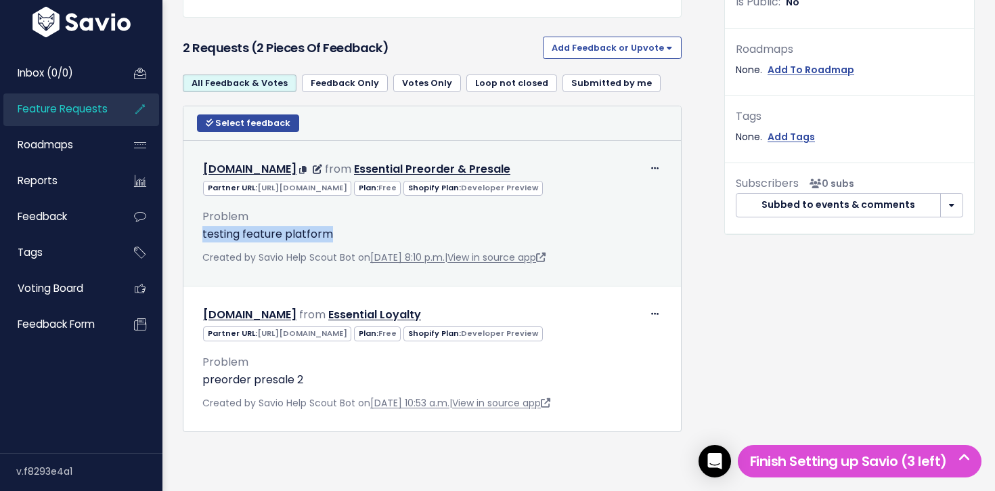
drag, startPoint x: 342, startPoint y: 219, endPoint x: 196, endPoint y: 219, distance: 145.5
click at [196, 219] on div "Problem testing feature platform Created by Savio Help Scout Bot on Sept. 27, 2…" at bounding box center [432, 231] width 480 height 70
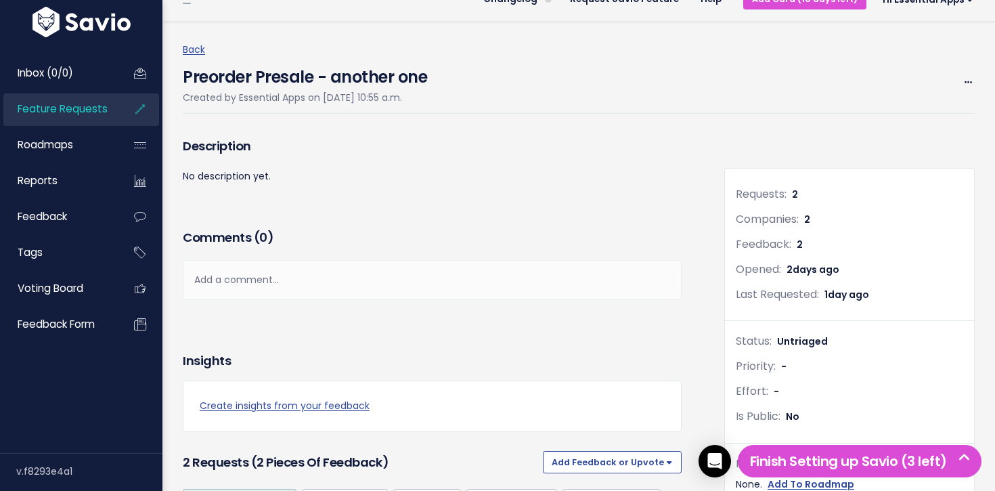
scroll to position [0, 0]
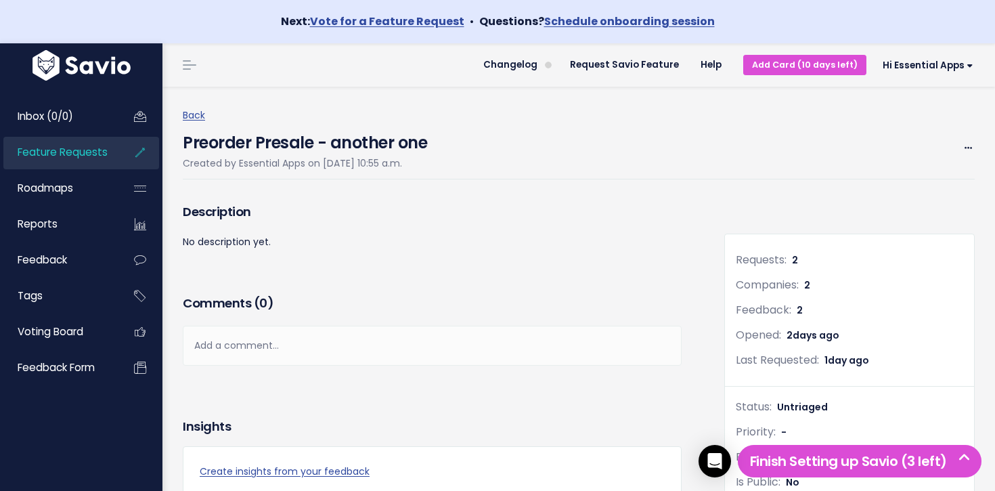
click at [76, 155] on span "Feature Requests" at bounding box center [63, 152] width 90 height 14
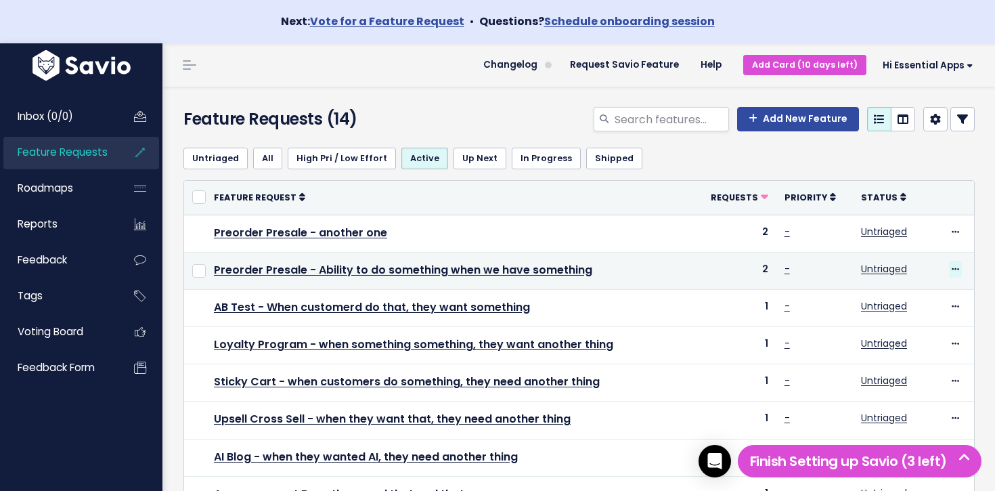
click at [954, 265] on icon at bounding box center [955, 269] width 7 height 9
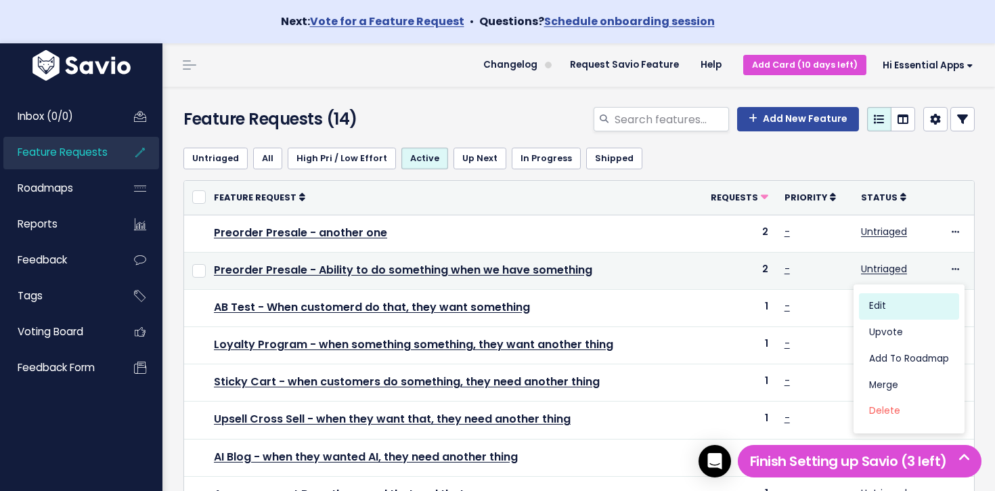
click at [895, 304] on link "Edit" at bounding box center [909, 306] width 100 height 26
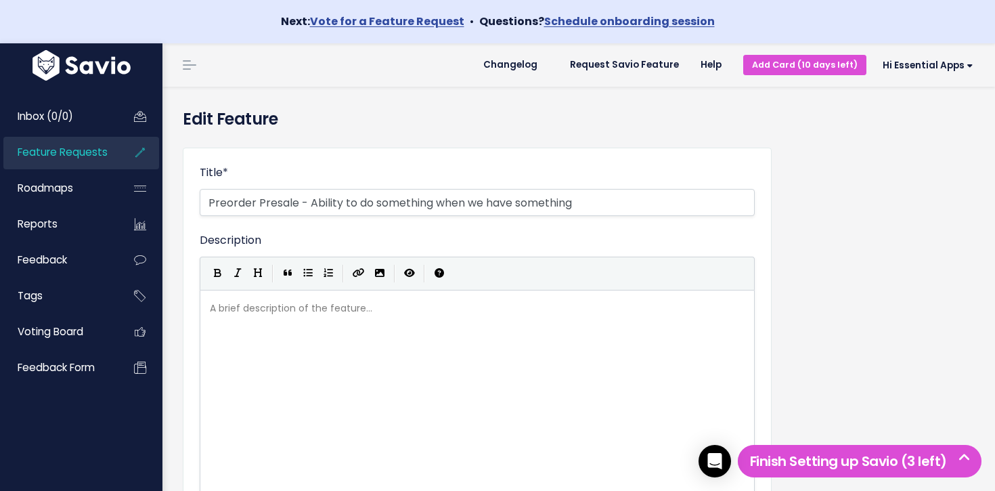
select select
click at [319, 201] on input "Preorder Presale - Ability to do something when we have something" at bounding box center [477, 202] width 555 height 27
drag, startPoint x: 319, startPoint y: 201, endPoint x: 586, endPoint y: 198, distance: 266.7
click at [586, 198] on input "Preorder Presale - Ability to do something when we have something" at bounding box center [477, 202] width 555 height 27
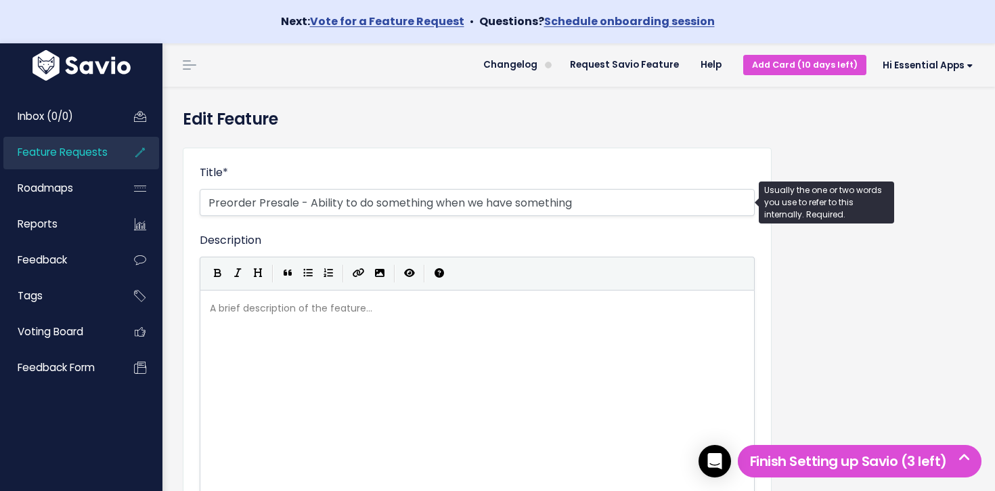
select select
click at [45, 152] on span "Feature Requests" at bounding box center [63, 152] width 90 height 14
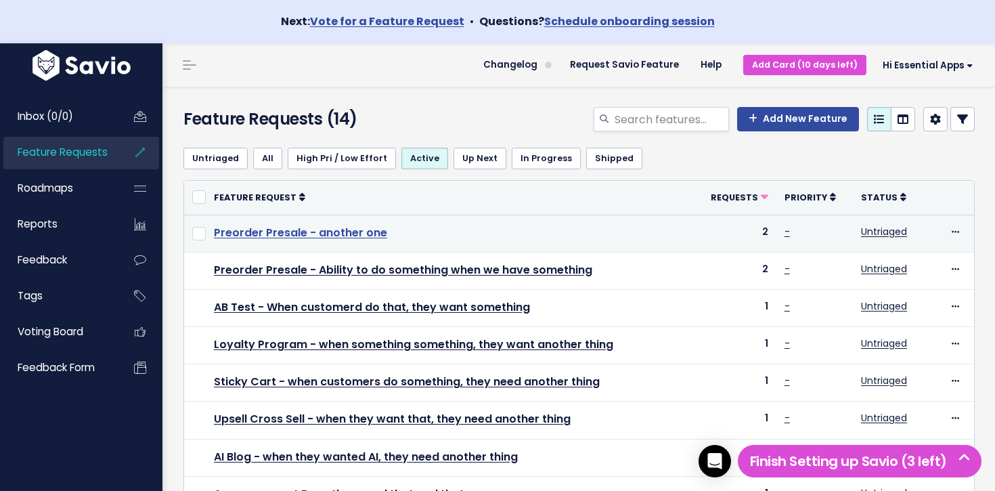
click at [348, 233] on link "Preorder Presale - another one" at bounding box center [300, 233] width 173 height 16
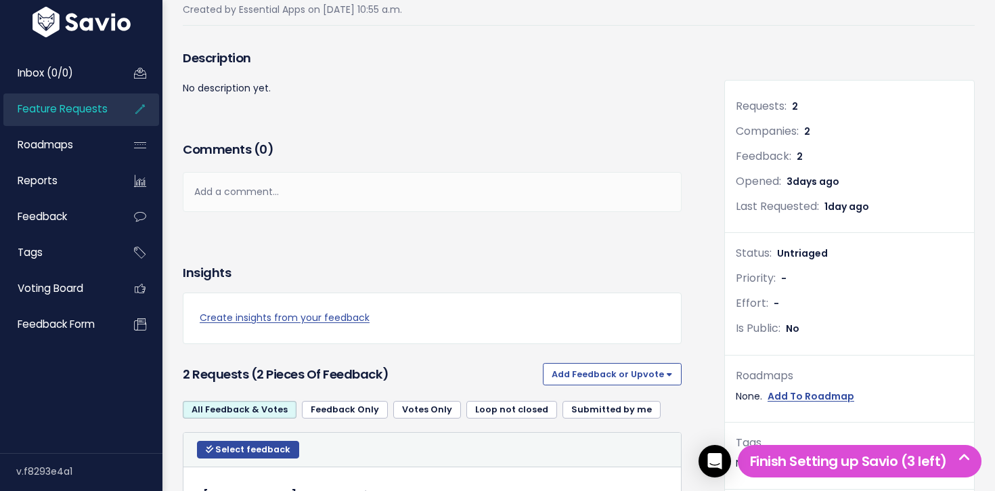
scroll to position [84, 0]
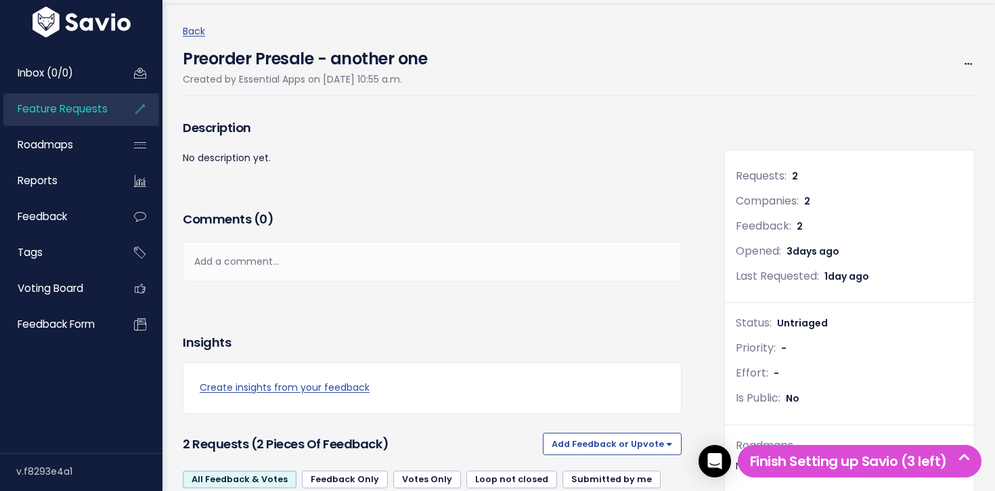
click at [106, 116] on span "Feature Requests" at bounding box center [63, 109] width 90 height 14
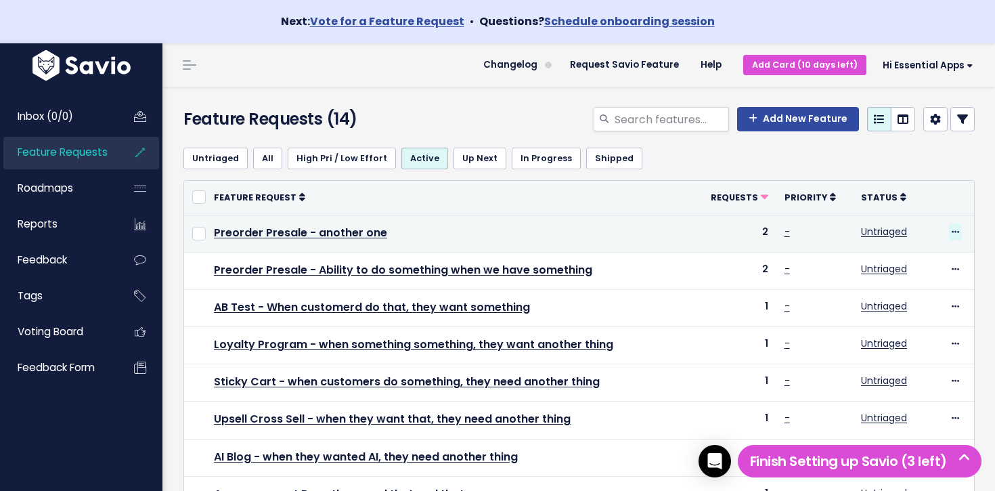
click at [954, 232] on icon at bounding box center [955, 232] width 7 height 9
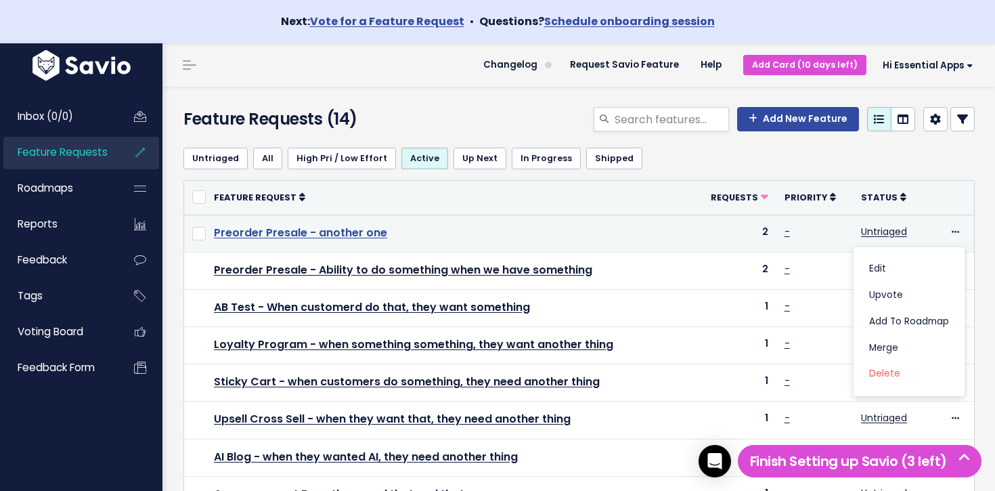
click at [363, 237] on link "Preorder Presale - another one" at bounding box center [300, 233] width 173 height 16
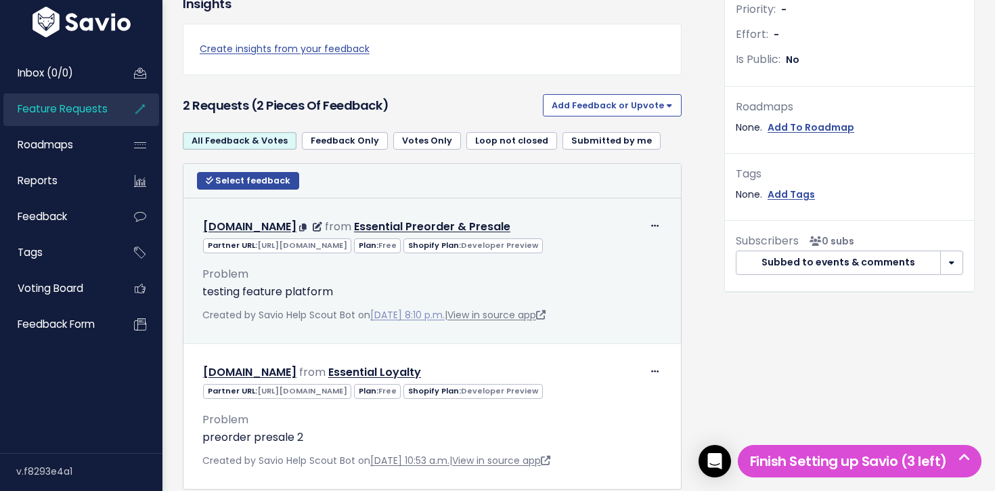
scroll to position [450, 0]
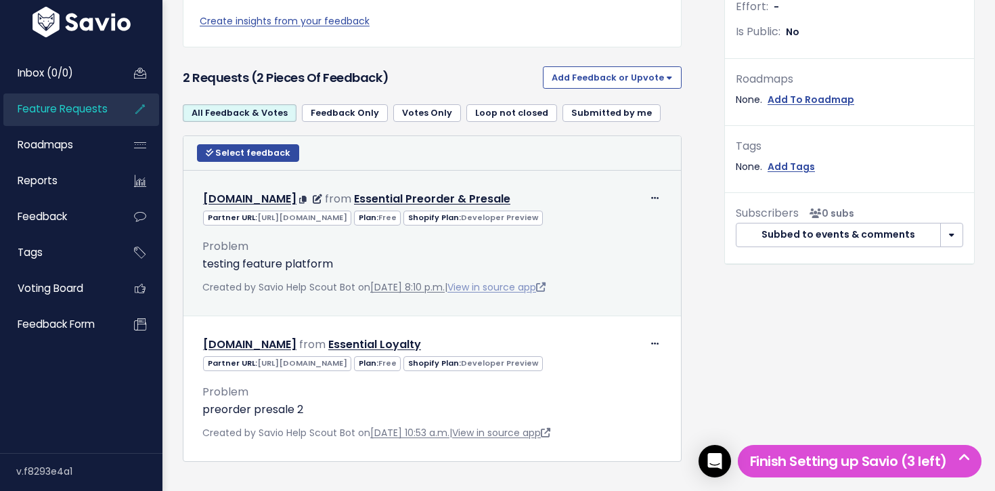
click at [545, 292] on icon at bounding box center [540, 286] width 9 height 9
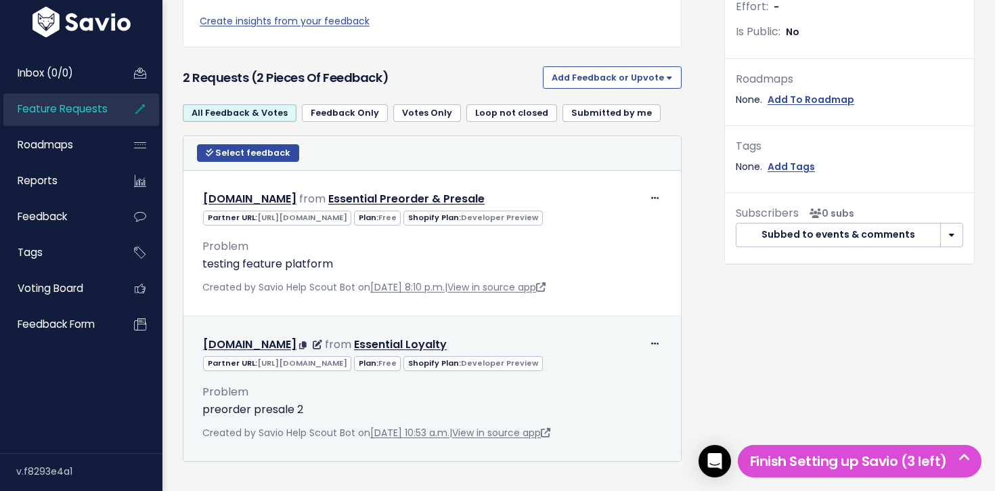
scroll to position [514, 0]
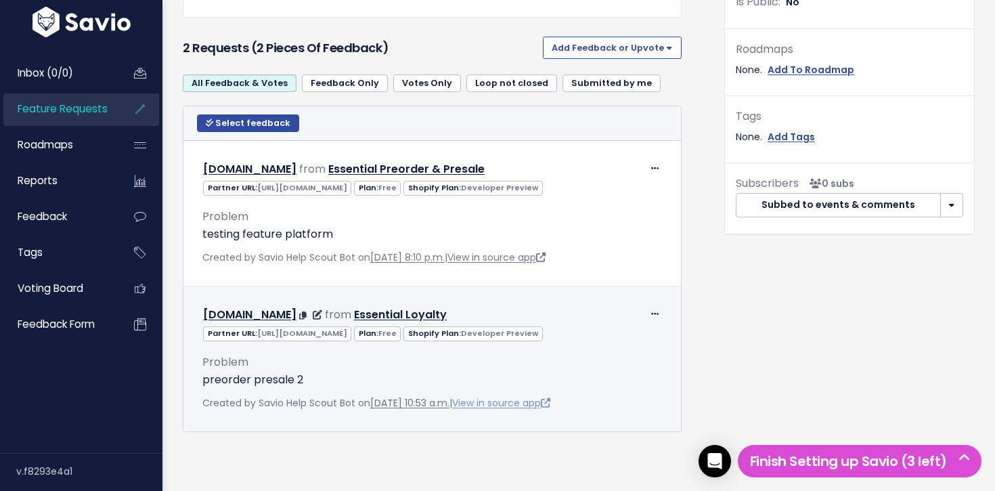
click at [550, 403] on link "View in source app" at bounding box center [501, 403] width 98 height 14
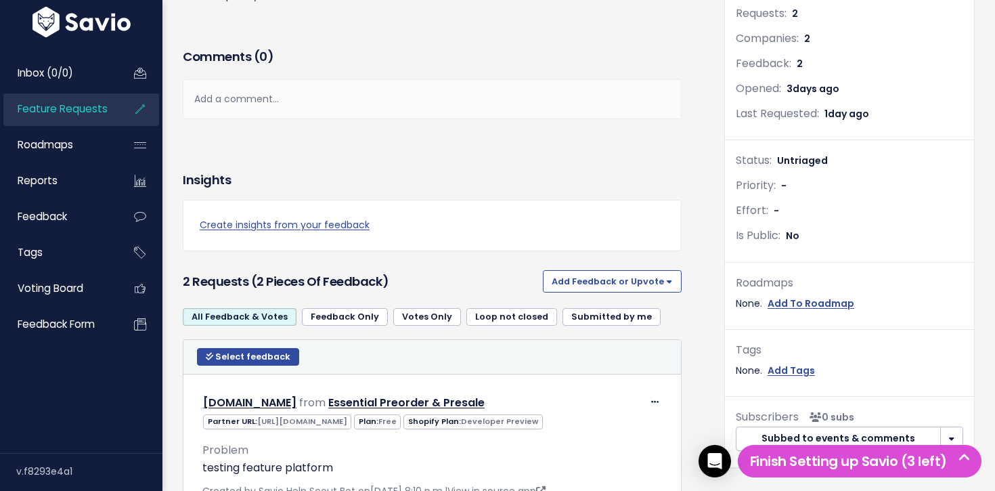
scroll to position [0, 0]
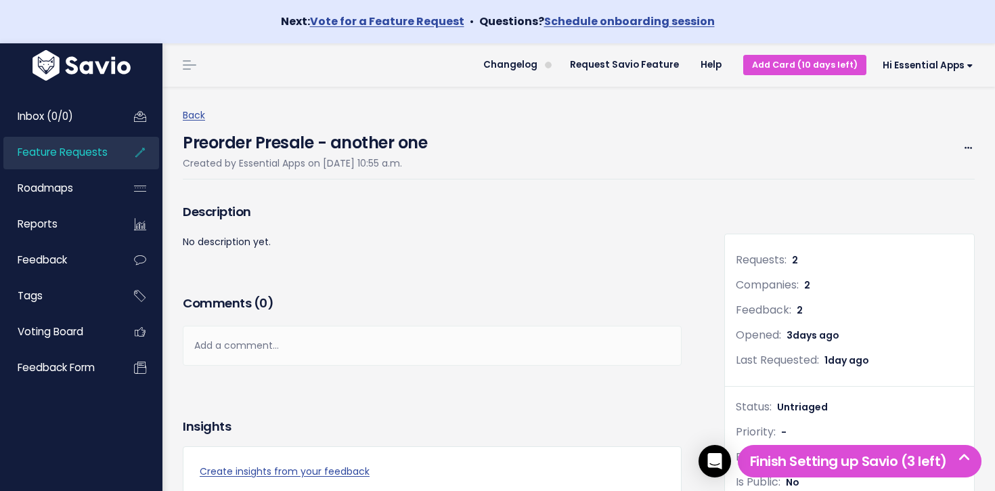
click at [49, 151] on span "Feature Requests" at bounding box center [63, 152] width 90 height 14
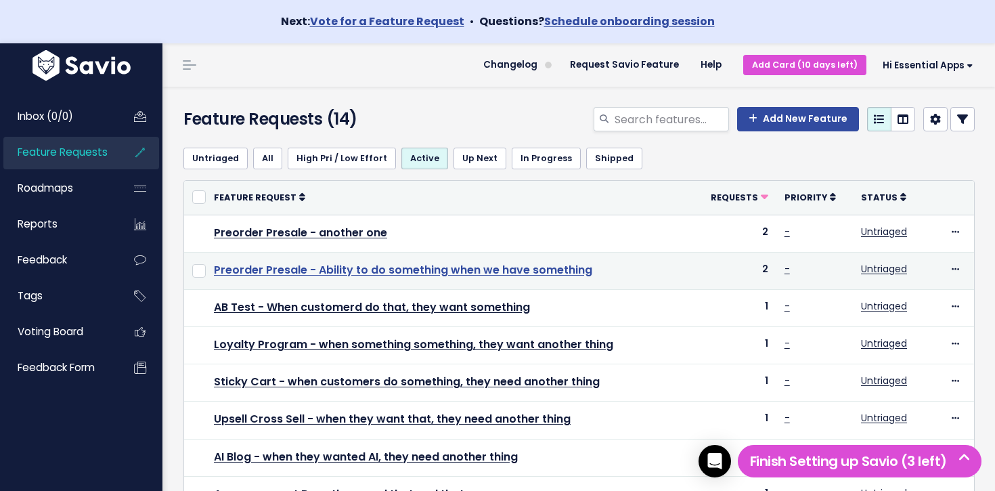
click at [508, 271] on link "Preorder Presale - Ability to do something when we have something" at bounding box center [403, 270] width 378 height 16
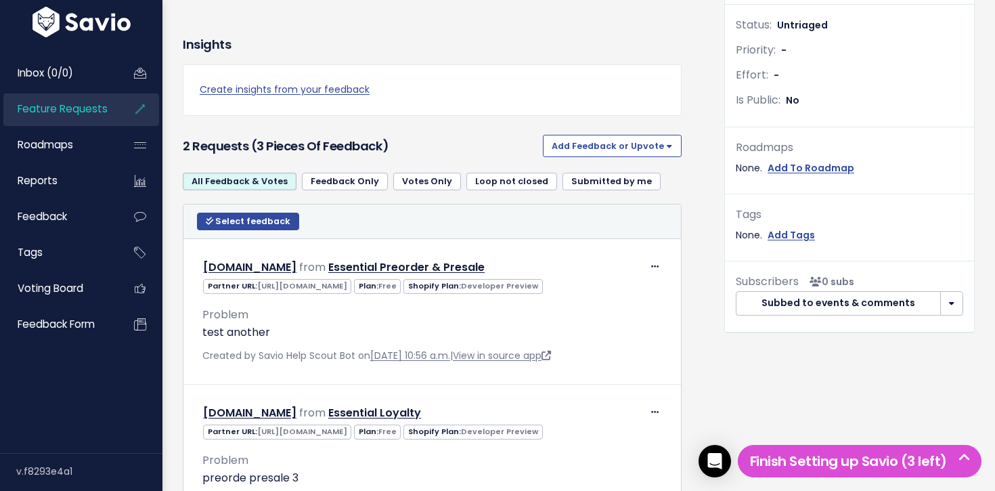
scroll to position [277, 0]
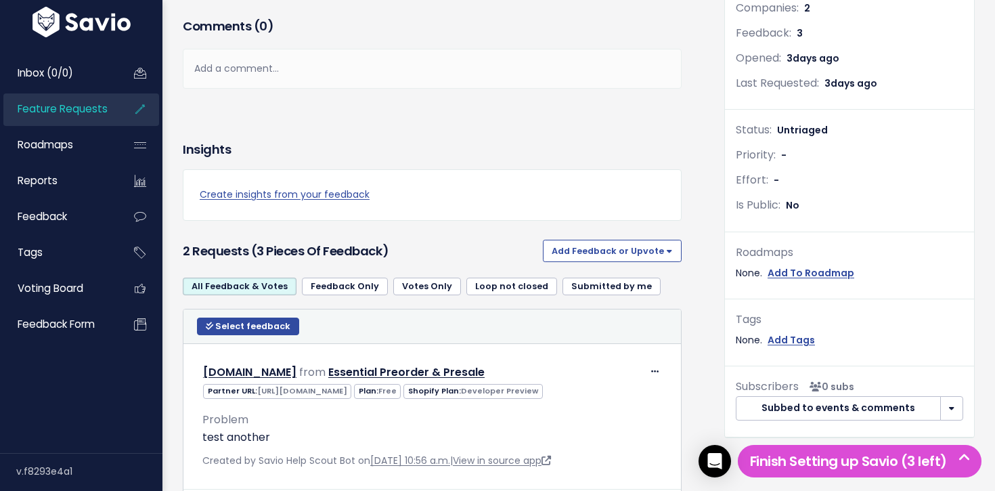
click at [93, 109] on span "Feature Requests" at bounding box center [63, 109] width 90 height 14
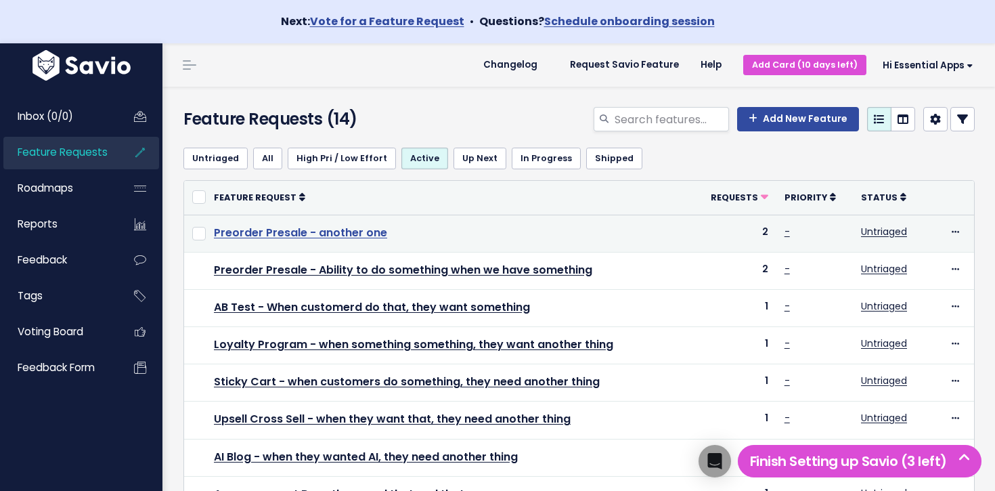
click at [302, 232] on link "Preorder Presale - another one" at bounding box center [300, 233] width 173 height 16
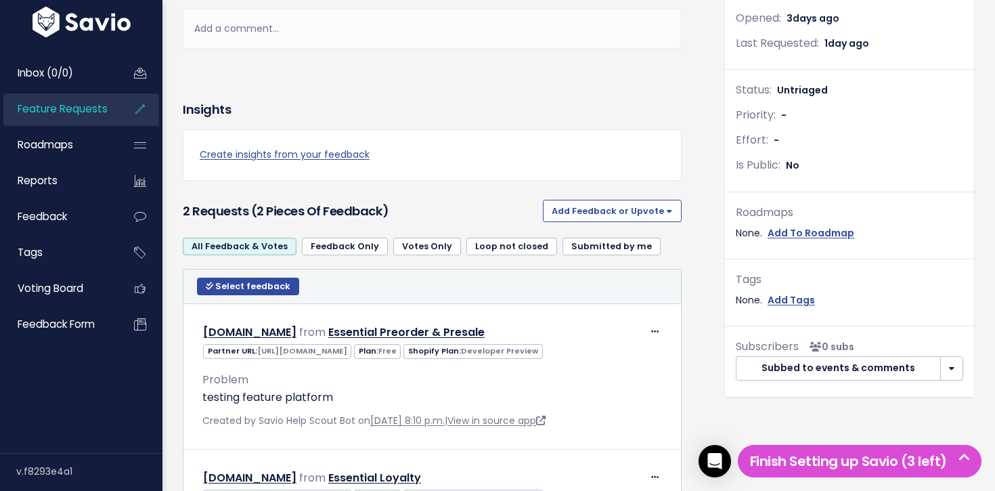
scroll to position [290, 0]
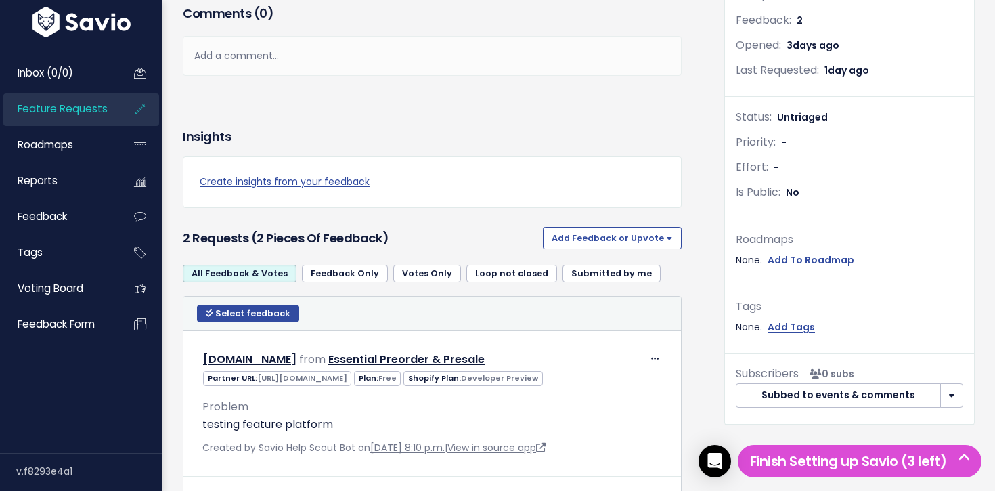
click at [75, 113] on span "Feature Requests" at bounding box center [63, 109] width 90 height 14
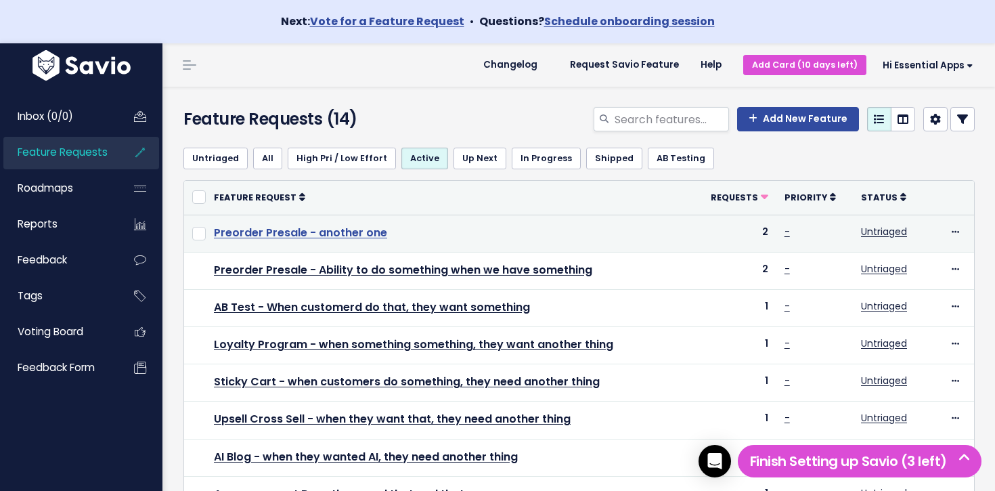
click at [338, 235] on link "Preorder Presale - another one" at bounding box center [300, 233] width 173 height 16
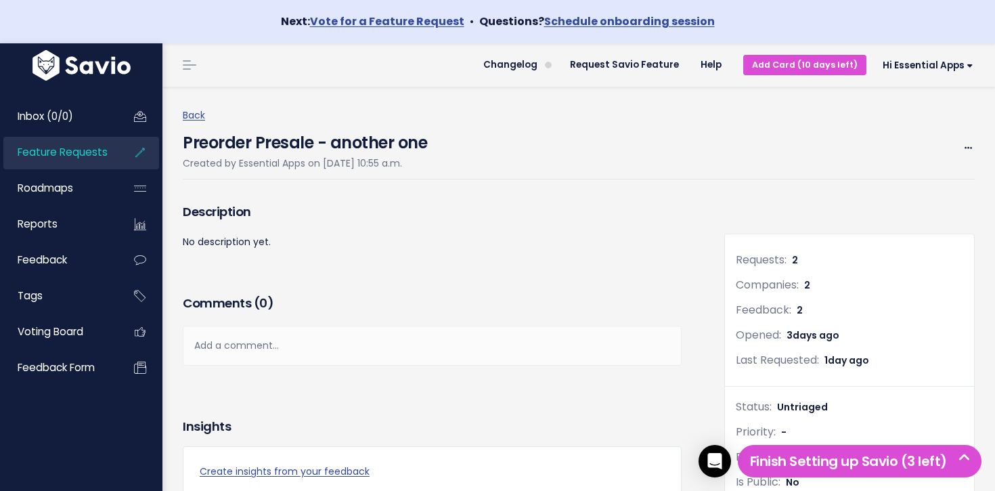
click at [128, 152] on icon at bounding box center [140, 152] width 24 height 31
click at [97, 151] on span "Feature Requests" at bounding box center [63, 152] width 90 height 14
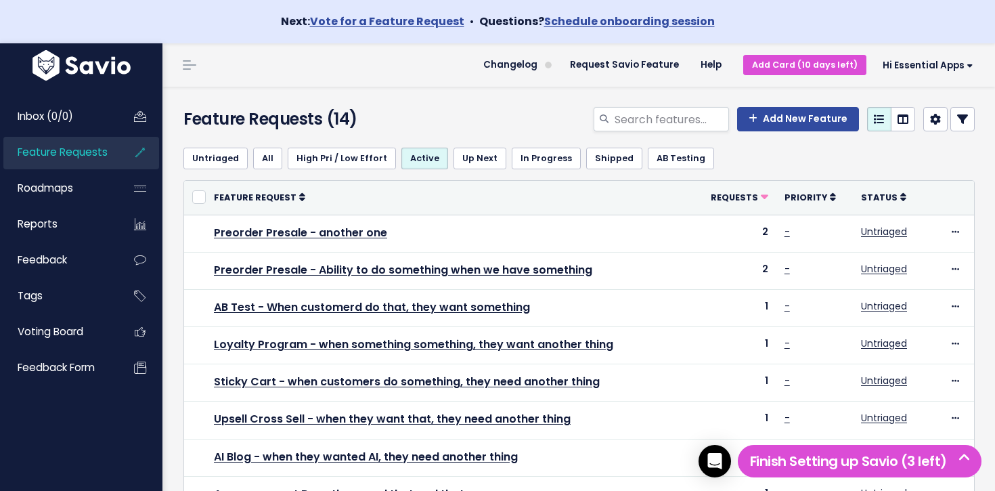
click at [50, 152] on span "Feature Requests" at bounding box center [63, 152] width 90 height 14
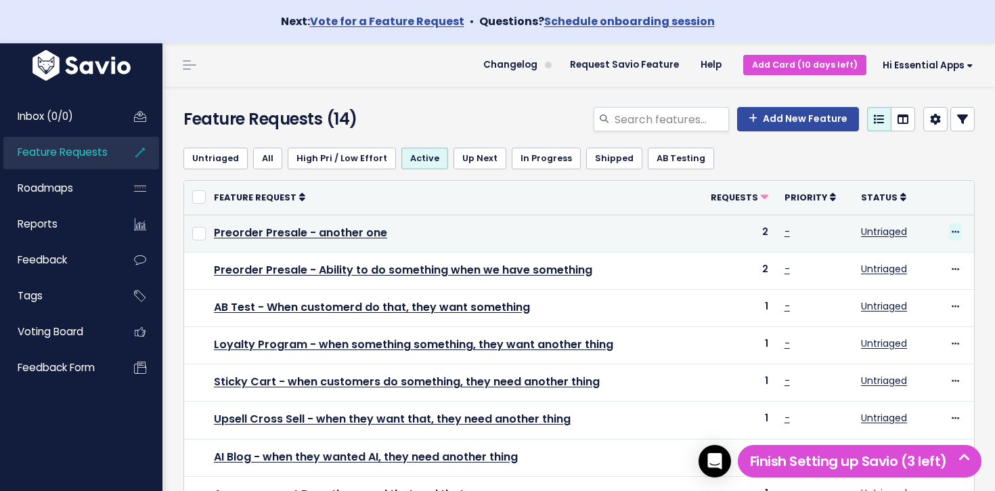
click at [954, 231] on icon at bounding box center [955, 232] width 7 height 9
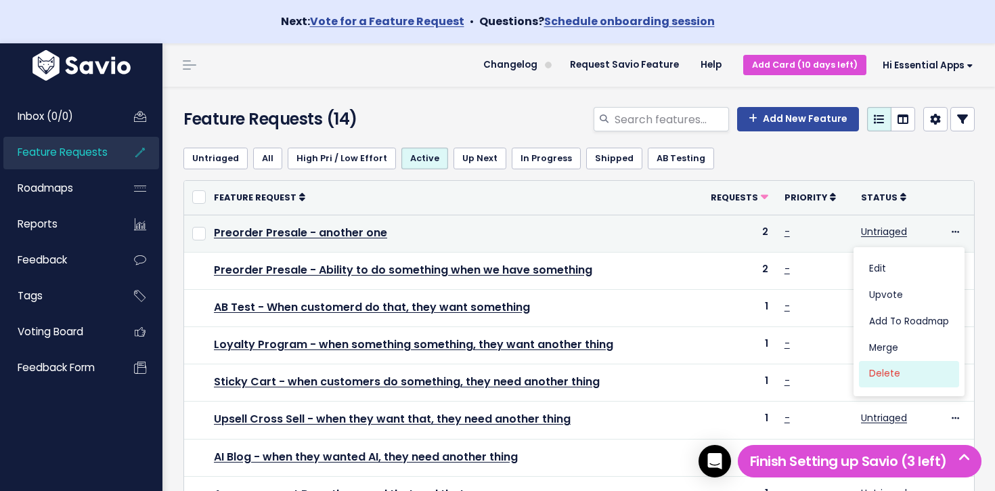
click at [906, 373] on link "Delete" at bounding box center [909, 374] width 100 height 26
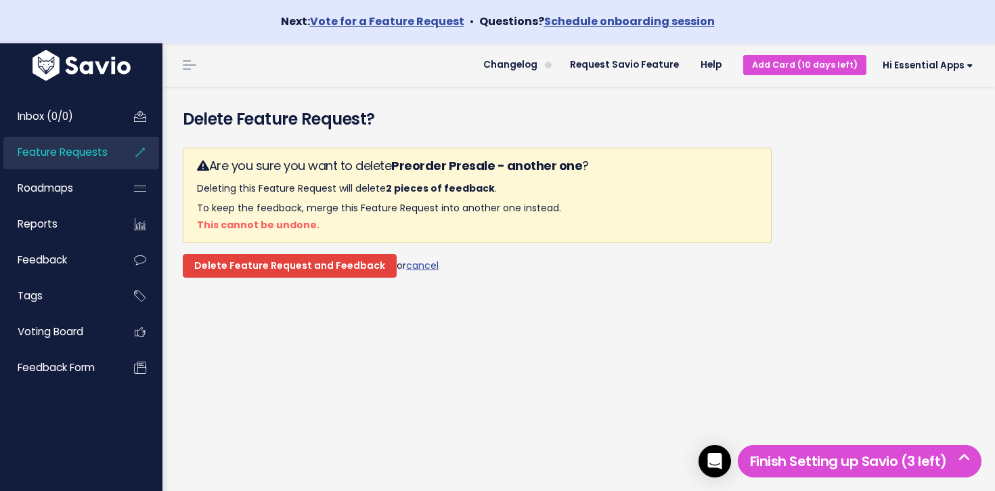
click at [271, 266] on input "Delete Feature Request and Feedback" at bounding box center [290, 266] width 214 height 24
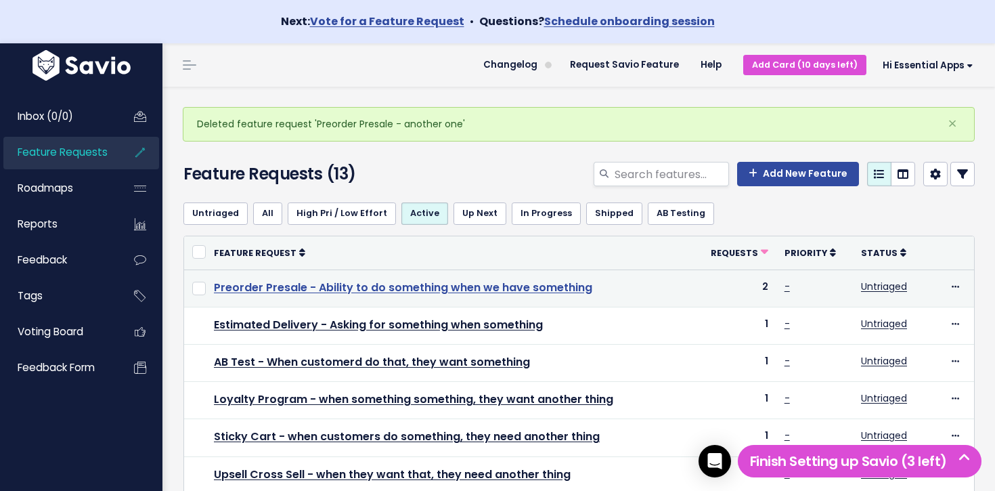
click at [538, 288] on link "Preorder Presale - Ability to do something when we have something" at bounding box center [403, 288] width 378 height 16
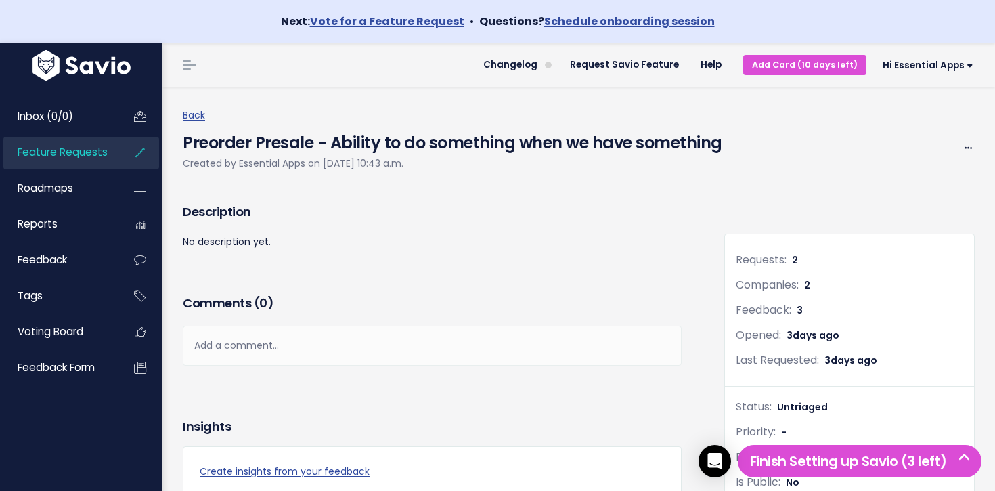
click at [72, 150] on span "Feature Requests" at bounding box center [63, 152] width 90 height 14
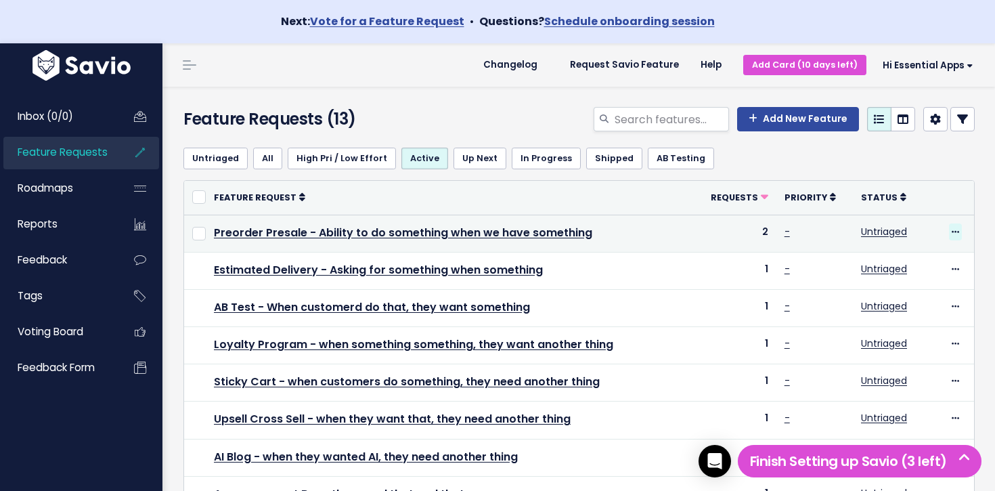
click at [952, 235] on icon at bounding box center [955, 232] width 7 height 9
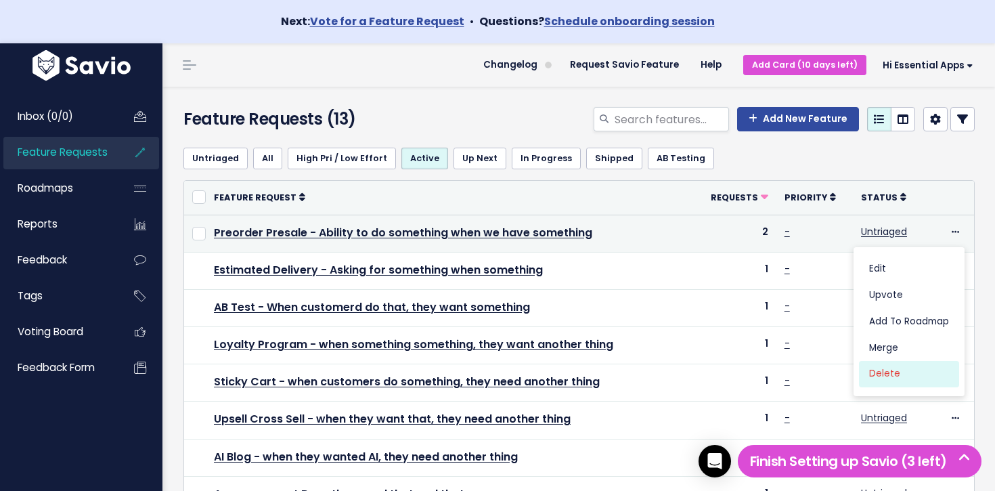
click at [903, 380] on link "Delete" at bounding box center [909, 374] width 100 height 26
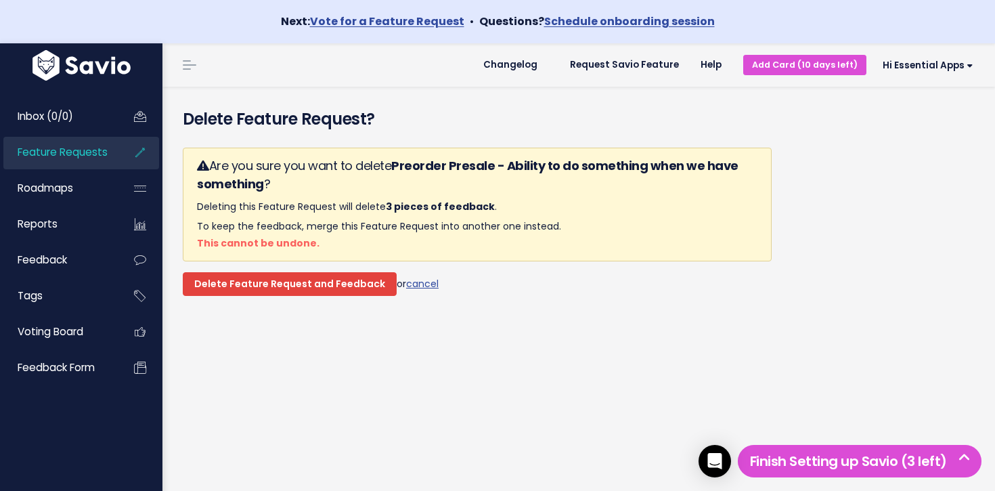
click at [230, 276] on input "Delete Feature Request and Feedback" at bounding box center [290, 284] width 214 height 24
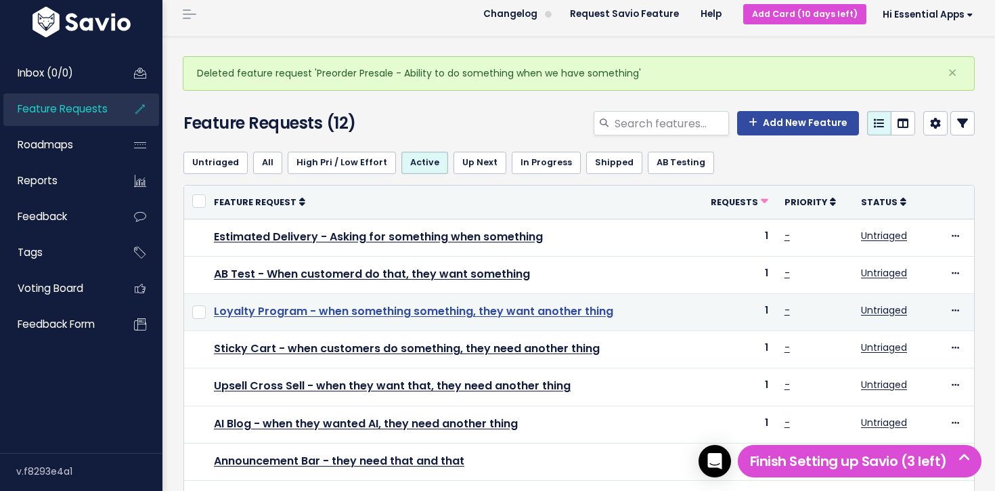
scroll to position [51, 0]
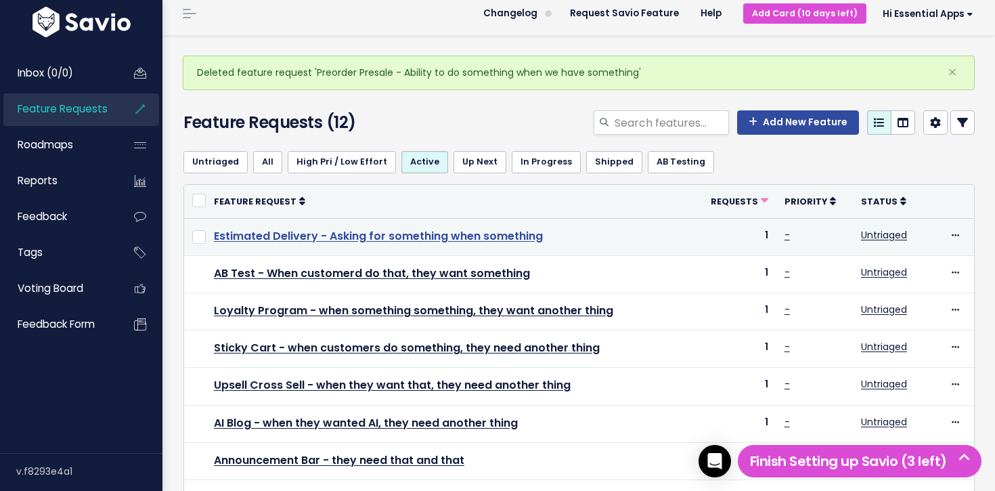
click at [500, 236] on link "Estimated Delivery - Asking for something when something" at bounding box center [378, 236] width 329 height 16
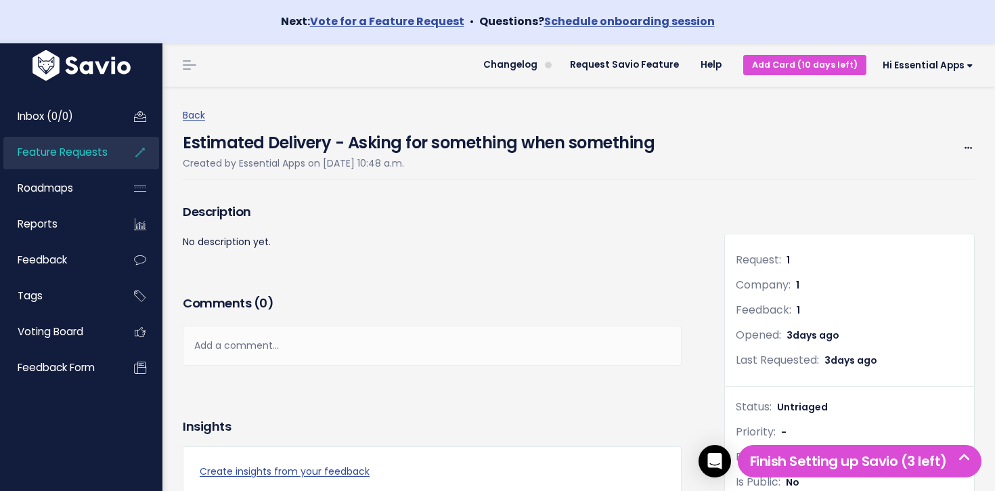
click at [68, 148] on span "Feature Requests" at bounding box center [63, 152] width 90 height 14
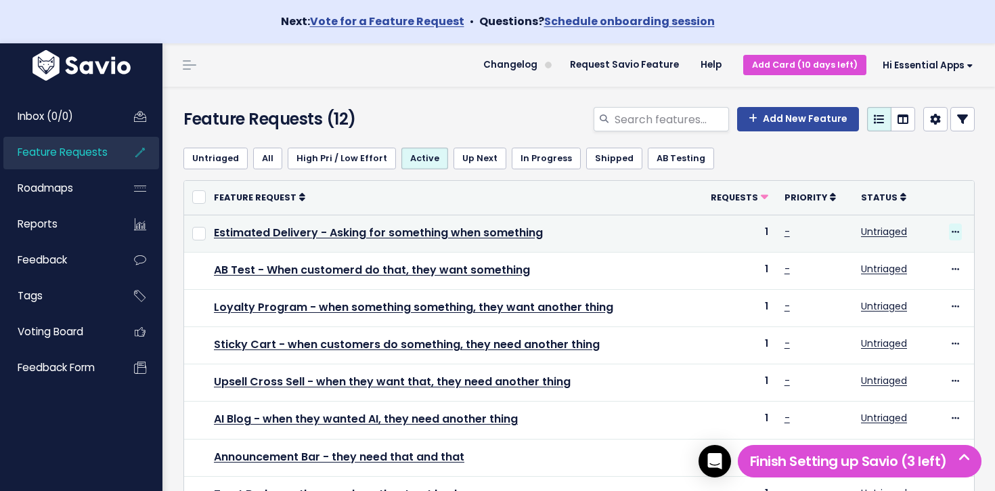
click at [953, 233] on icon at bounding box center [955, 232] width 7 height 9
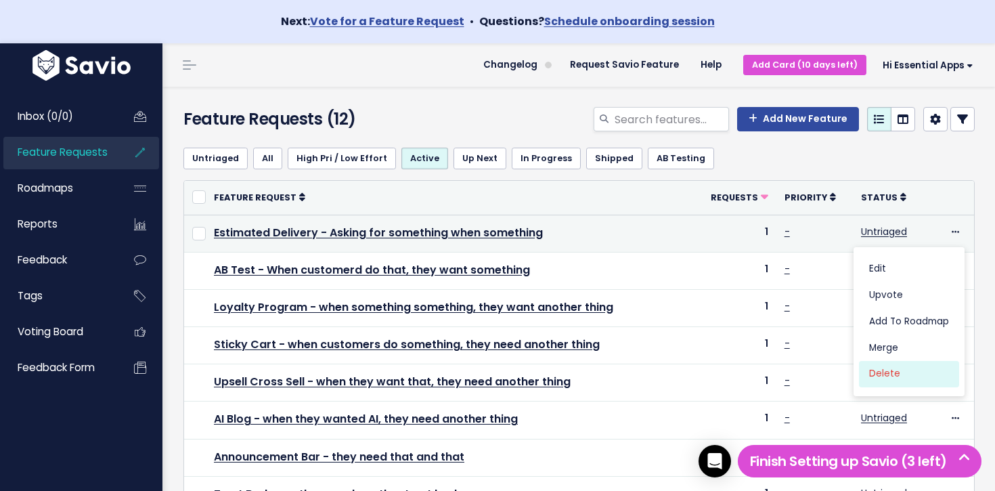
click at [929, 380] on link "Delete" at bounding box center [909, 374] width 100 height 26
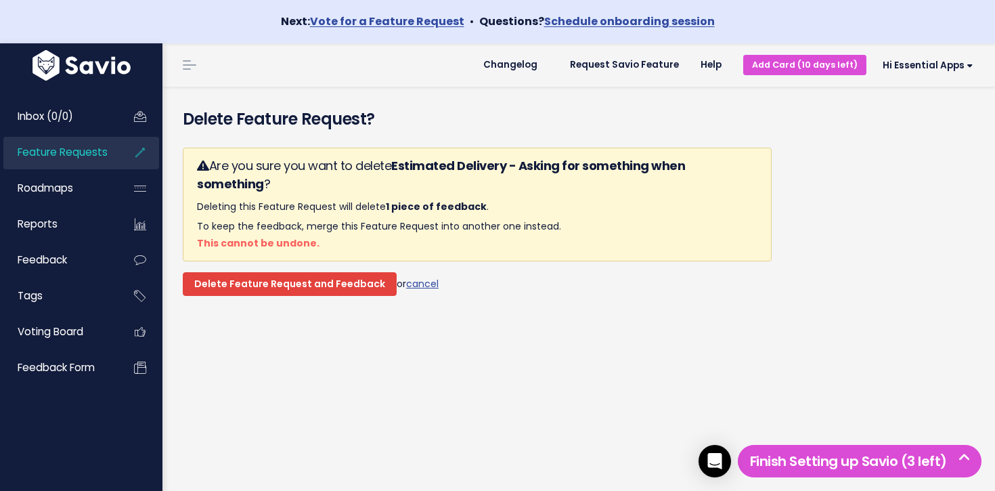
click at [342, 272] on input "Delete Feature Request and Feedback" at bounding box center [290, 284] width 214 height 24
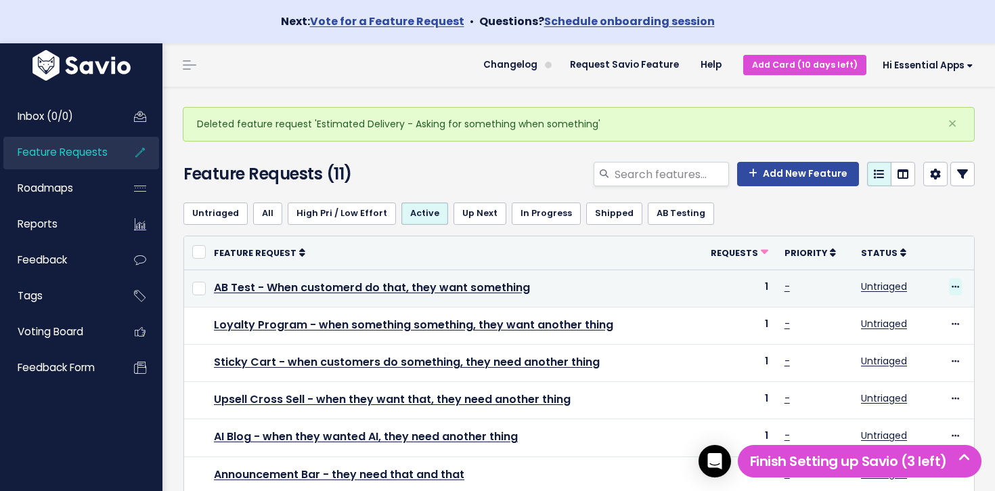
click at [958, 284] on span at bounding box center [955, 286] width 13 height 17
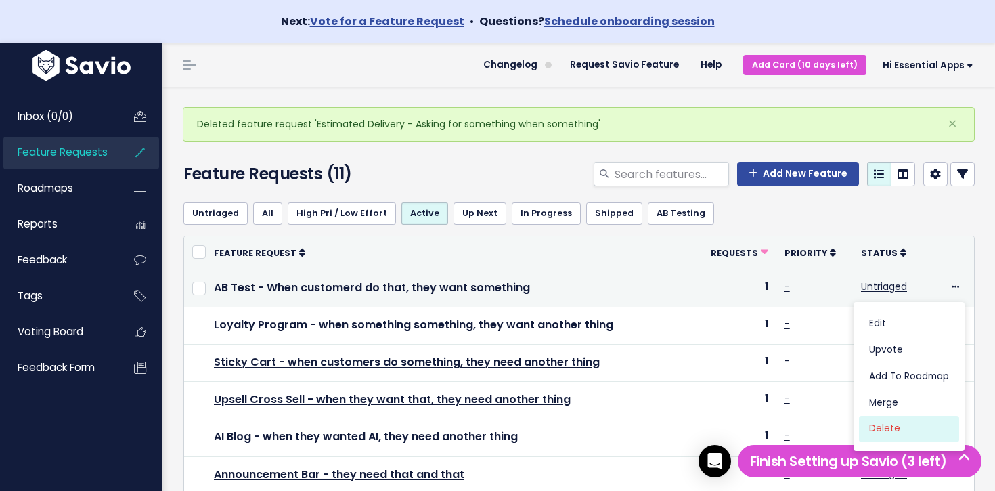
click at [879, 430] on link "Delete" at bounding box center [909, 429] width 100 height 26
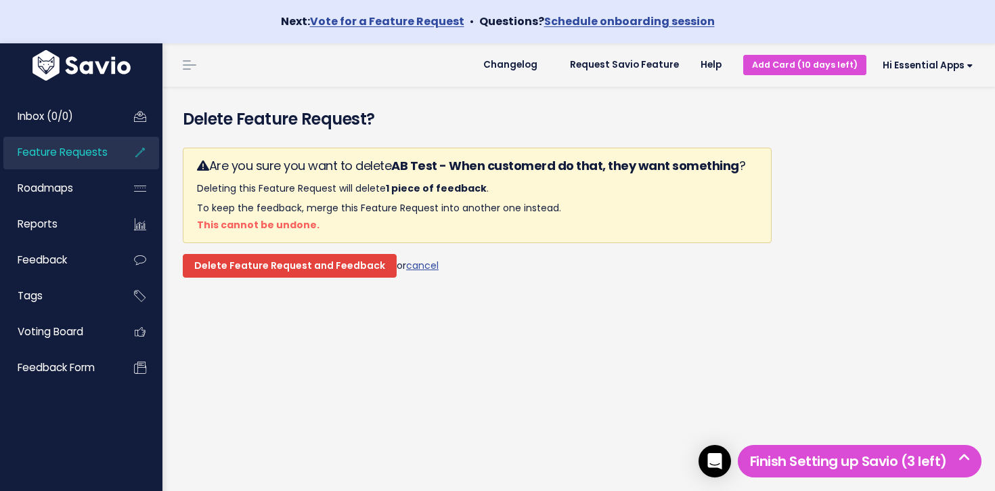
click at [309, 262] on input "Delete Feature Request and Feedback" at bounding box center [290, 266] width 214 height 24
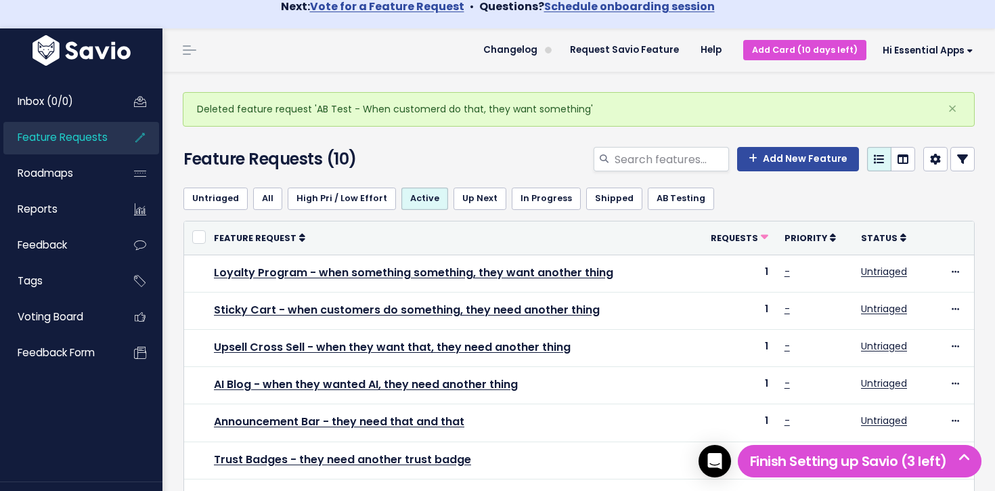
scroll to position [13, 0]
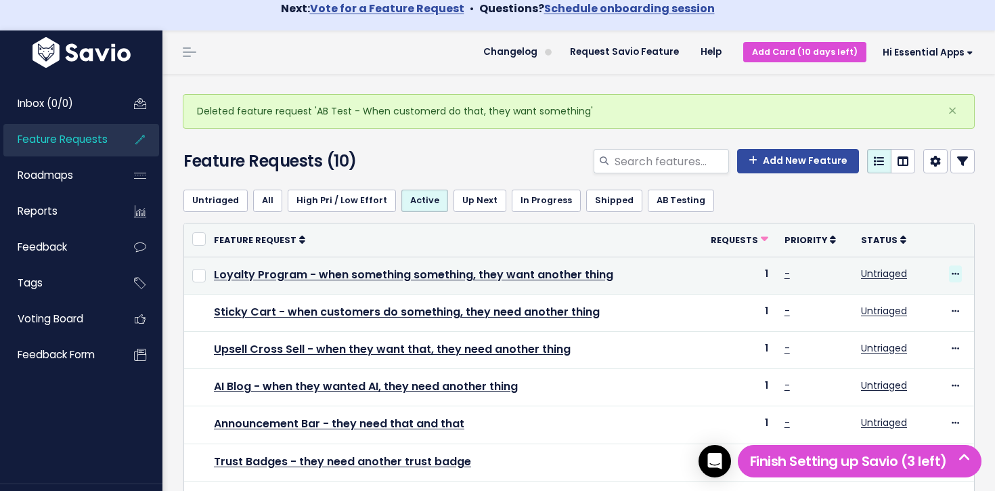
click at [957, 275] on icon at bounding box center [955, 274] width 7 height 9
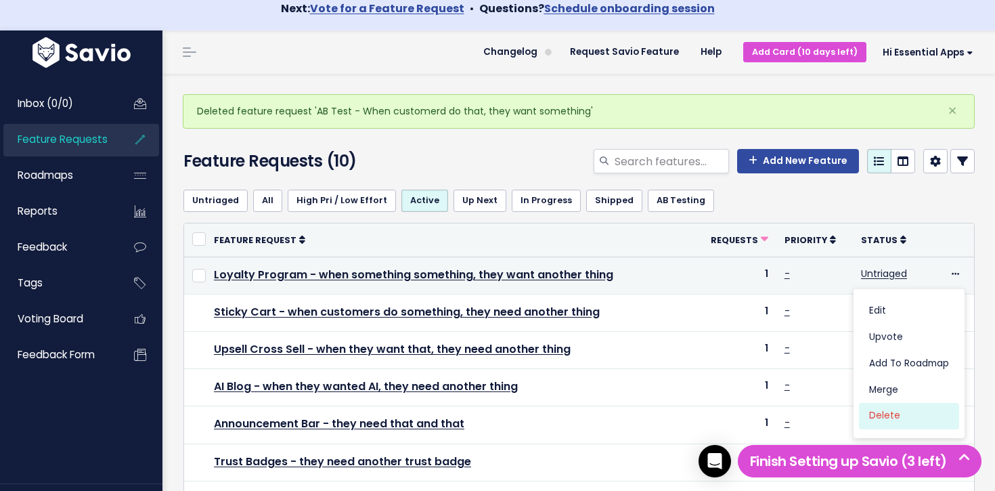
click at [881, 421] on link "Delete" at bounding box center [909, 416] width 100 height 26
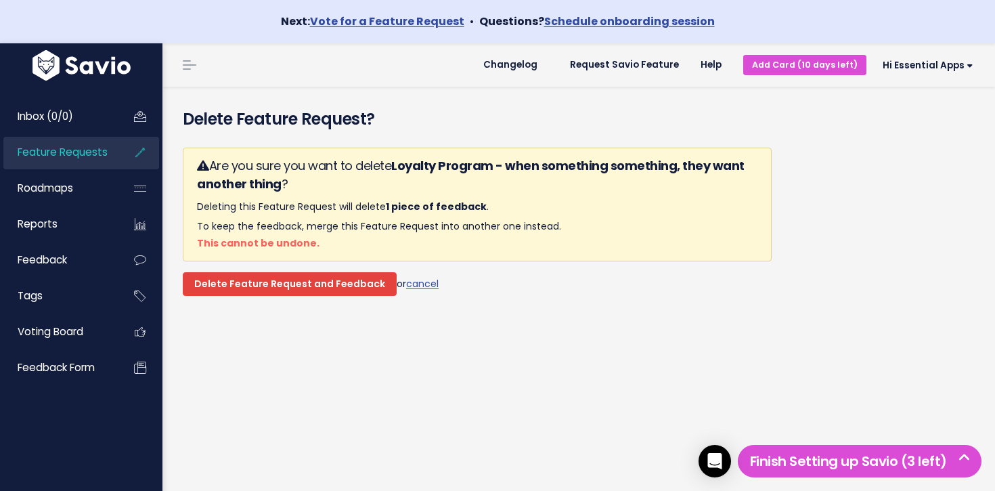
click at [286, 277] on input "Delete Feature Request and Feedback" at bounding box center [290, 284] width 214 height 24
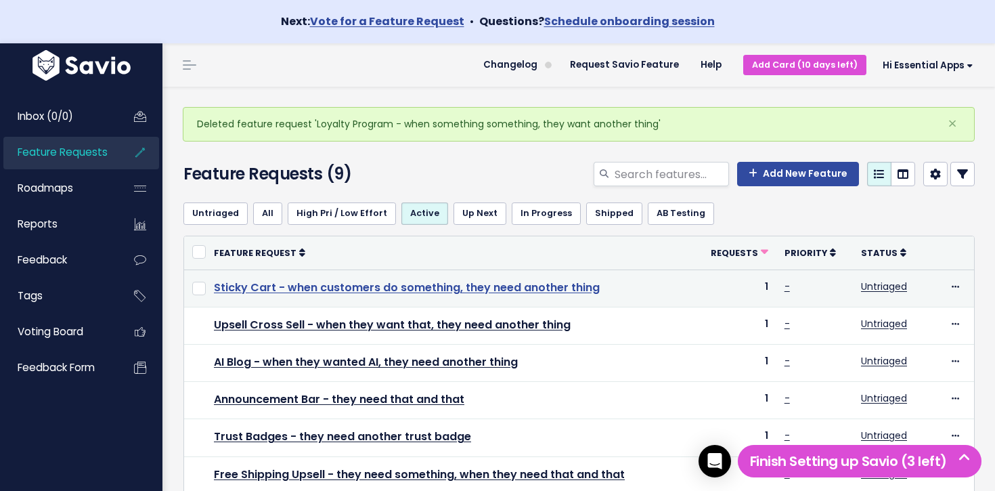
click at [479, 290] on link "Sticky Cart - when customers do something, they need another thing" at bounding box center [407, 288] width 386 height 16
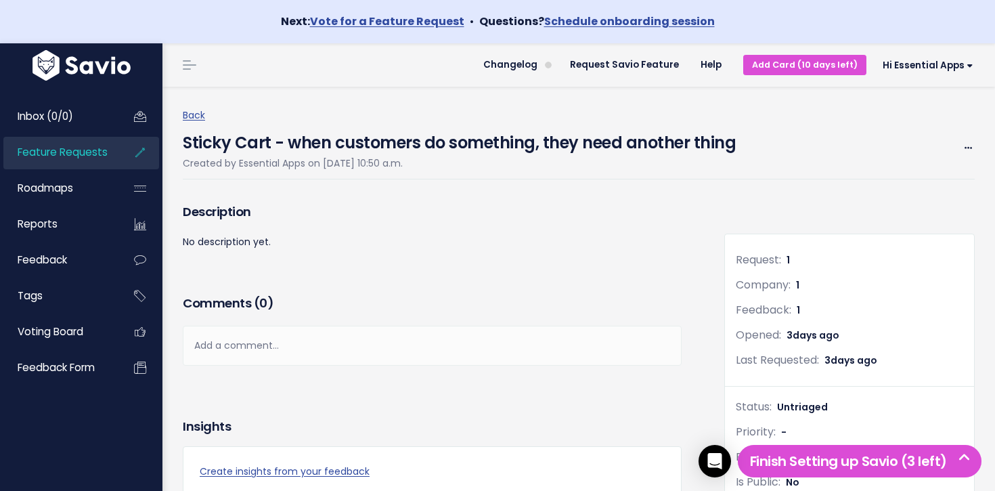
click at [88, 149] on span "Feature Requests" at bounding box center [63, 152] width 90 height 14
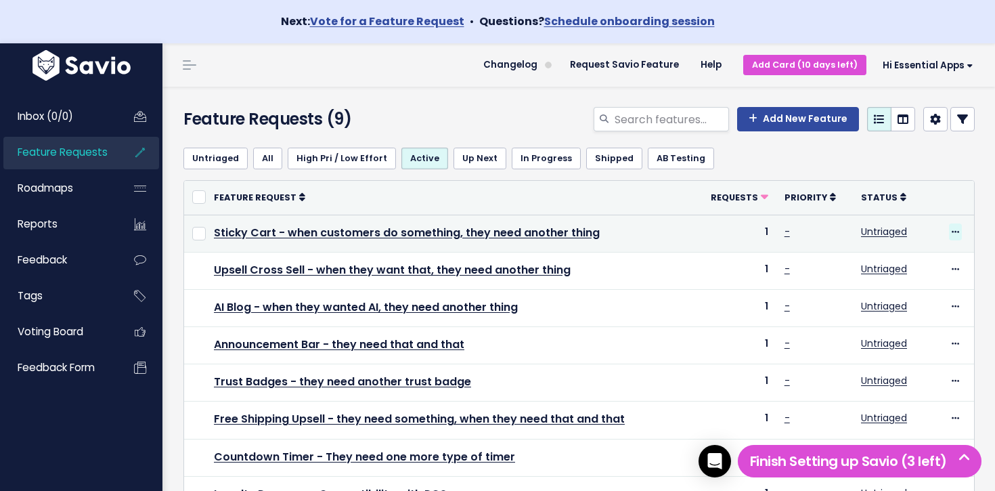
click at [958, 228] on icon at bounding box center [955, 232] width 7 height 9
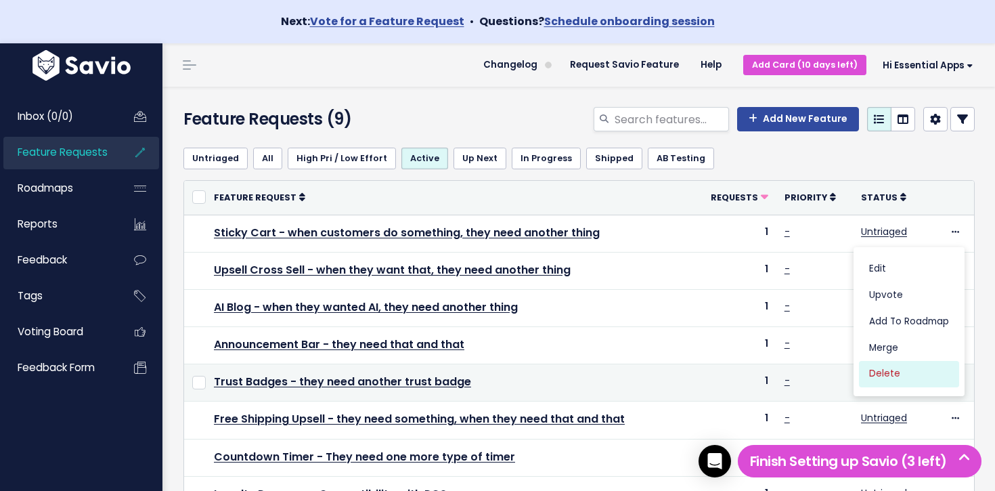
click at [889, 376] on link "Delete" at bounding box center [909, 374] width 100 height 26
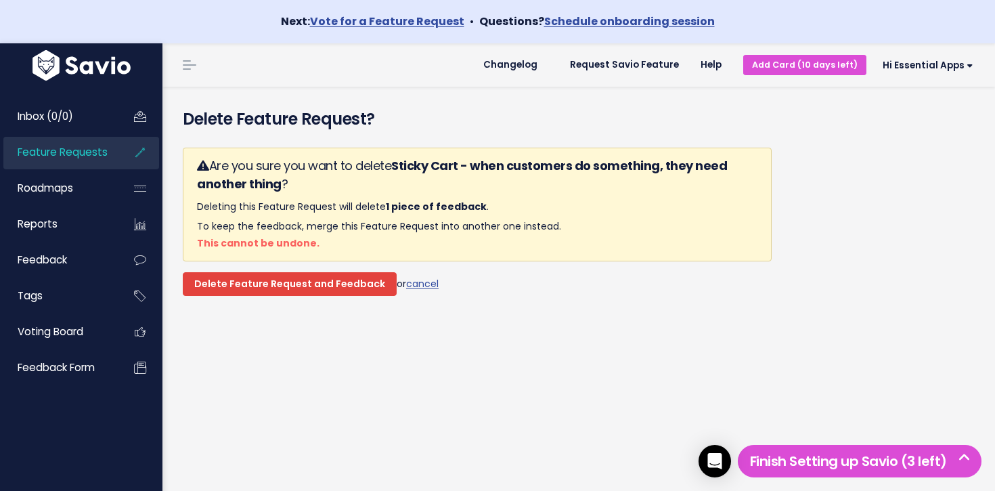
click at [328, 286] on input "Delete Feature Request and Feedback" at bounding box center [290, 284] width 214 height 24
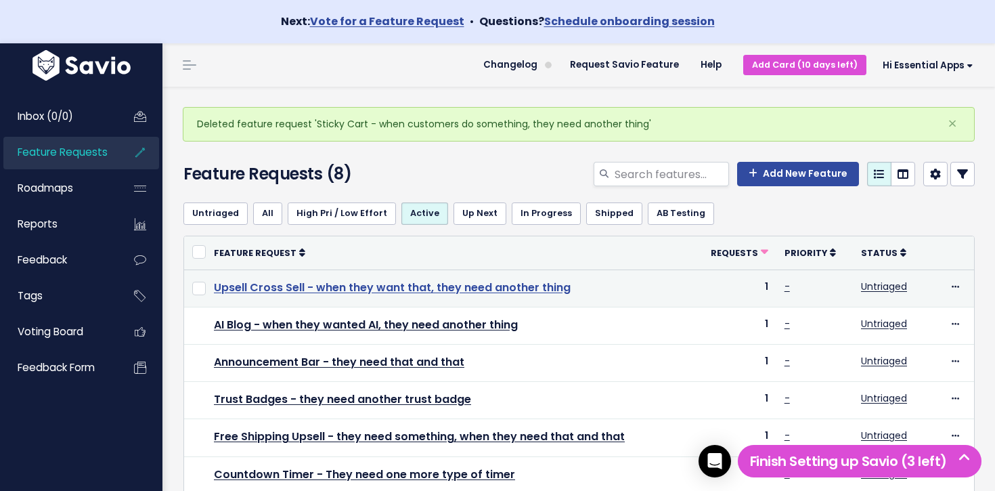
click at [503, 286] on link "Upsell Cross Sell - when they want that, they need another thing" at bounding box center [392, 288] width 357 height 16
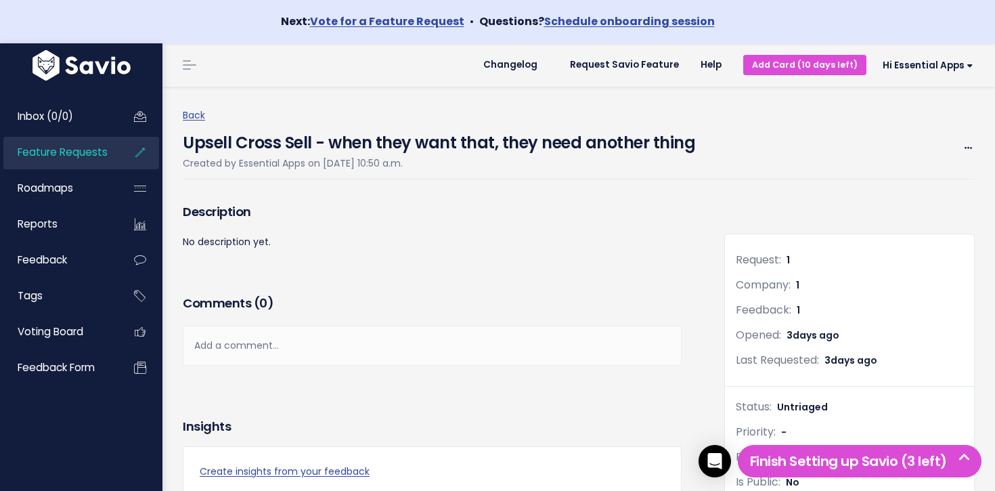
click at [83, 147] on span "Feature Requests" at bounding box center [63, 152] width 90 height 14
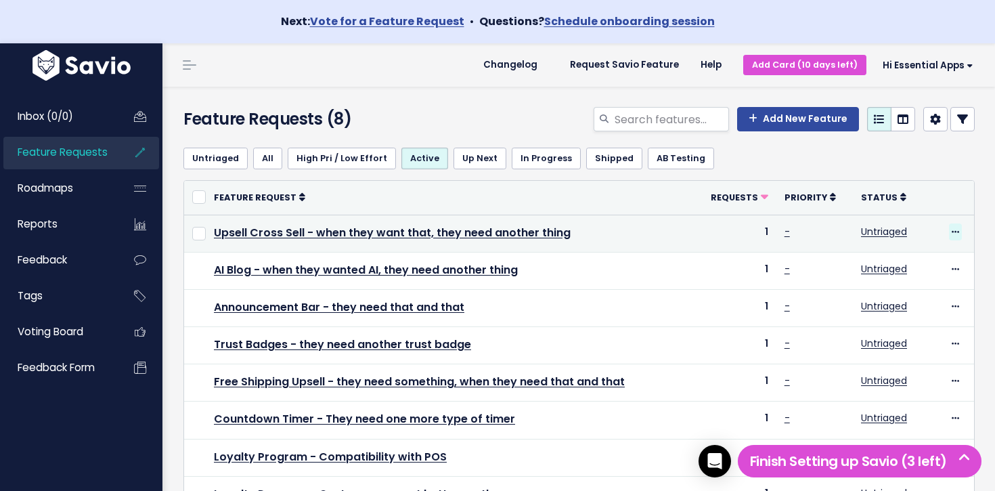
click at [958, 229] on icon at bounding box center [955, 232] width 7 height 9
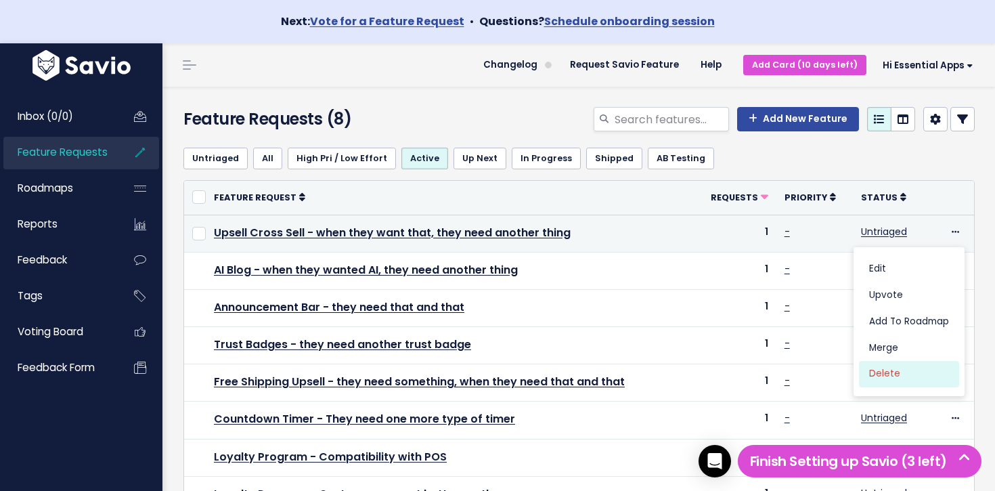
click at [884, 373] on link "Delete" at bounding box center [909, 374] width 100 height 26
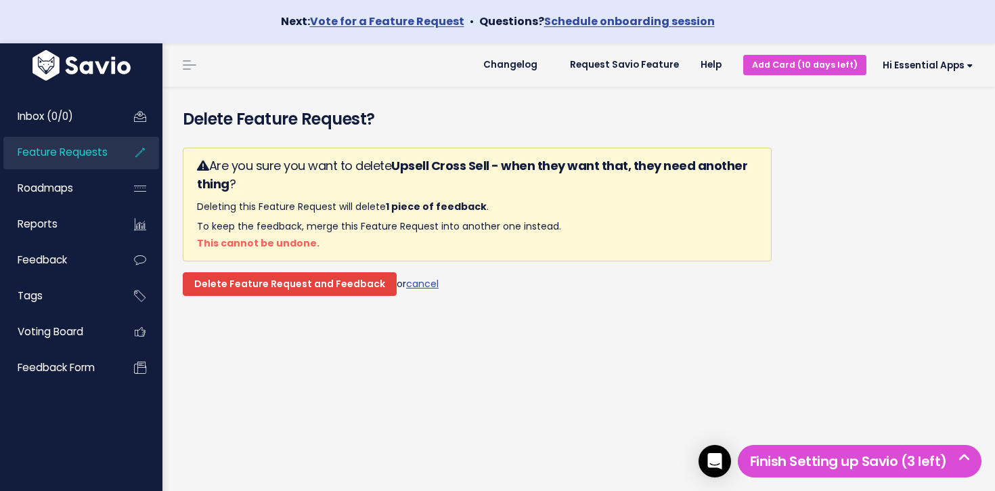
click at [337, 280] on input "Delete Feature Request and Feedback" at bounding box center [290, 284] width 214 height 24
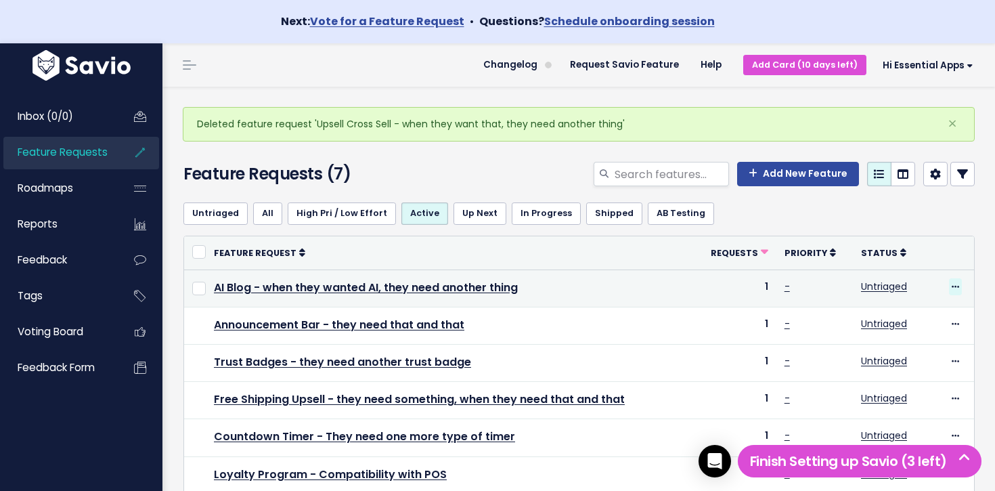
click at [952, 288] on icon at bounding box center [955, 287] width 7 height 9
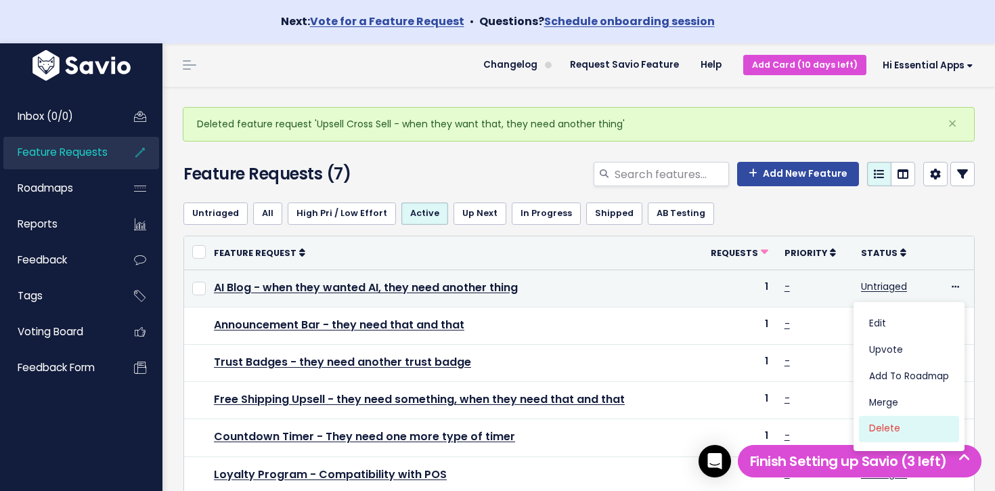
click at [890, 433] on link "Delete" at bounding box center [909, 429] width 100 height 26
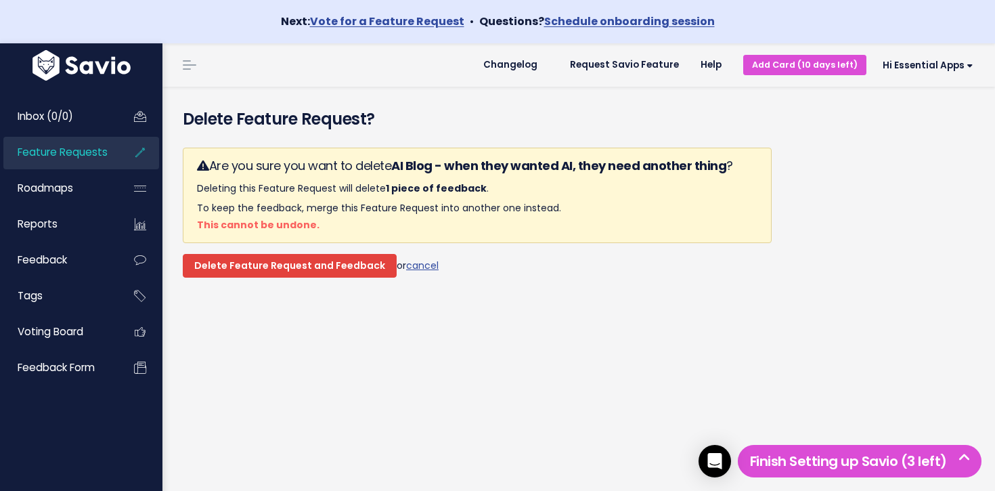
click at [306, 273] on input "Delete Feature Request and Feedback" at bounding box center [290, 266] width 214 height 24
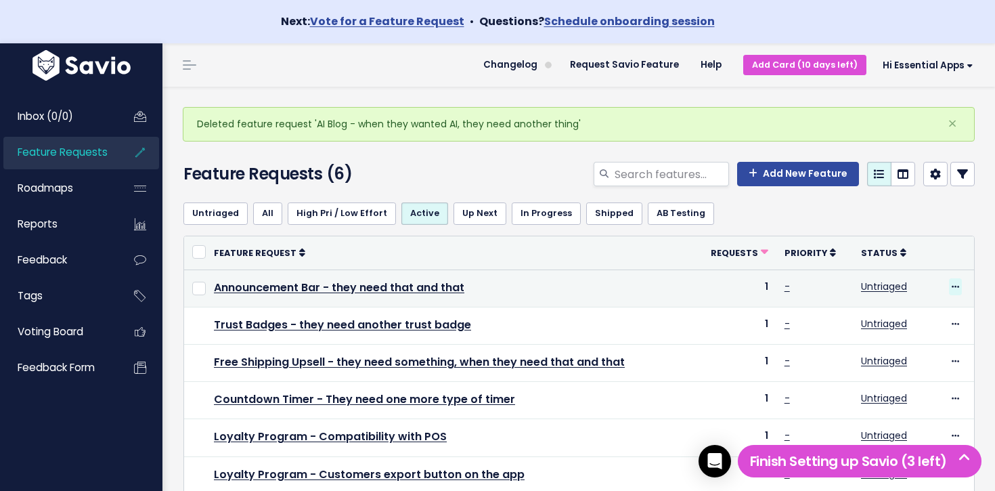
click at [953, 287] on icon at bounding box center [955, 287] width 7 height 9
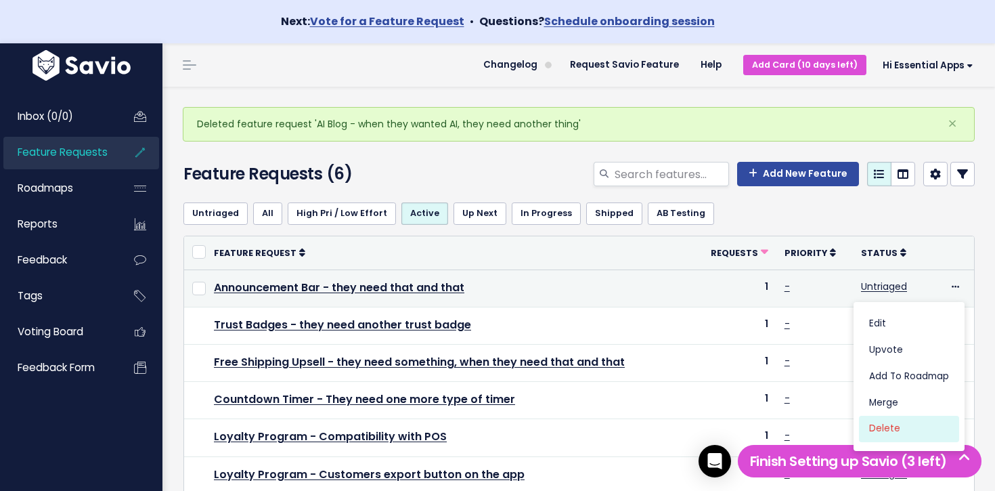
click at [876, 428] on link "Delete" at bounding box center [909, 429] width 100 height 26
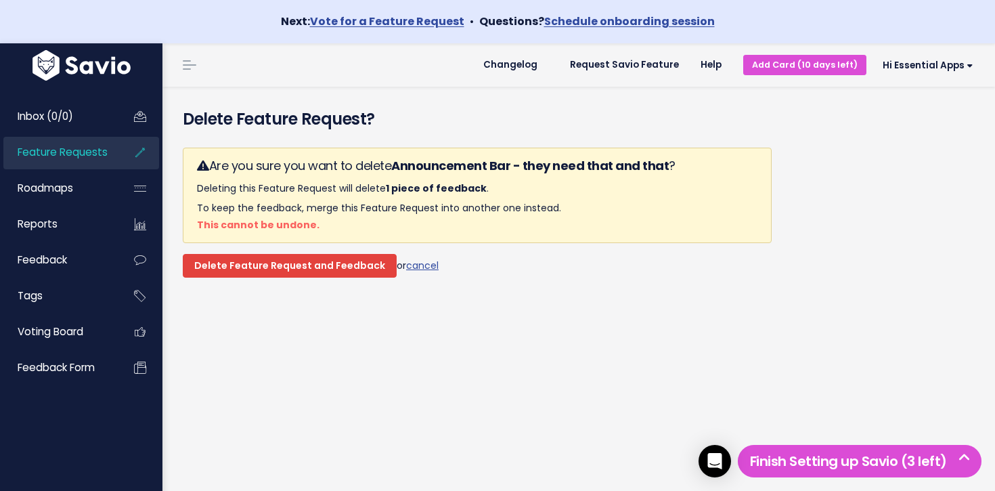
click at [347, 272] on input "Delete Feature Request and Feedback" at bounding box center [290, 266] width 214 height 24
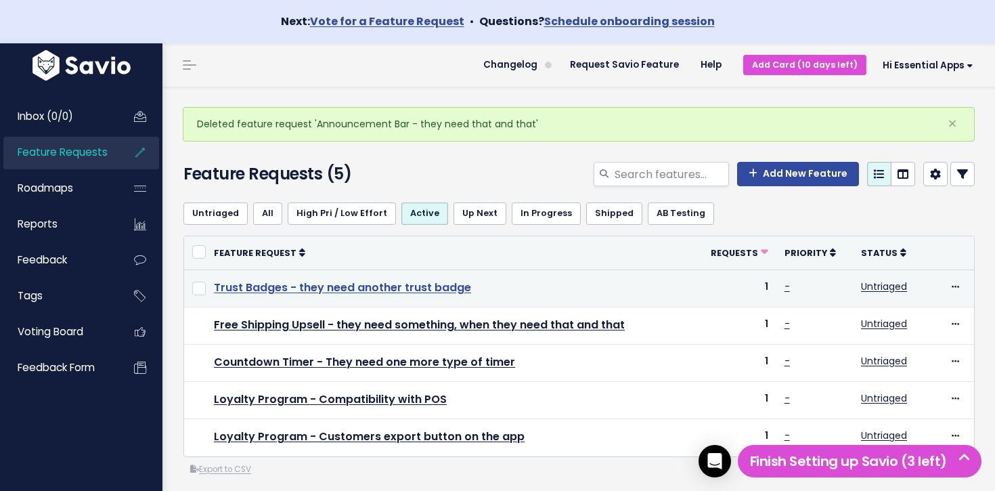
click at [411, 286] on link "Trust Badges - they need another trust badge" at bounding box center [342, 288] width 257 height 16
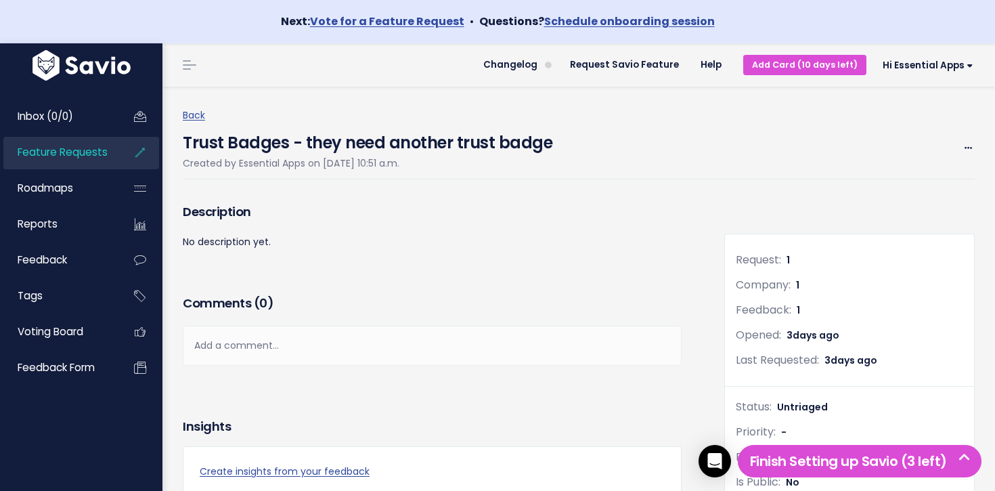
click at [99, 148] on span "Feature Requests" at bounding box center [63, 152] width 90 height 14
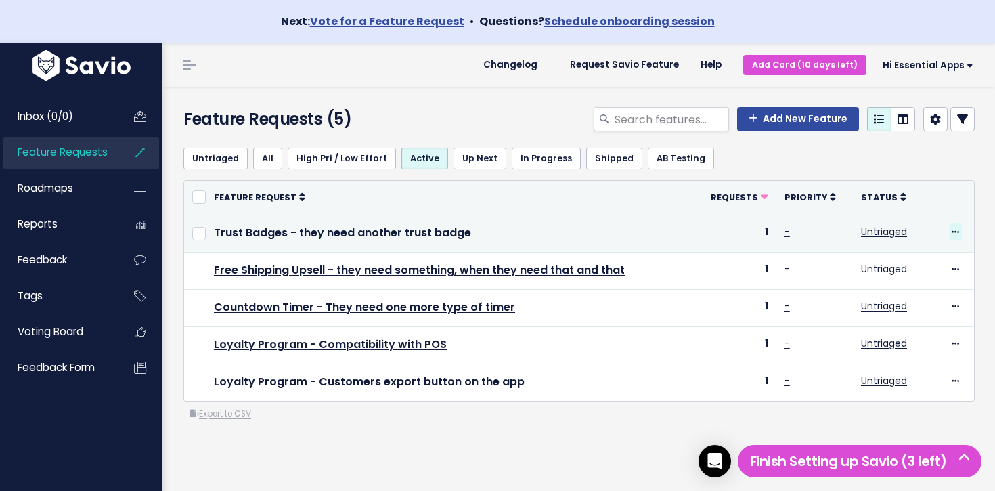
click at [955, 231] on icon at bounding box center [955, 232] width 7 height 9
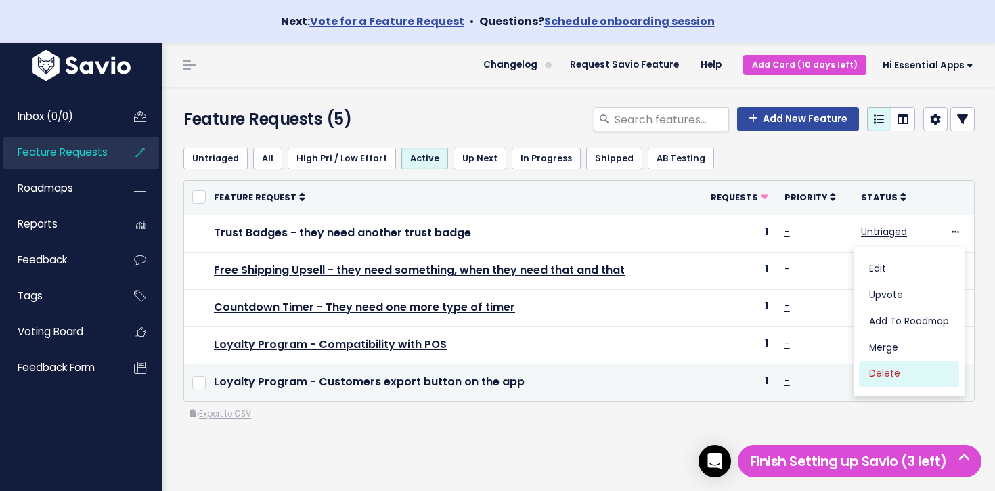
click at [901, 370] on link "Delete" at bounding box center [909, 374] width 100 height 26
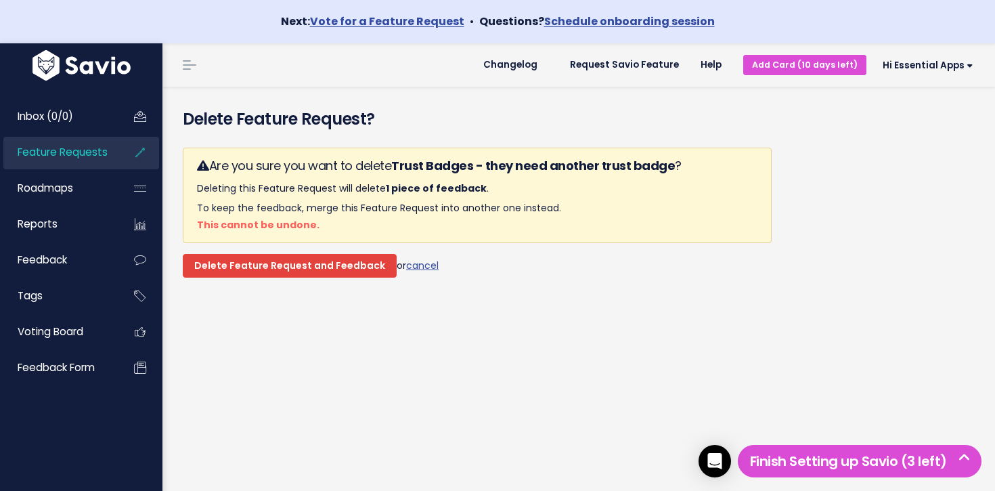
click at [285, 261] on input "Delete Feature Request and Feedback" at bounding box center [290, 266] width 214 height 24
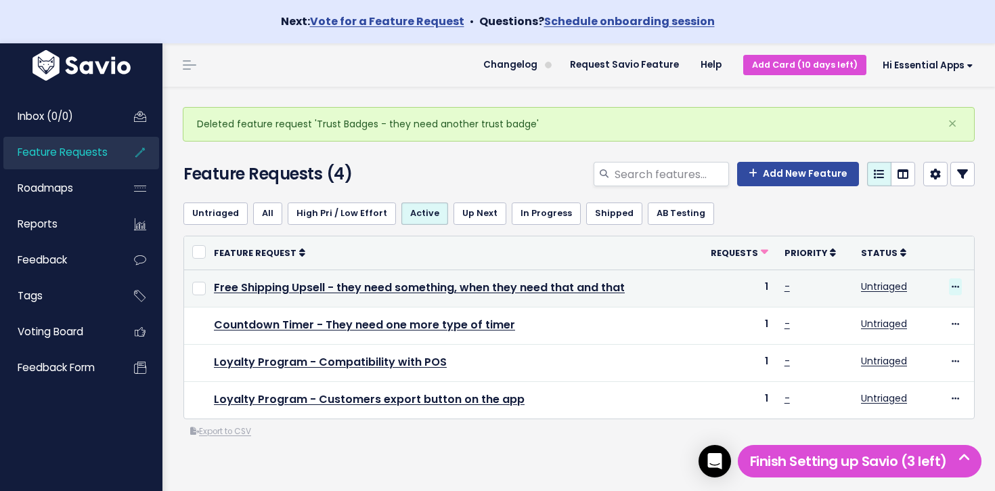
click at [956, 288] on icon at bounding box center [955, 287] width 7 height 9
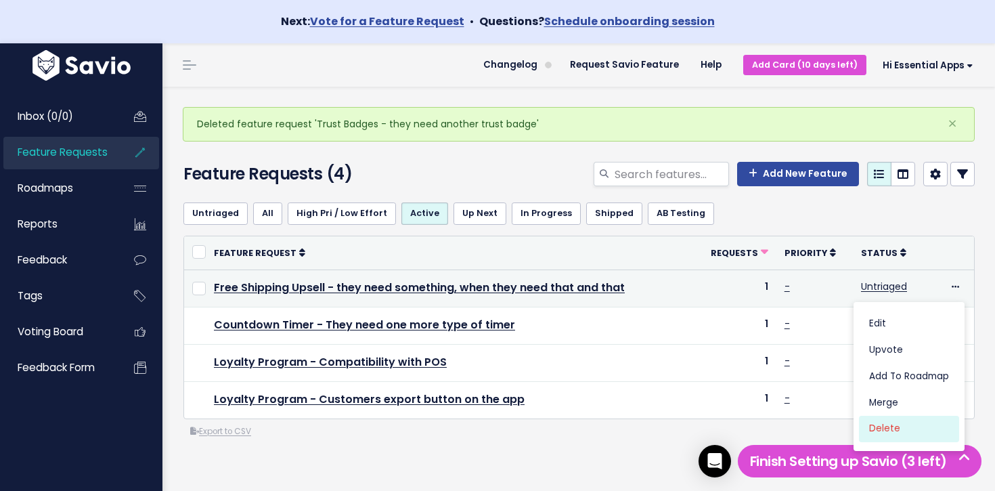
click at [897, 430] on link "Delete" at bounding box center [909, 429] width 100 height 26
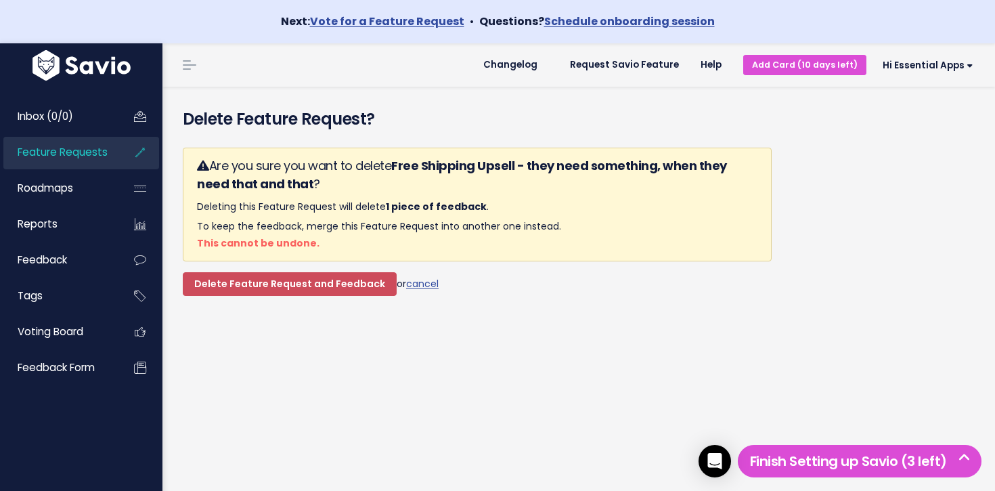
click at [326, 270] on form "Are you sure you want to delete Free Shipping Upsell - they need something, whe…" at bounding box center [477, 222] width 589 height 148
click at [327, 280] on input "Delete Feature Request and Feedback" at bounding box center [290, 284] width 214 height 24
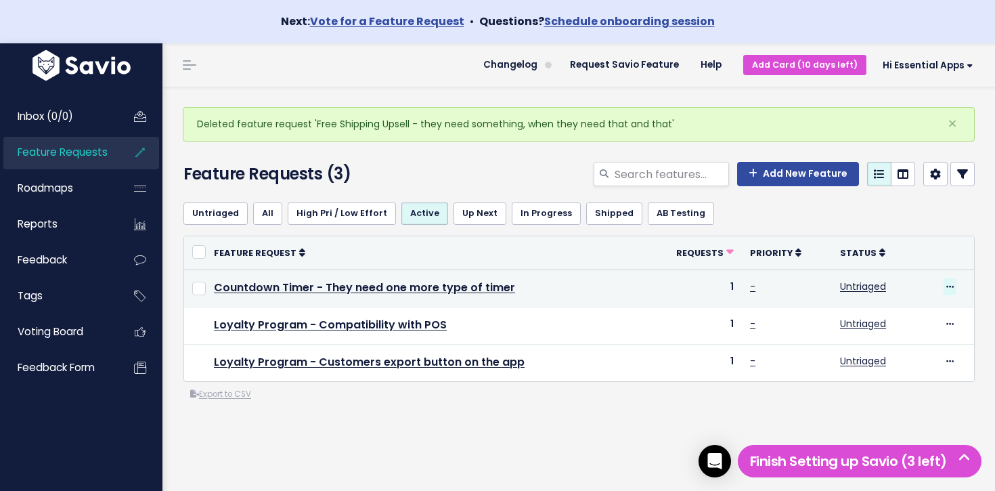
click at [954, 284] on span at bounding box center [949, 286] width 13 height 17
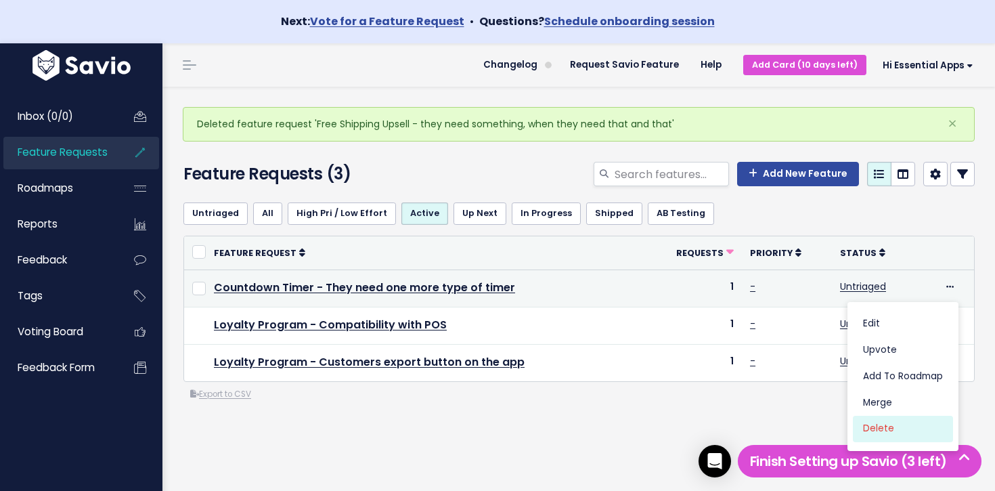
click at [902, 435] on link "Delete" at bounding box center [903, 429] width 100 height 26
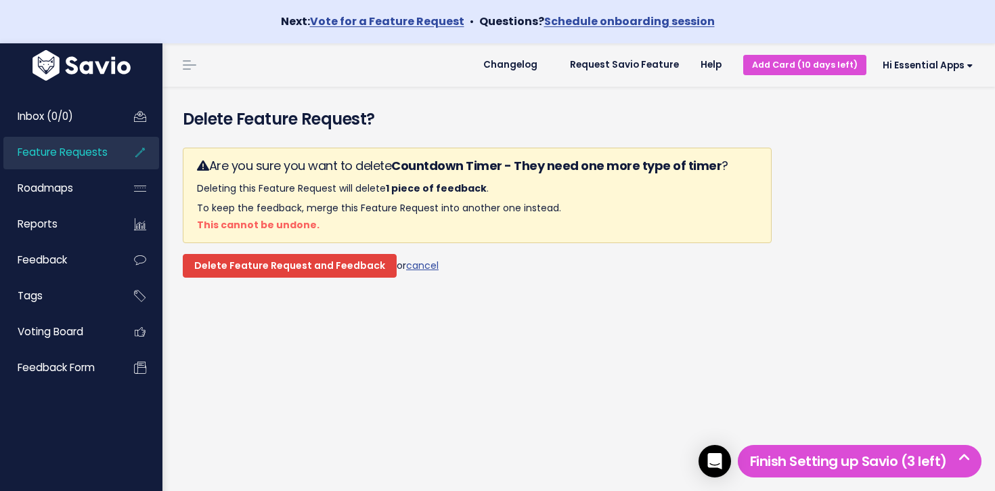
click at [336, 260] on input "Delete Feature Request and Feedback" at bounding box center [290, 266] width 214 height 24
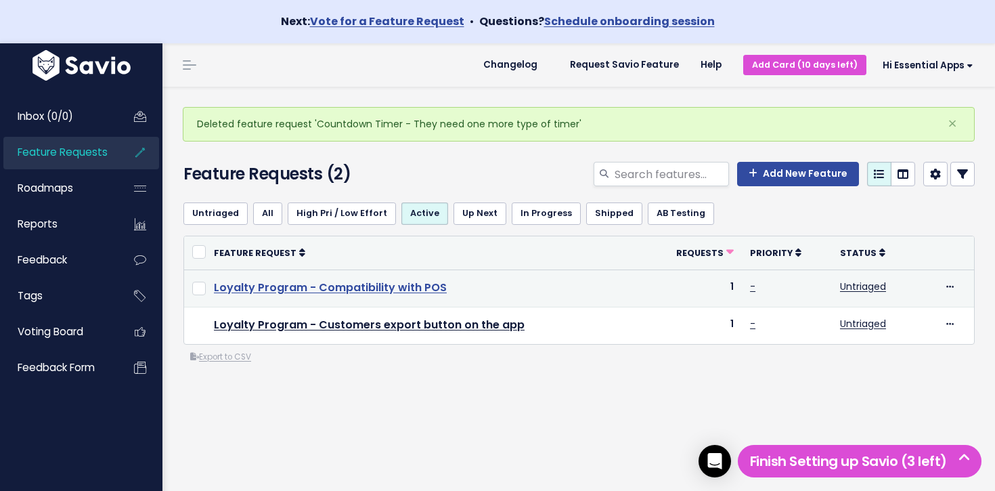
click at [377, 284] on link "Loyalty Program - Compatibility with POS" at bounding box center [330, 288] width 233 height 16
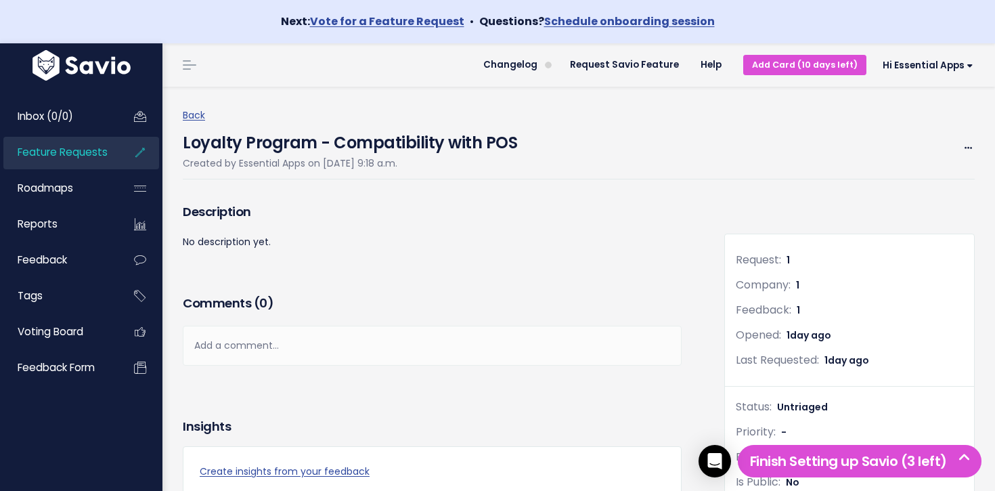
click at [91, 150] on span "Feature Requests" at bounding box center [63, 152] width 90 height 14
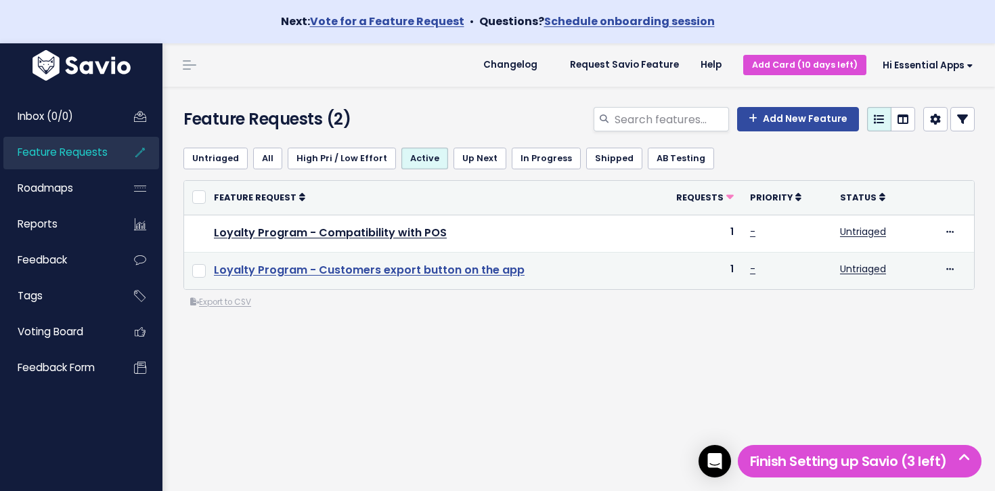
click at [324, 269] on link "Loyalty Program - Customers export button on the app" at bounding box center [369, 270] width 311 height 16
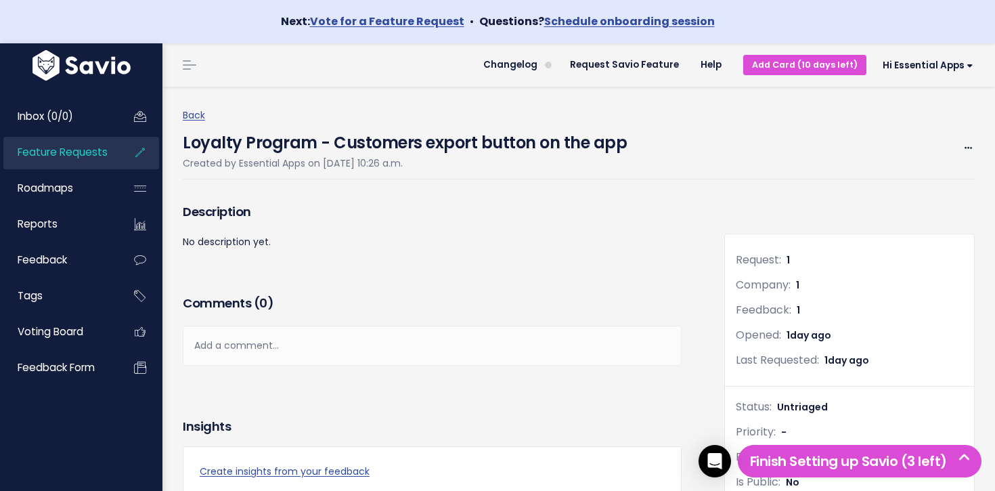
click at [60, 151] on span "Feature Requests" at bounding box center [63, 152] width 90 height 14
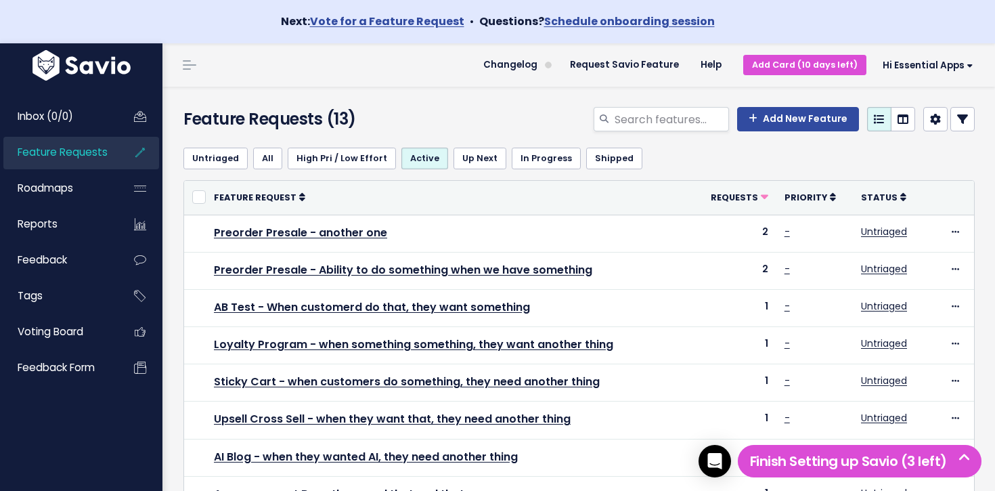
click at [104, 160] on link "Feature Requests" at bounding box center [57, 152] width 109 height 31
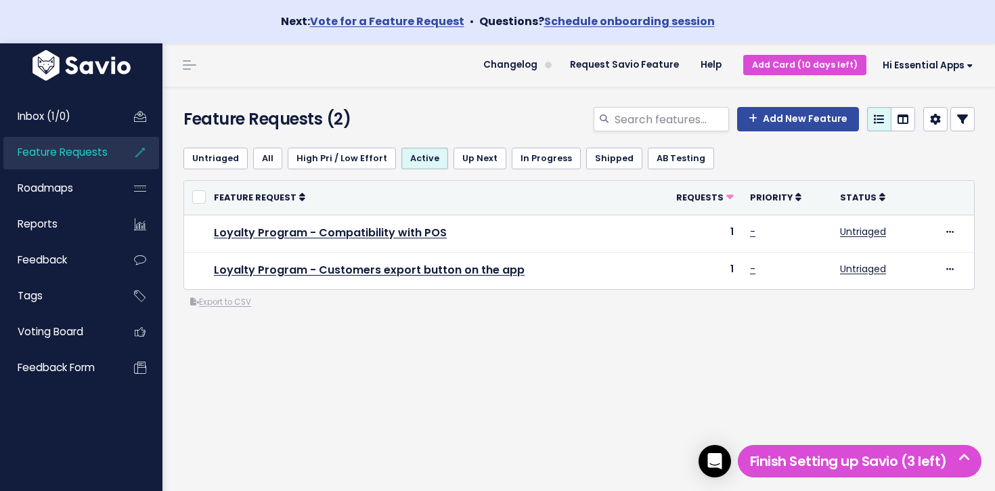
drag, startPoint x: 513, startPoint y: 324, endPoint x: 259, endPoint y: 95, distance: 342.1
click at [260, 95] on div "Feature Requests (2) Add New Feature Untriaged All High Pri / Low Effort Active…" at bounding box center [578, 310] width 832 height 447
click at [259, 95] on div "Feature Requests (2) Add New Feature" at bounding box center [576, 112] width 828 height 50
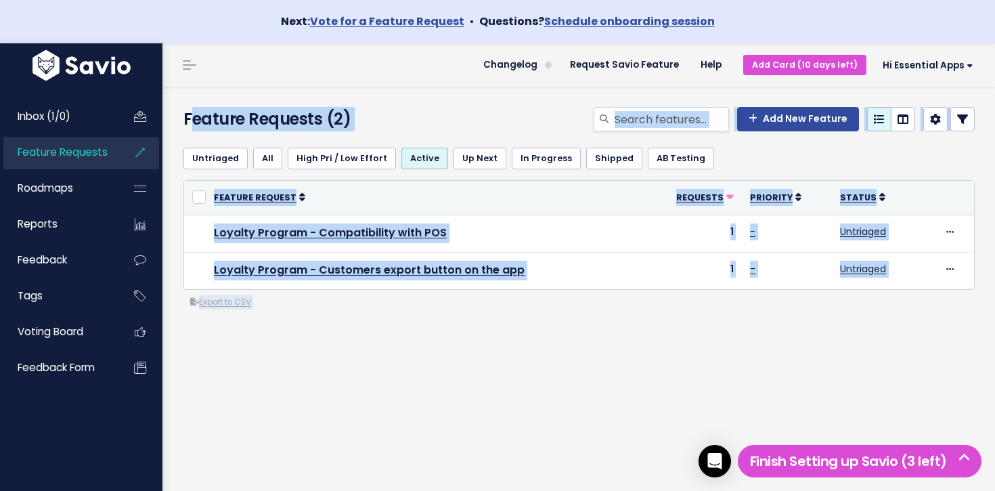
drag, startPoint x: 393, startPoint y: 202, endPoint x: 545, endPoint y: 352, distance: 213.9
click at [540, 349] on div "Feature Requests (2) Add New Feature Untriaged All High Pri / Low Effort Active…" at bounding box center [578, 310] width 832 height 447
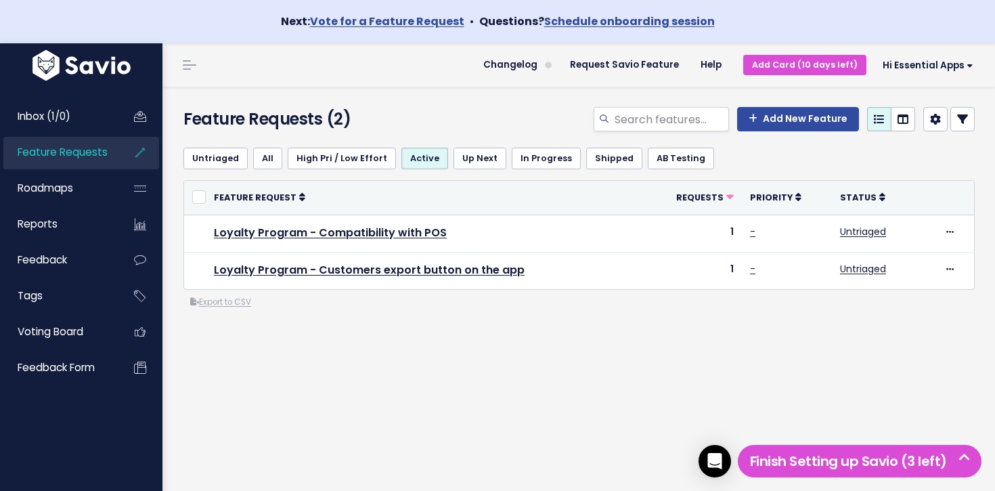
drag, startPoint x: 545, startPoint y: 352, endPoint x: 502, endPoint y: 328, distance: 49.7
click at [543, 351] on div "Untriaged All High Pri / Low Effort Active Up Next In Progress Shipped AB Testi…" at bounding box center [578, 277] width 811 height 281
click at [69, 107] on link "Inbox (1/0)" at bounding box center [57, 116] width 109 height 31
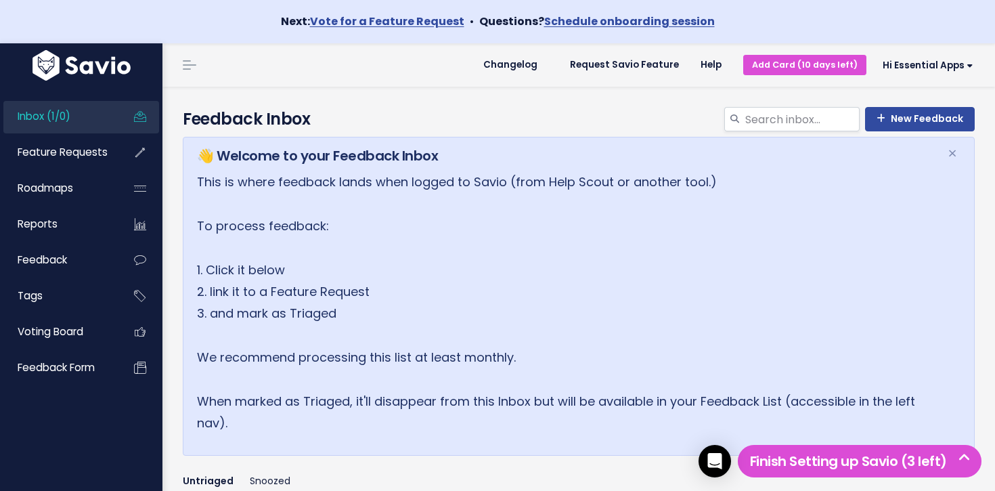
scroll to position [248, 0]
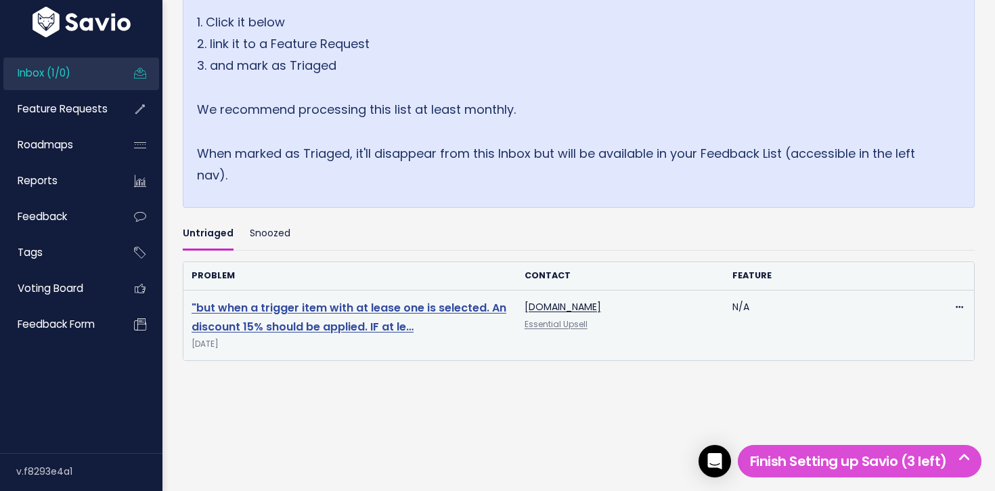
click at [379, 312] on link ""but when a trigger item with at lease one is selected. An discount 15% should …" at bounding box center [349, 317] width 315 height 35
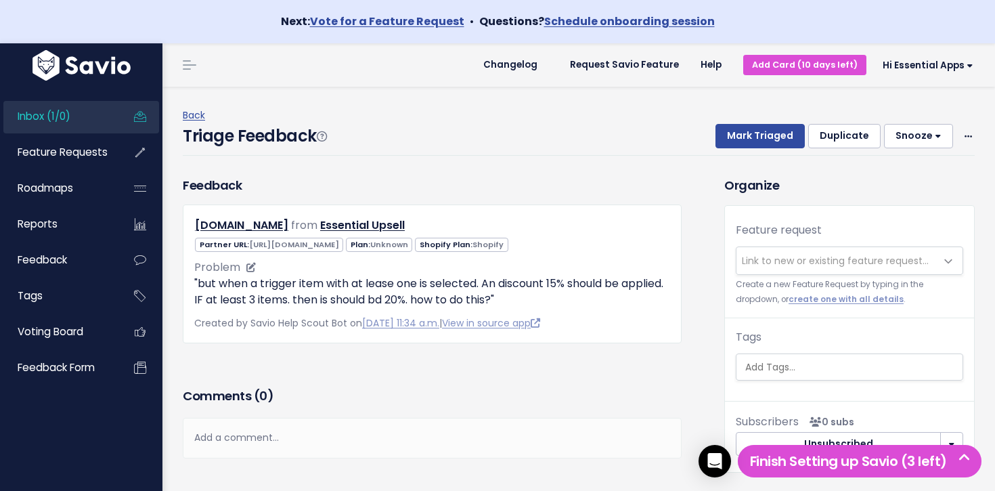
scroll to position [39, 0]
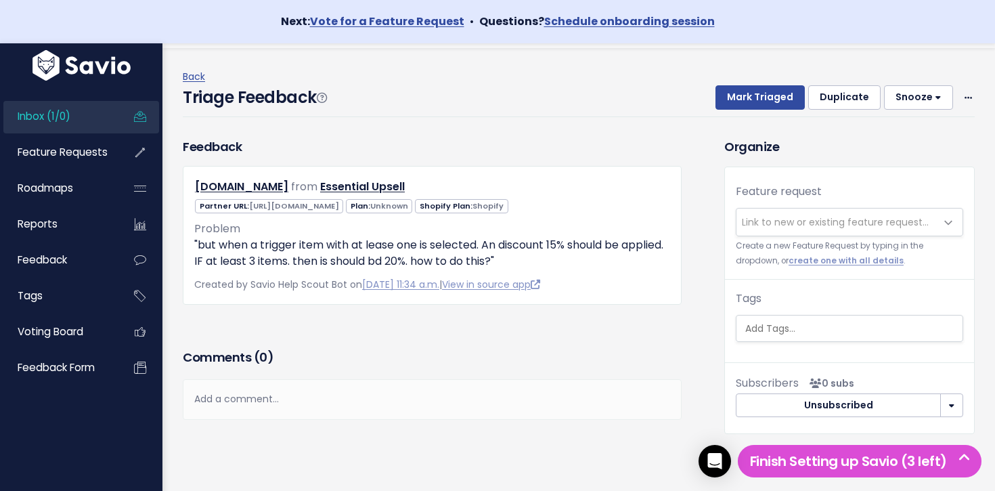
click at [76, 118] on link "Inbox (1/0)" at bounding box center [57, 116] width 109 height 31
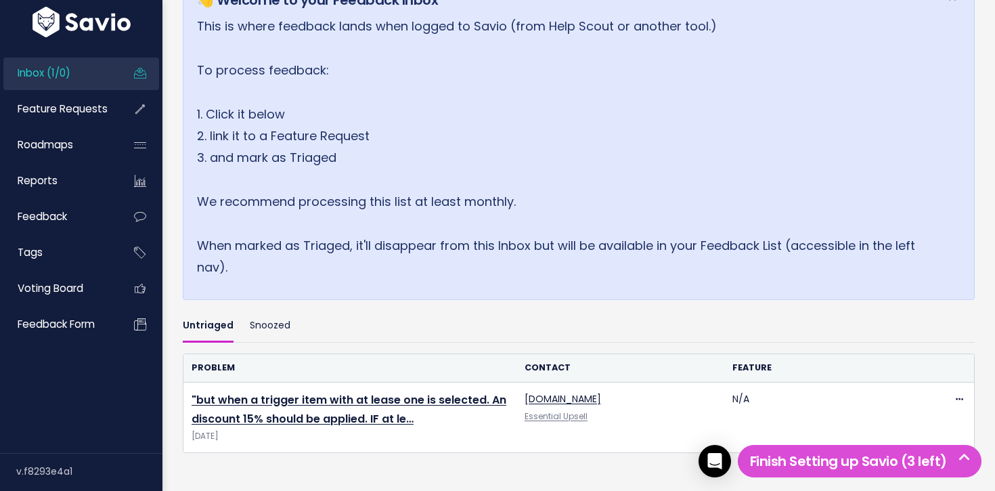
scroll to position [248, 0]
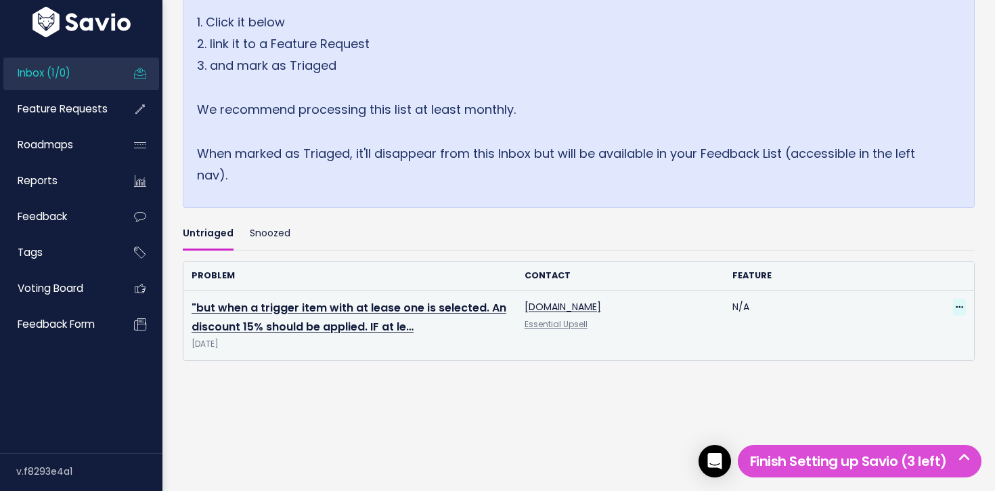
click at [957, 308] on icon at bounding box center [959, 307] width 7 height 9
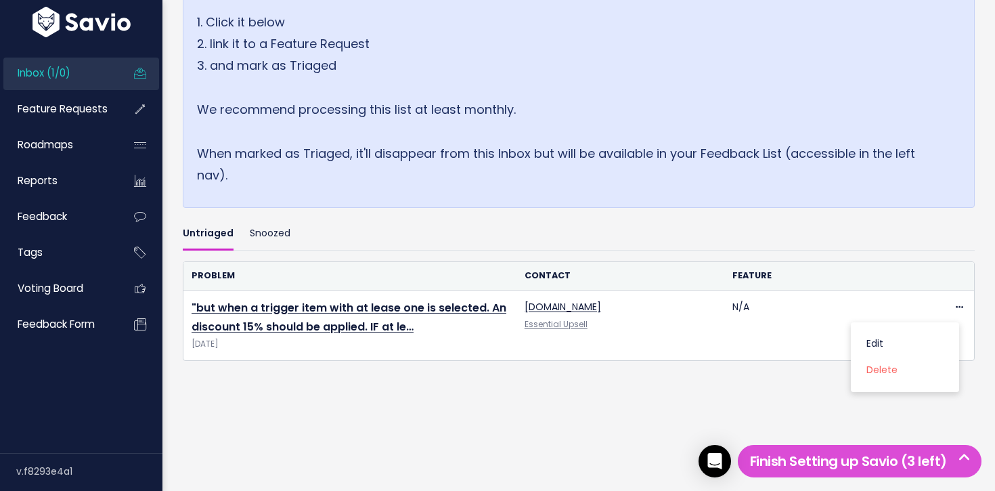
click at [783, 284] on th "Feature" at bounding box center [828, 276] width 208 height 28
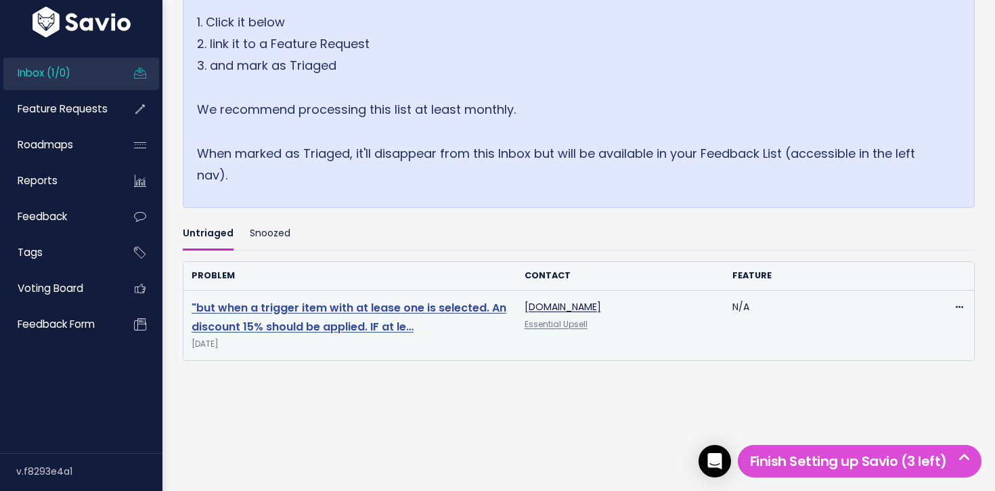
click at [439, 305] on link ""but when a trigger item with at lease one is selected. An discount 15% should …" at bounding box center [349, 317] width 315 height 35
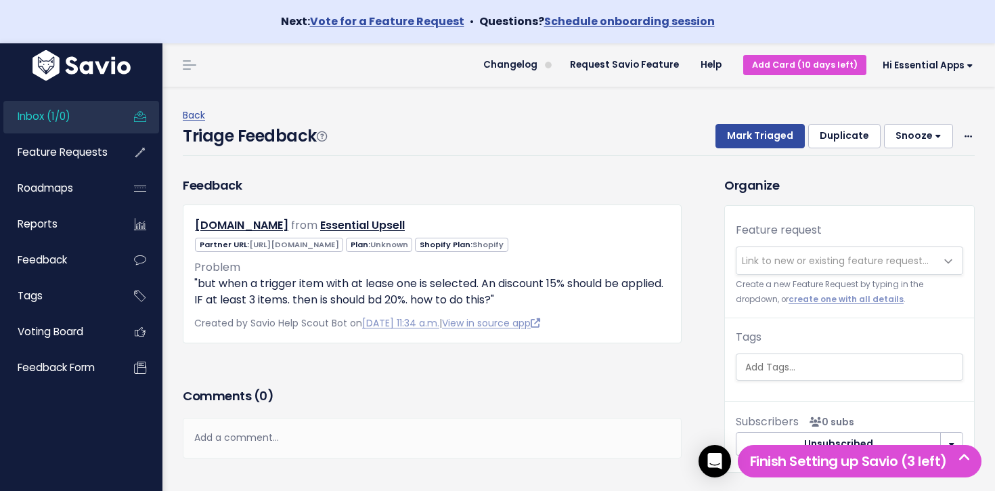
click at [816, 261] on span "Link to new or existing feature request..." at bounding box center [835, 261] width 187 height 14
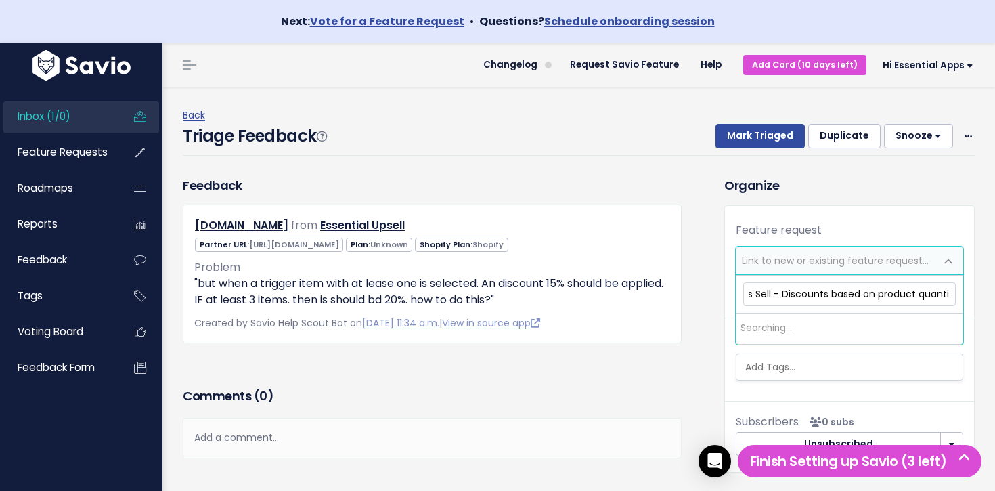
scroll to position [0, 62]
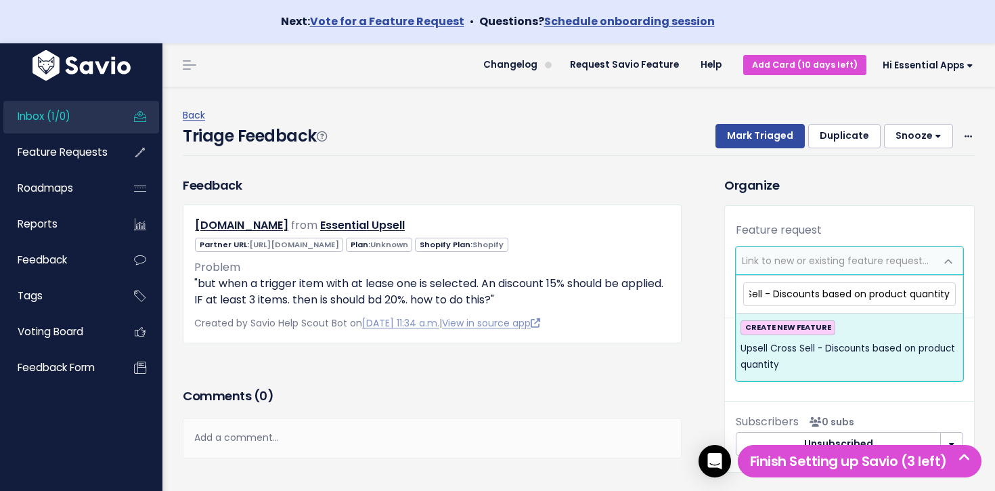
drag, startPoint x: 818, startPoint y: 289, endPoint x: 823, endPoint y: 306, distance: 17.6
click at [819, 290] on input "Upsell Cross Sell - Discounts based on product quantity" at bounding box center [849, 294] width 213 height 24
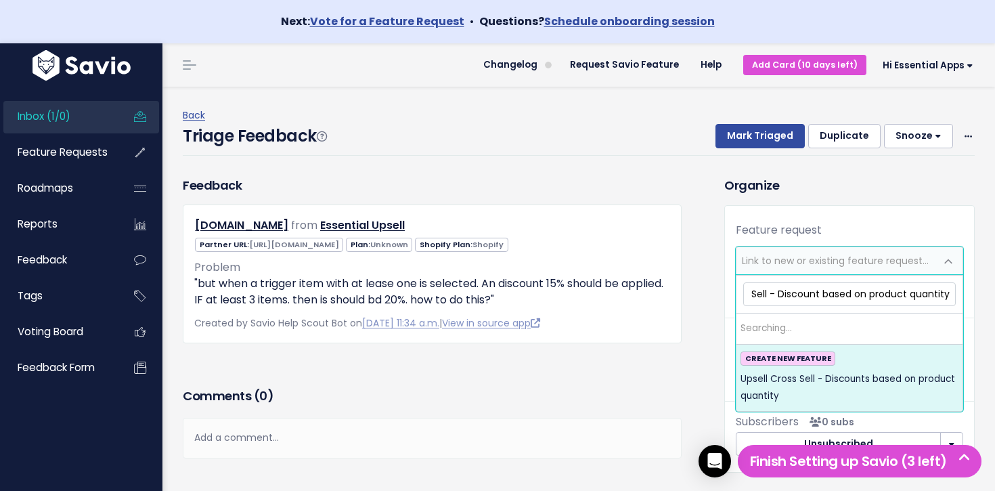
scroll to position [0, 57]
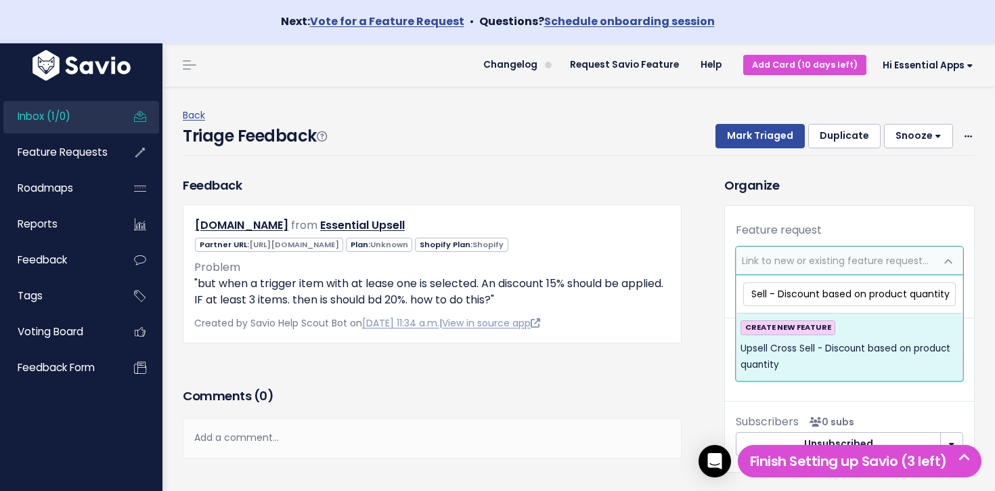
click at [957, 292] on span "Upsell Cross Sell - Discount based on product quantity" at bounding box center [849, 294] width 218 height 29
click at [949, 294] on input "Upsell Cross Sell - Discount based on product quantity" at bounding box center [849, 294] width 213 height 24
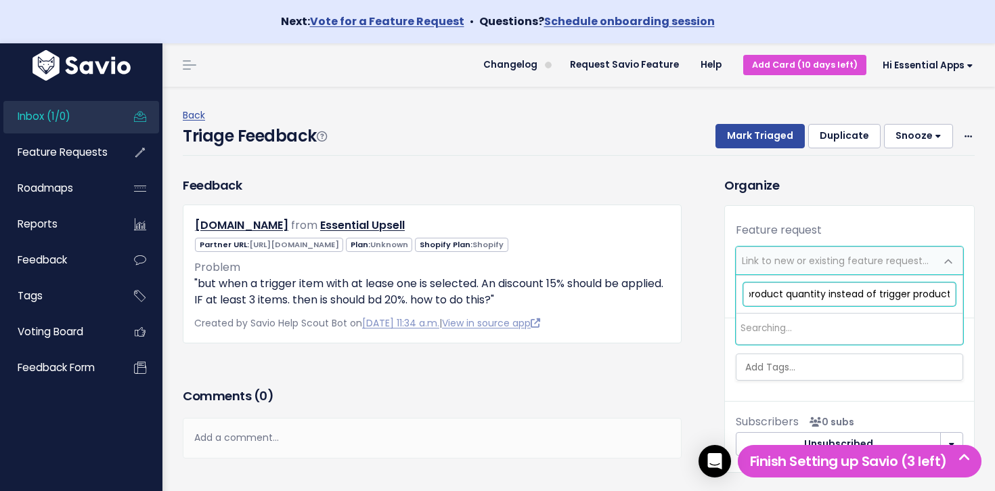
scroll to position [0, 185]
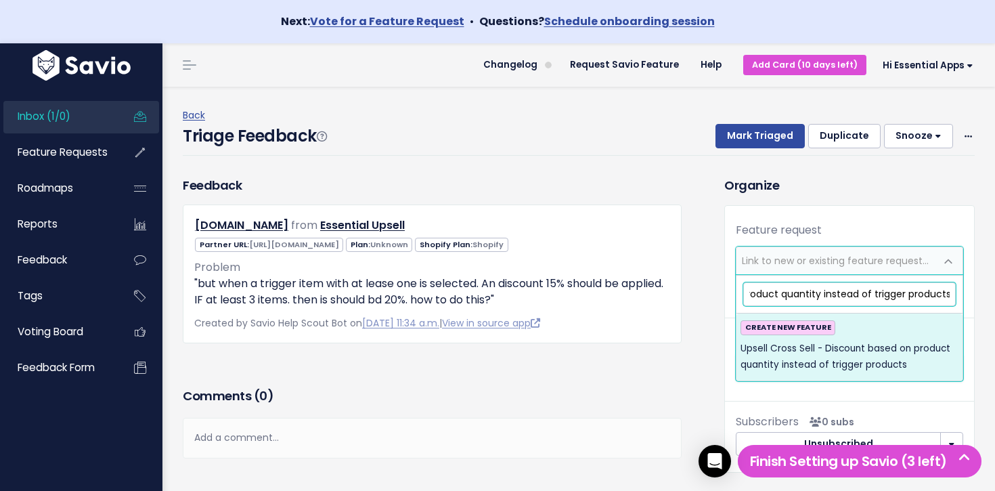
click at [876, 292] on input "Upsell Cross Sell - Discount based on product quantity instead of trigger produ…" at bounding box center [849, 294] width 213 height 24
drag, startPoint x: 876, startPoint y: 292, endPoint x: 994, endPoint y: 294, distance: 117.8
click at [994, 294] on body "Next: Vote for a Feature Request • Questions? Schedule onboarding session Inbox…" at bounding box center [497, 274] width 995 height 548
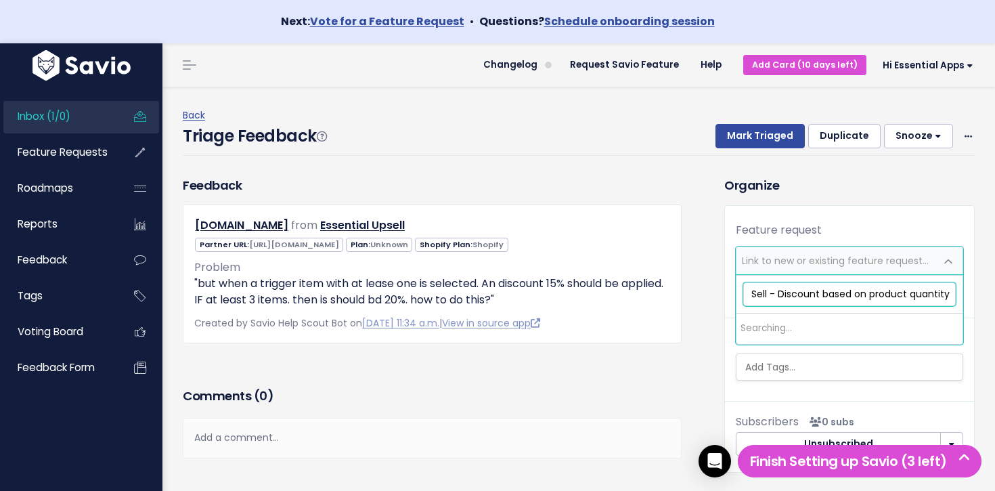
type input "Upsell Cross Sell - Discount based on product quantity"
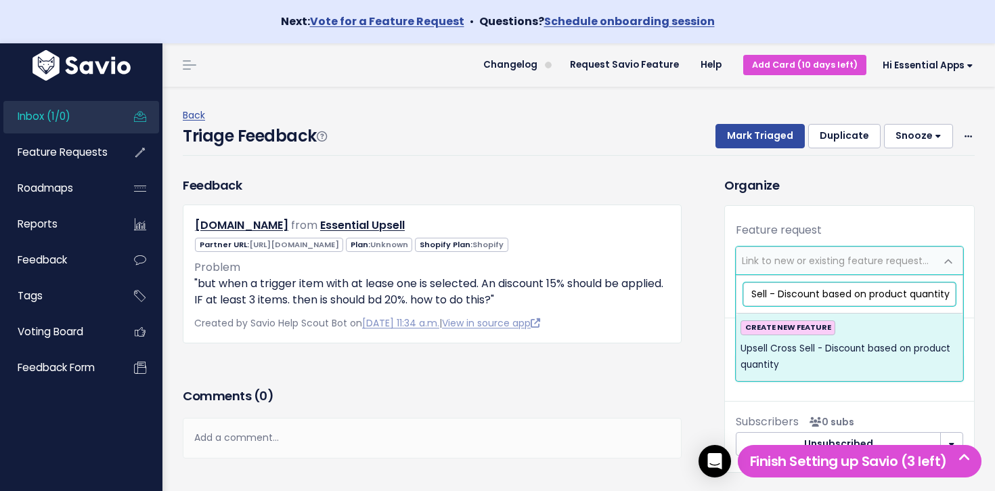
scroll to position [0, 0]
click at [837, 351] on span "Upsell Cross Sell - Discount based on product quantity" at bounding box center [849, 356] width 218 height 33
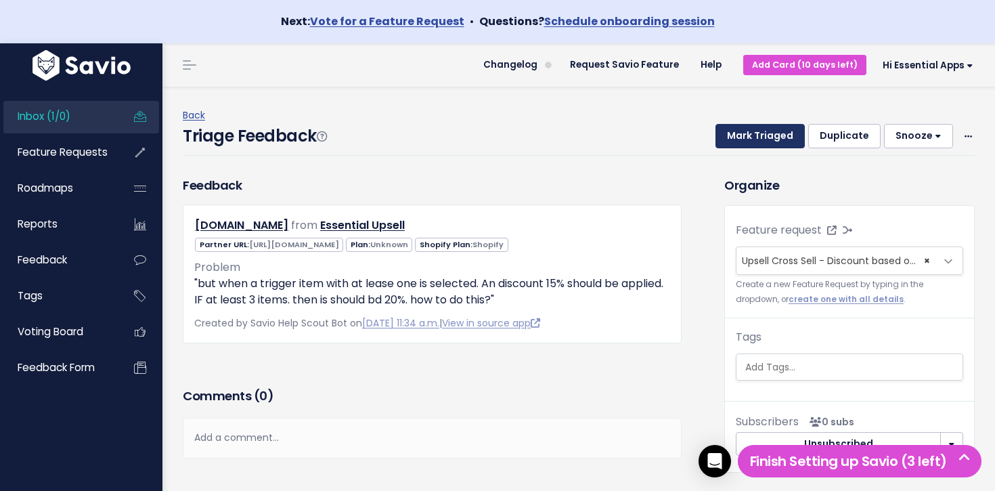
click at [755, 137] on button "Mark Triaged" at bounding box center [759, 136] width 89 height 24
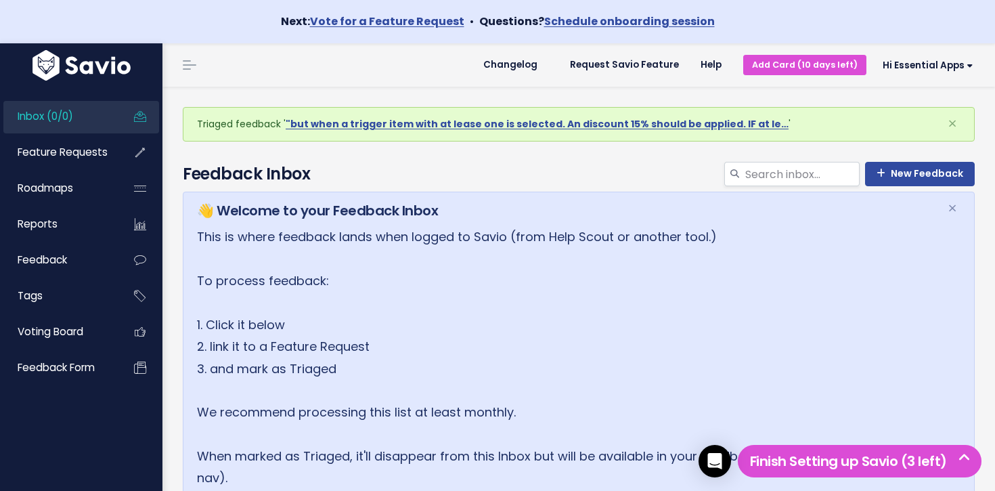
click at [85, 115] on link "Inbox (0/0)" at bounding box center [57, 116] width 109 height 31
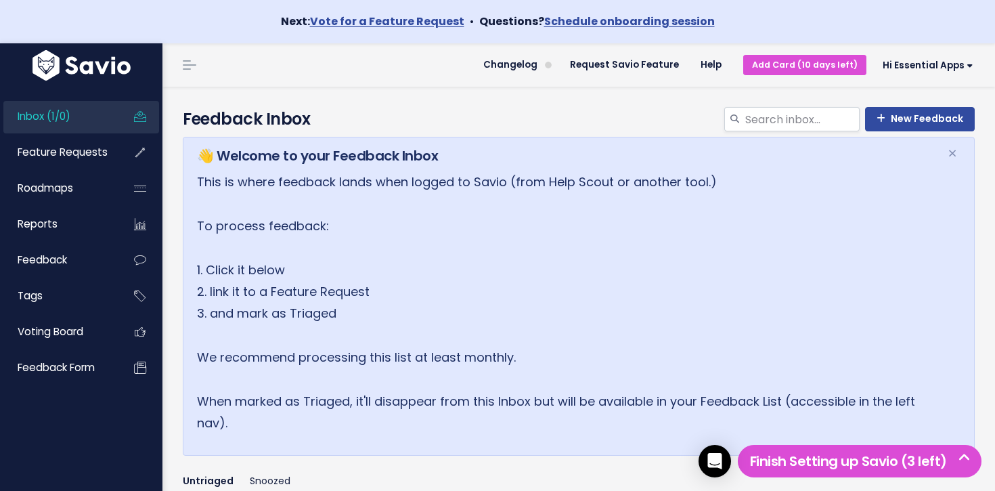
scroll to position [248, 0]
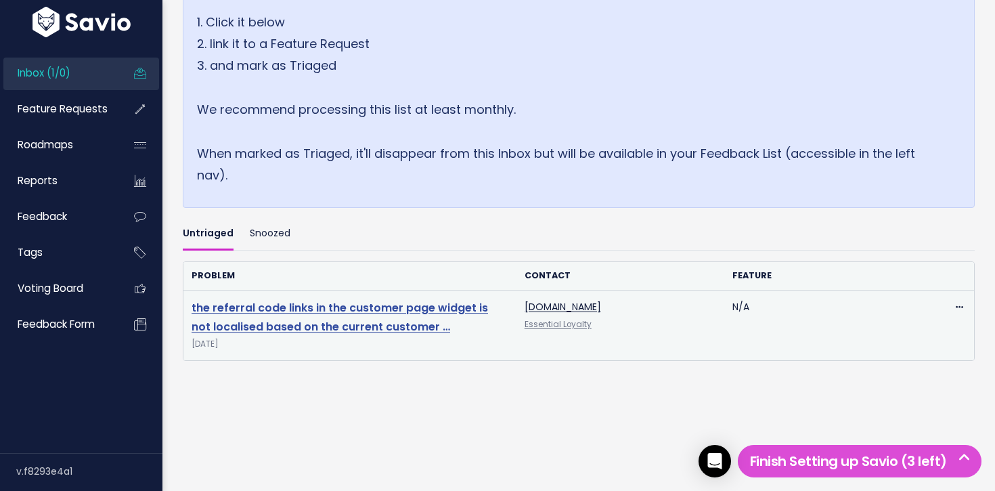
click at [372, 306] on link "the referral code links in the customer page widget is not localised based on t…" at bounding box center [340, 317] width 296 height 35
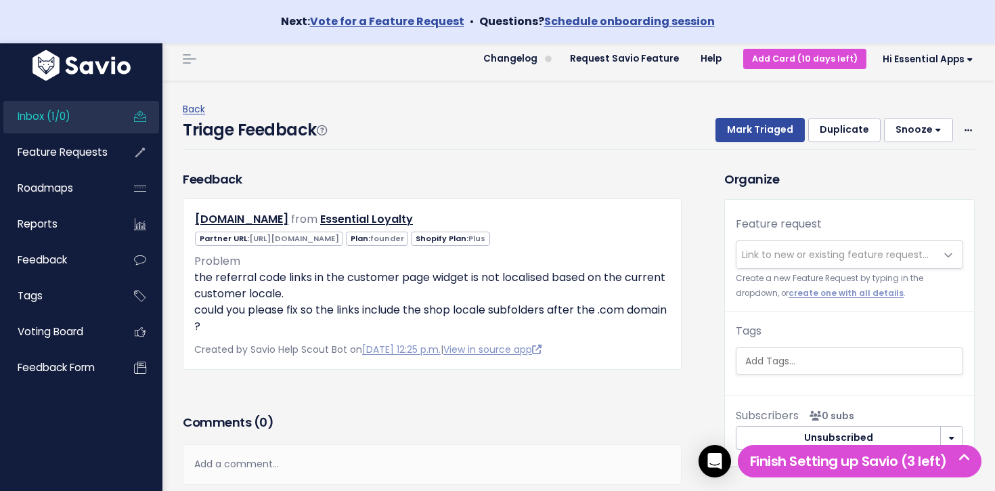
scroll to position [89, 0]
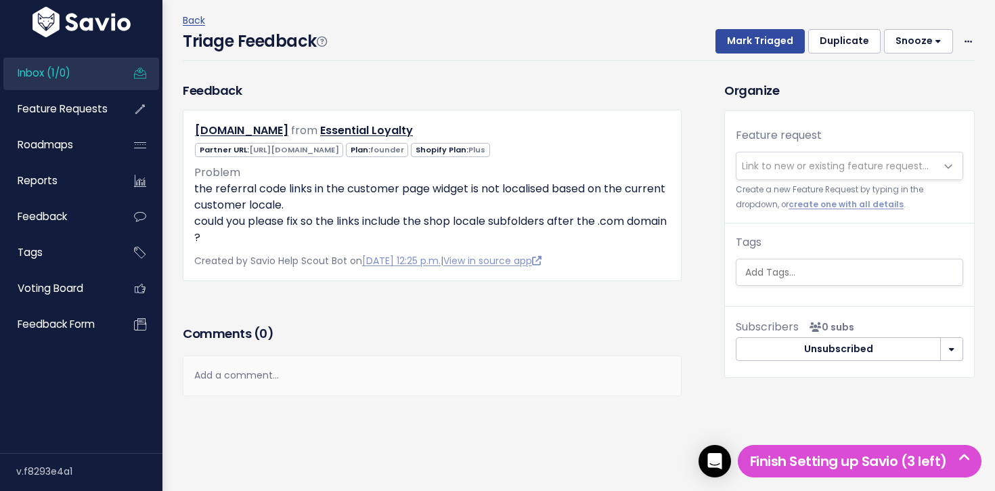
click at [792, 167] on span "Link to new or existing feature request..." at bounding box center [835, 166] width 187 height 14
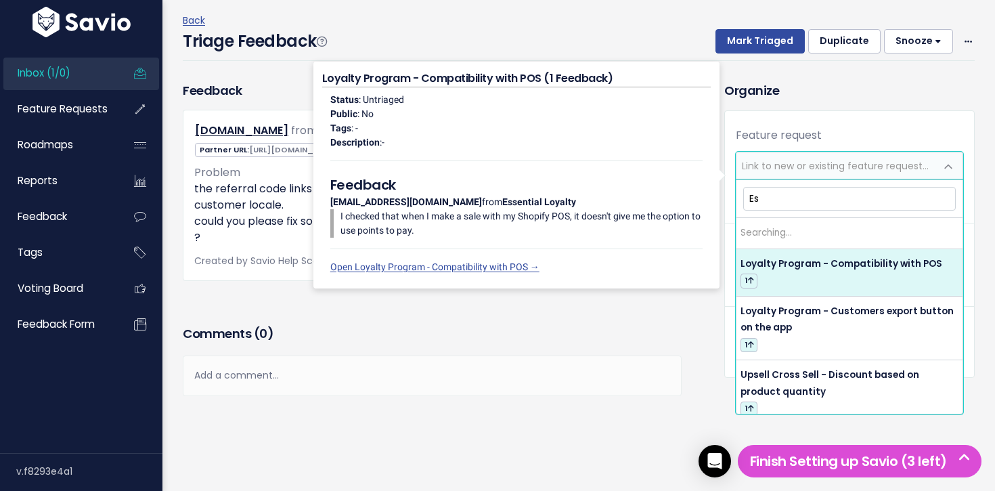
type input "E"
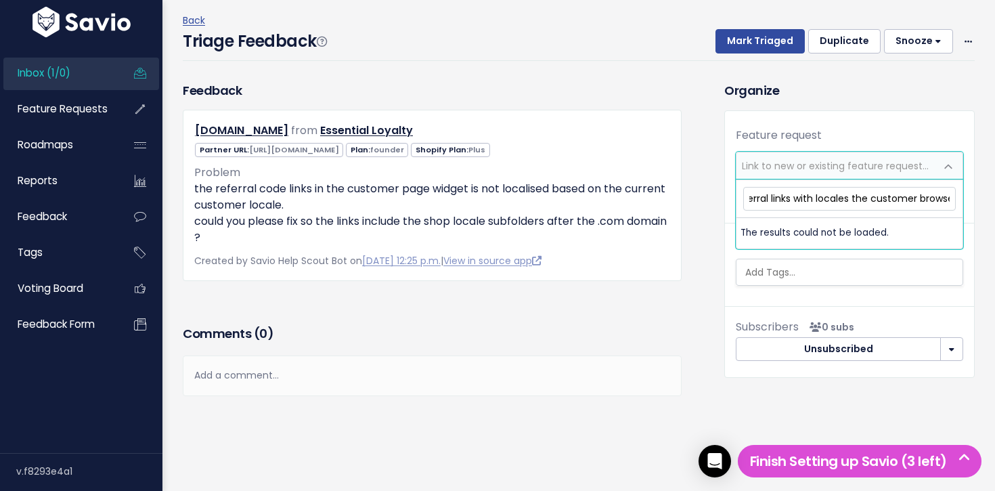
scroll to position [0, 179]
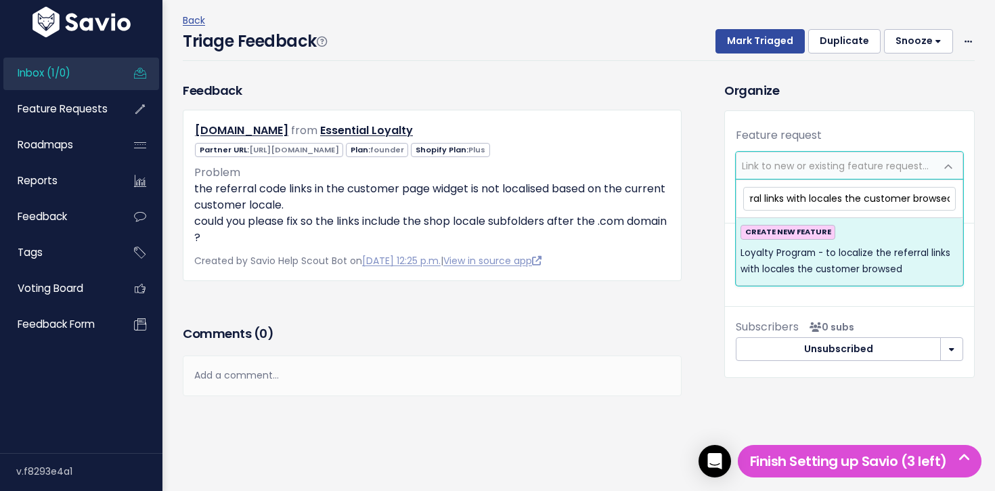
type input "Loyalty Program - to localize the referral links with locales the customer brow…"
click at [886, 259] on span "Loyalty Program - to localize the referral links with locales the customer brow…" at bounding box center [849, 261] width 218 height 33
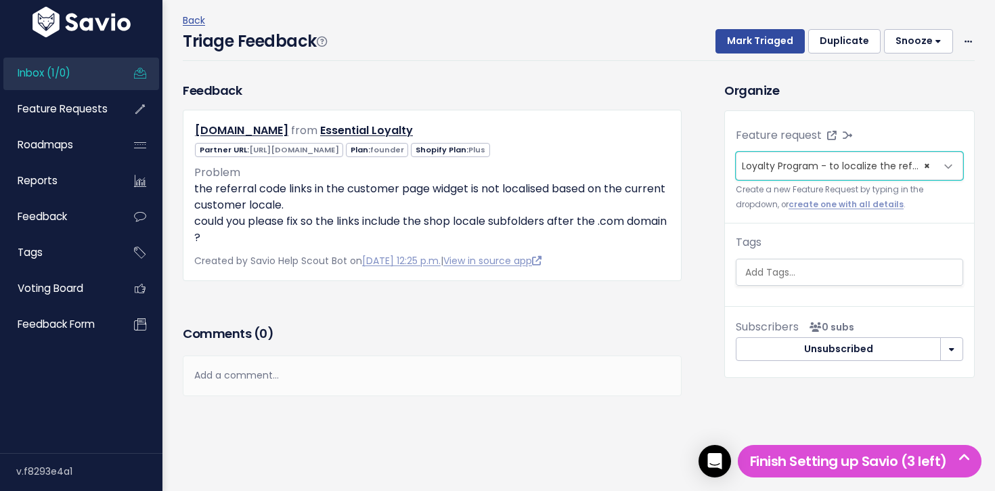
scroll to position [6, 0]
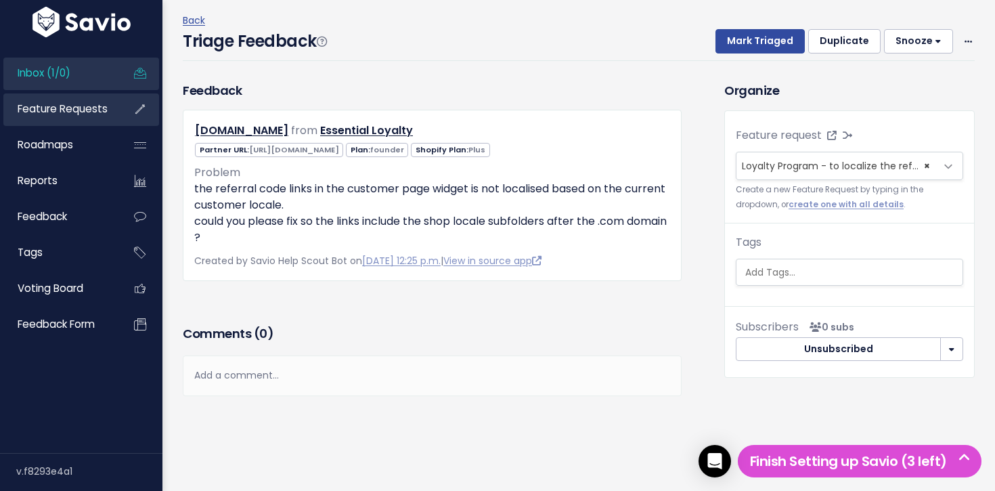
click at [62, 114] on span "Feature Requests" at bounding box center [63, 109] width 90 height 14
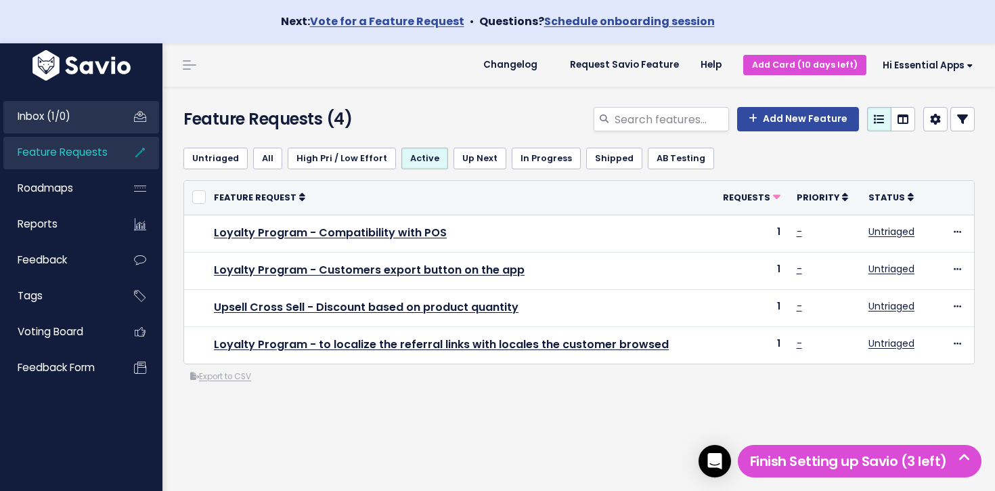
click at [54, 102] on link "Inbox (1/0)" at bounding box center [57, 116] width 109 height 31
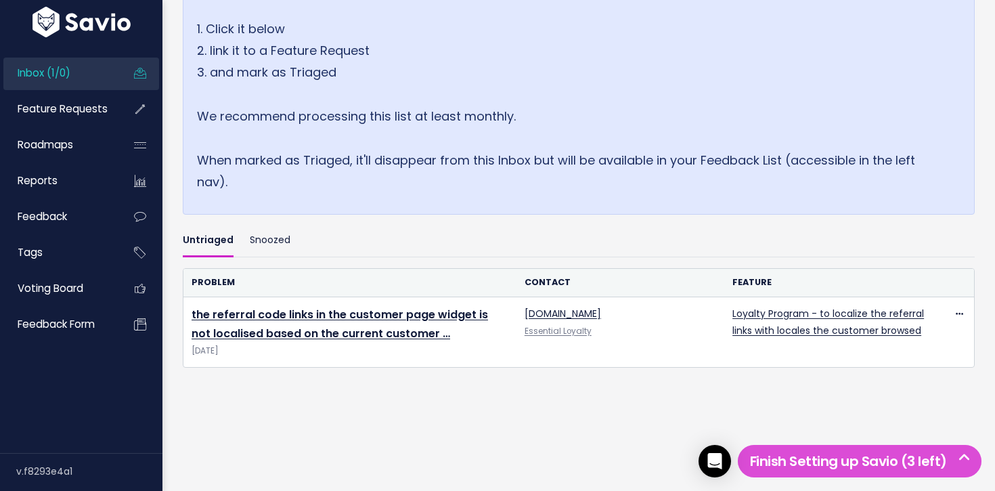
scroll to position [248, 0]
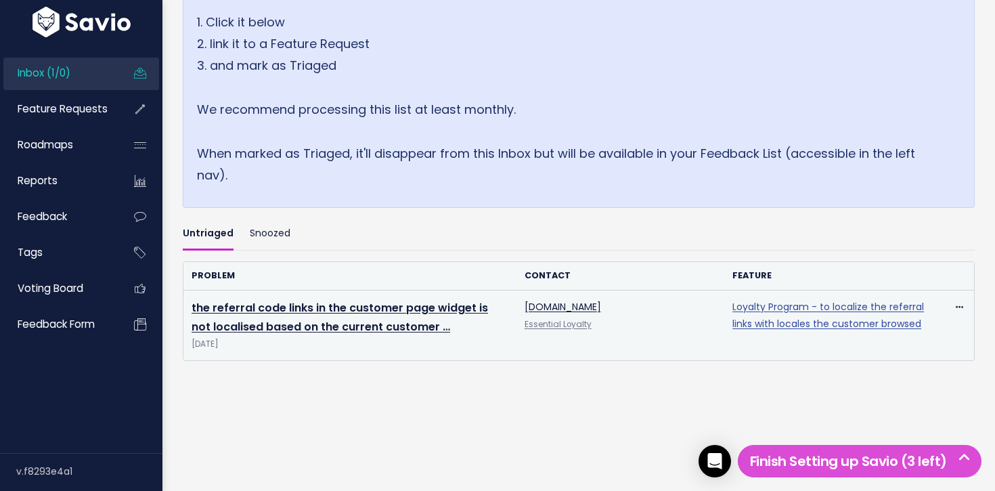
click at [837, 317] on link "Loyalty Program - to localize the referral links with locales the customer brow…" at bounding box center [828, 315] width 192 height 30
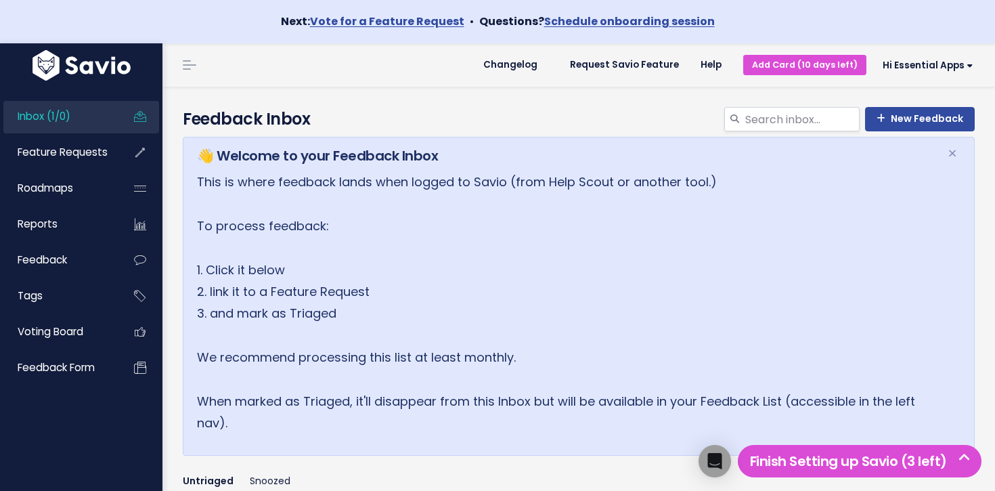
scroll to position [248, 0]
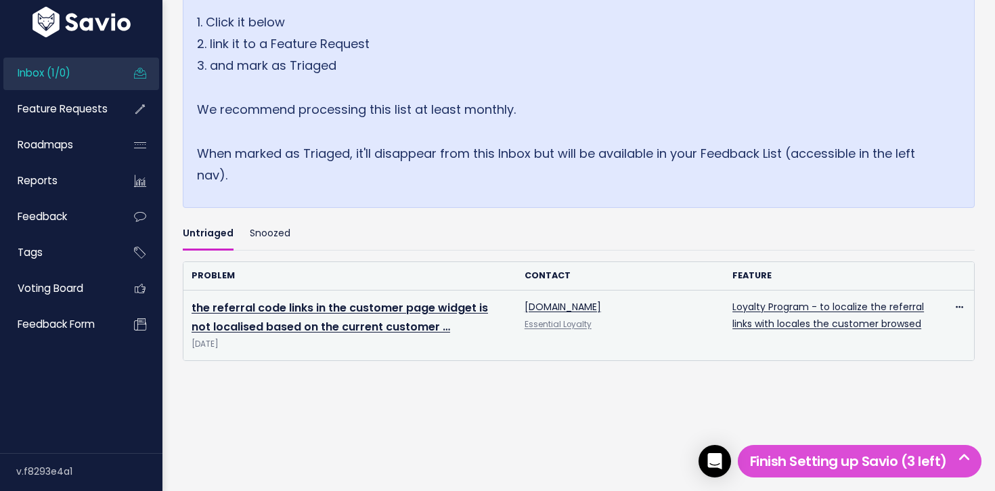
click at [342, 317] on td "the referral code links in the customer page widget is not localised based on t…" at bounding box center [349, 325] width 333 height 70
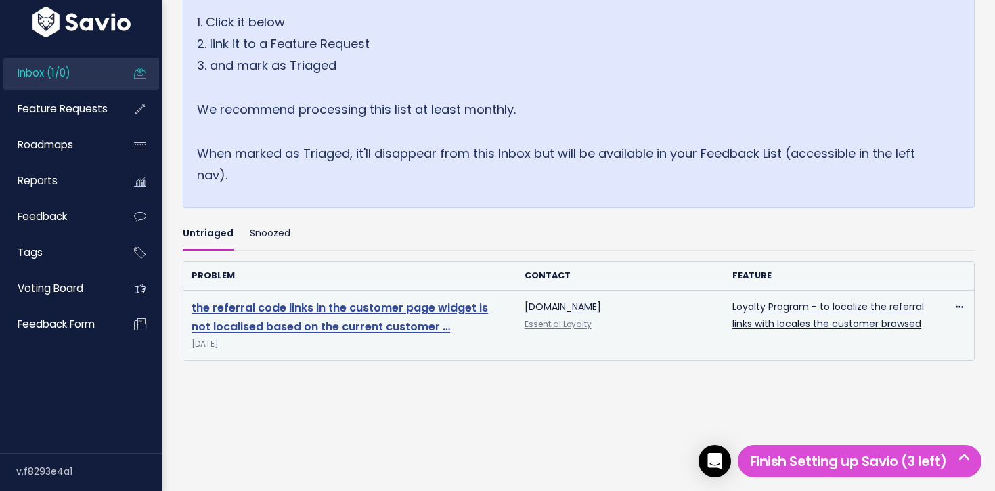
click at [351, 311] on link "the referral code links in the customer page widget is not localised based on t…" at bounding box center [340, 317] width 296 height 35
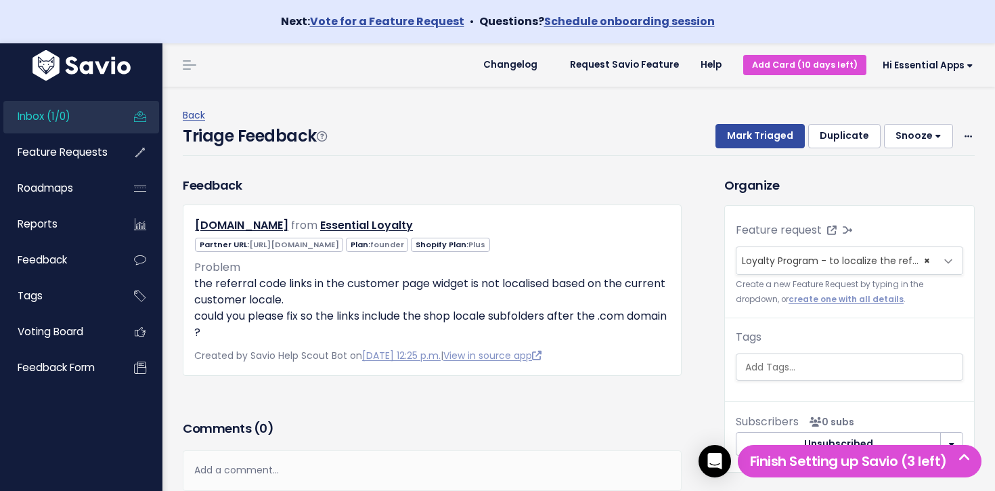
scroll to position [7, 0]
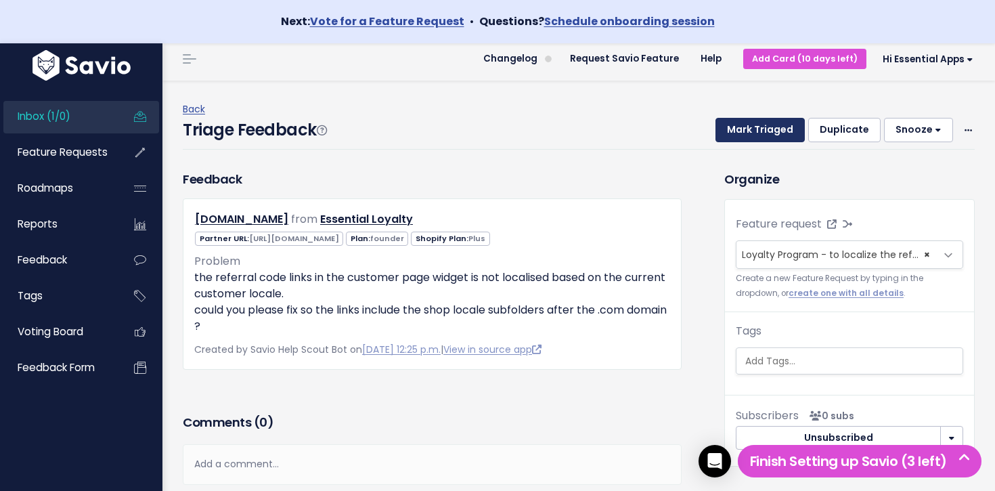
click at [755, 120] on button "Mark Triaged" at bounding box center [759, 130] width 89 height 24
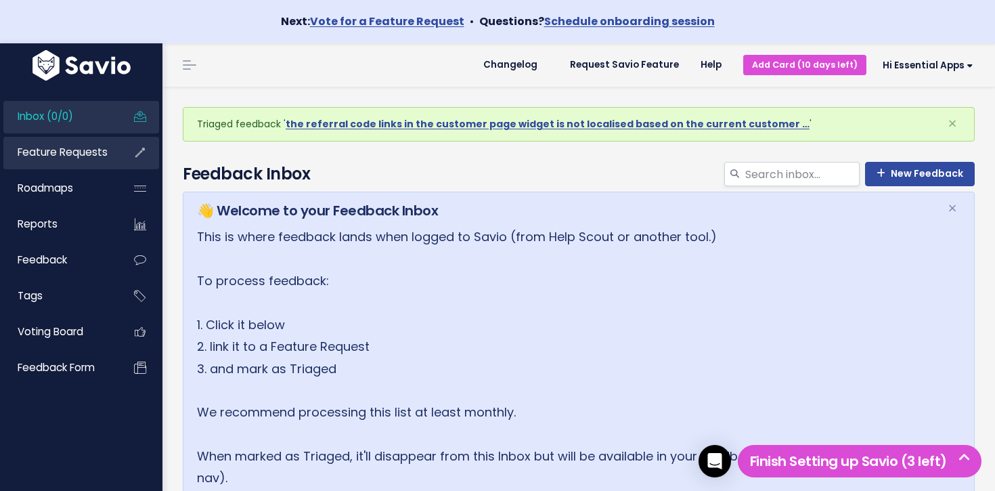
click at [51, 149] on span "Feature Requests" at bounding box center [63, 152] width 90 height 14
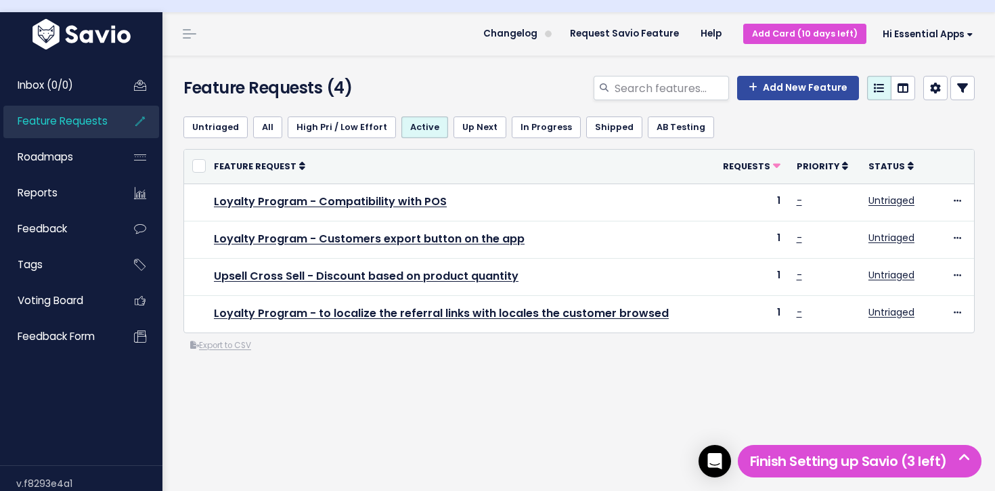
scroll to position [43, 0]
